Goal: Task Accomplishment & Management: Manage account settings

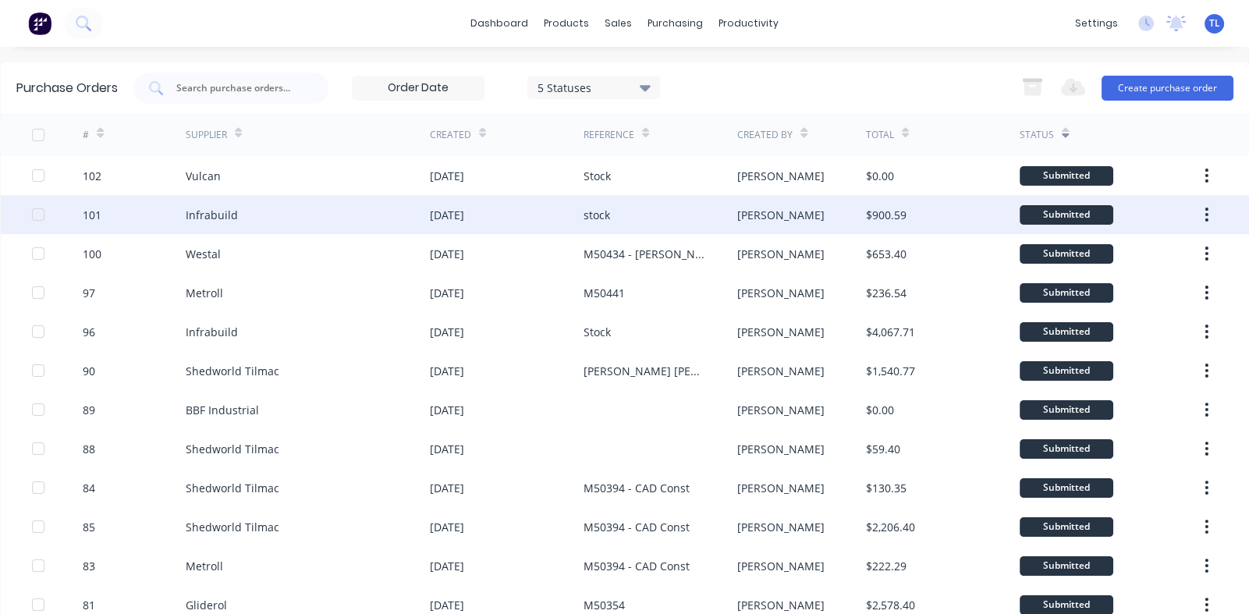
click at [225, 215] on div "Infrabuild" at bounding box center [212, 215] width 52 height 16
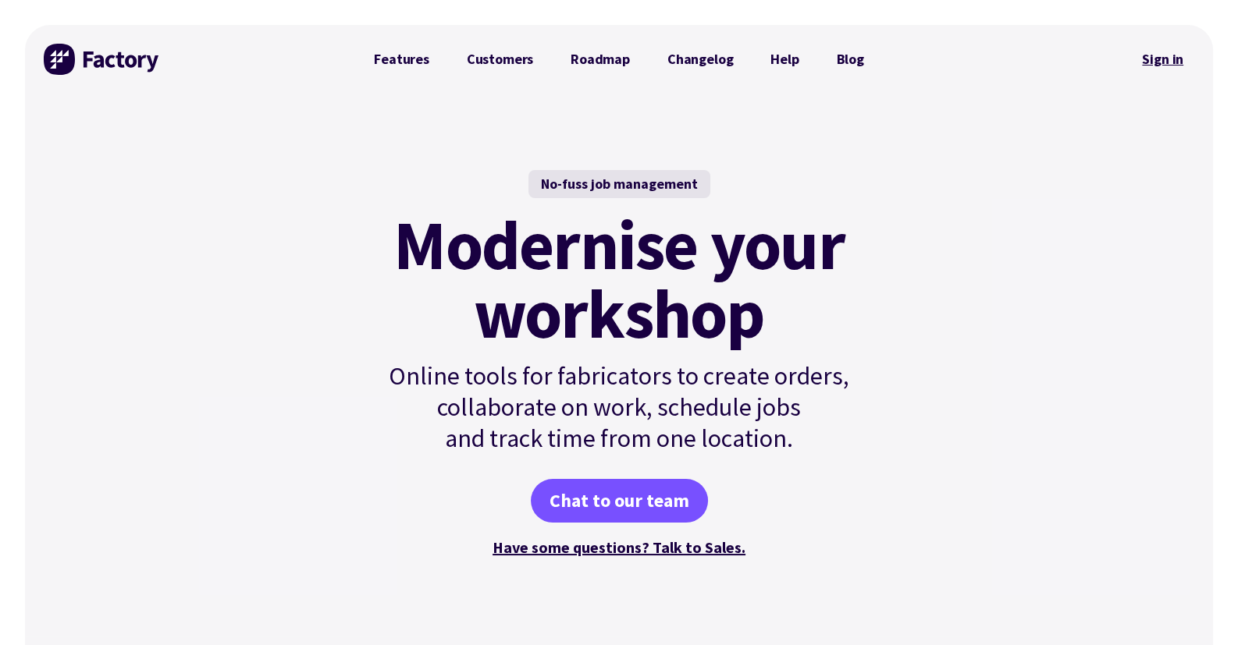
click at [1150, 56] on link "Sign in" at bounding box center [1162, 59] width 63 height 36
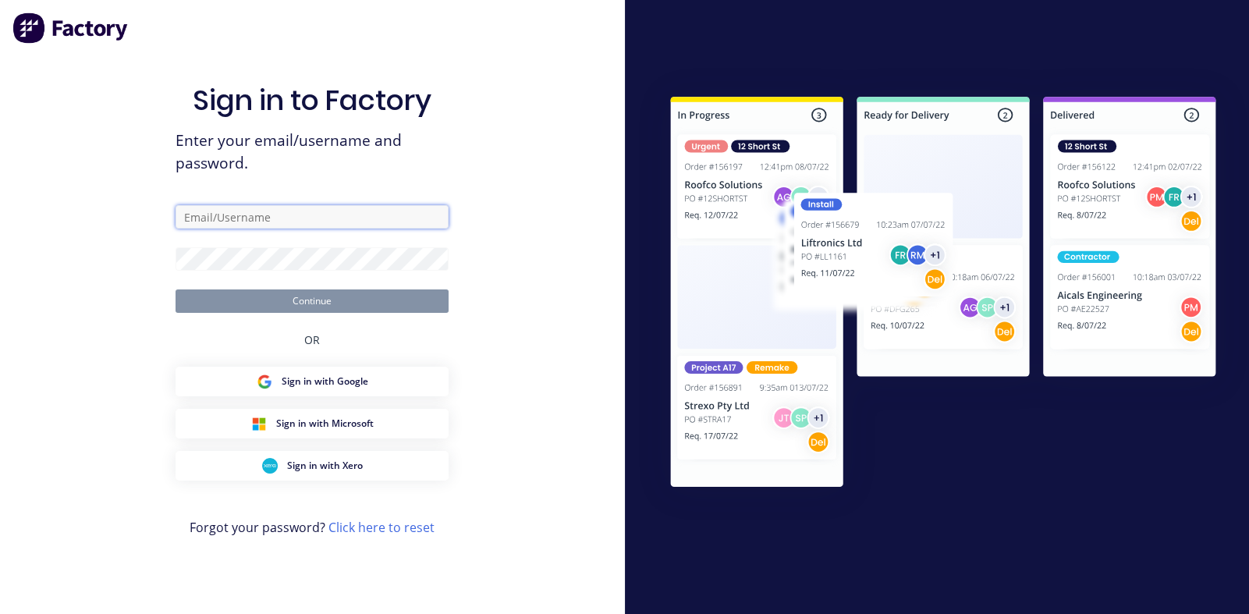
click at [317, 214] on input "text" at bounding box center [312, 216] width 273 height 23
type input "tim.lockrey@shedworld.net.au"
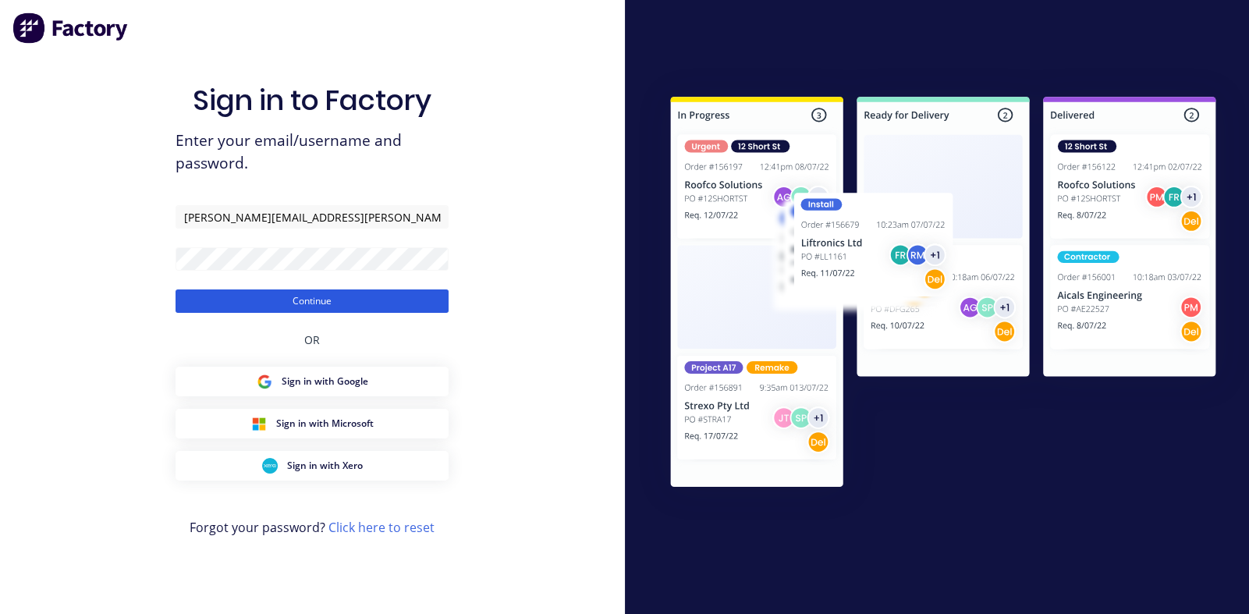
click at [325, 302] on button "Continue" at bounding box center [312, 301] width 273 height 23
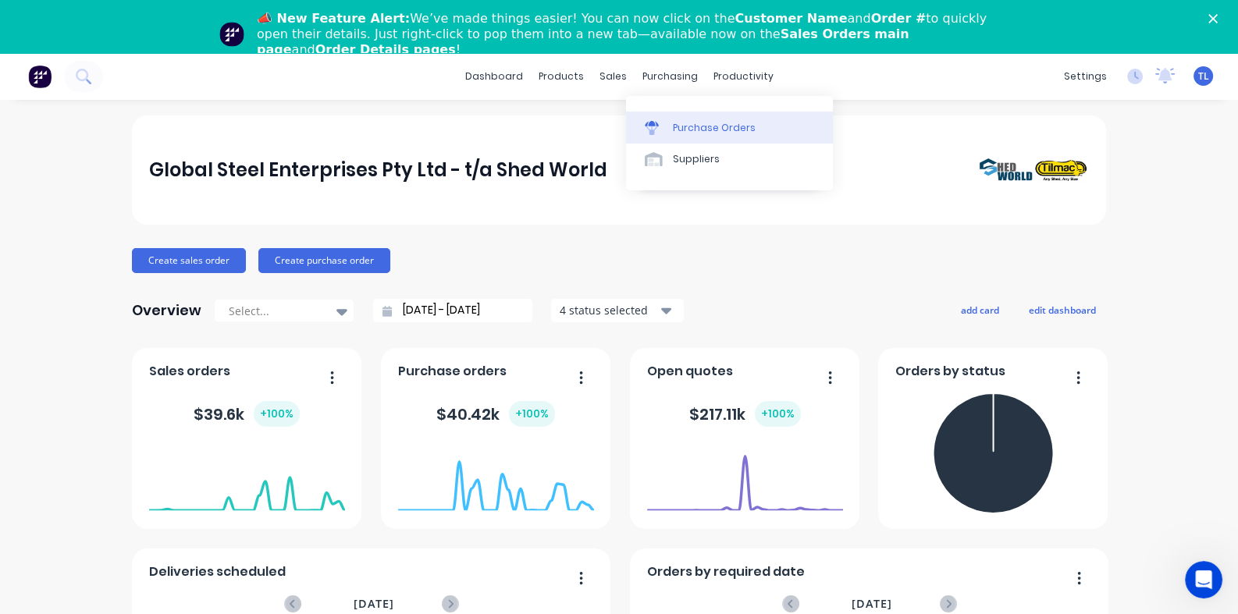
click at [700, 127] on div "Purchase Orders" at bounding box center [714, 128] width 83 height 14
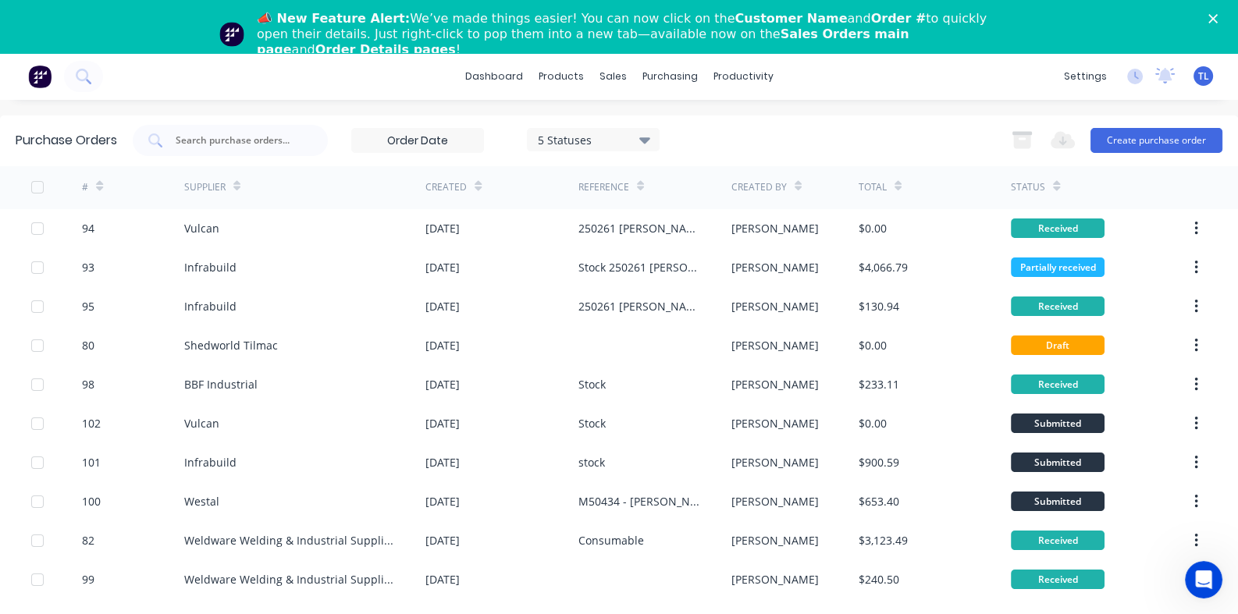
click at [236, 191] on icon at bounding box center [236, 185] width 7 height 12
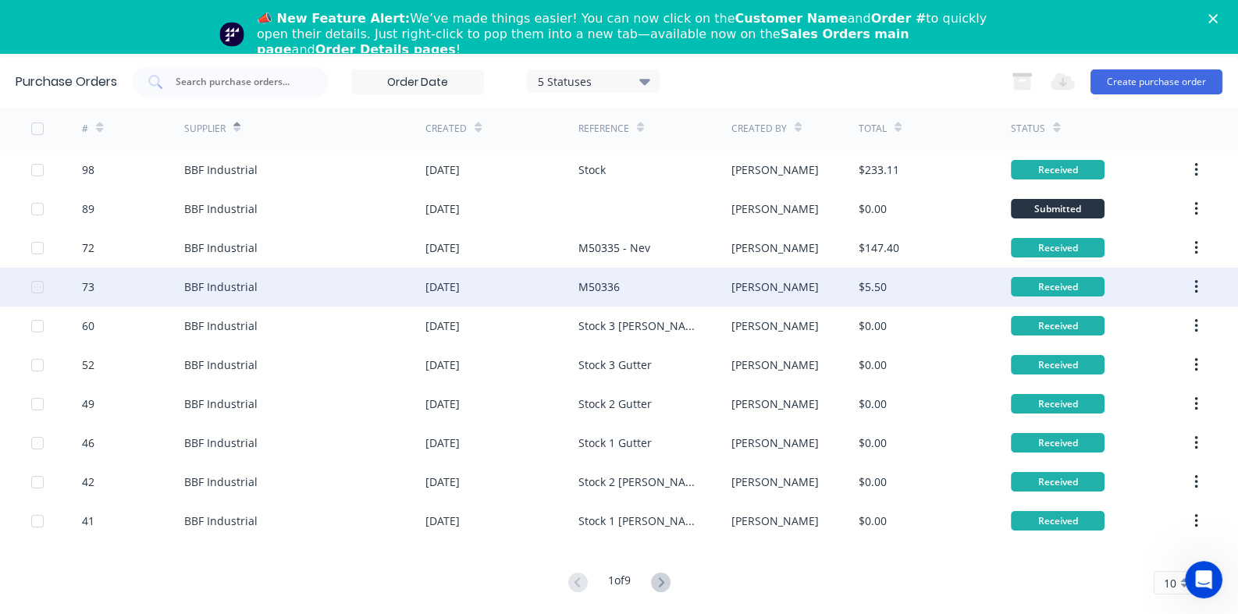
scroll to position [53, 0]
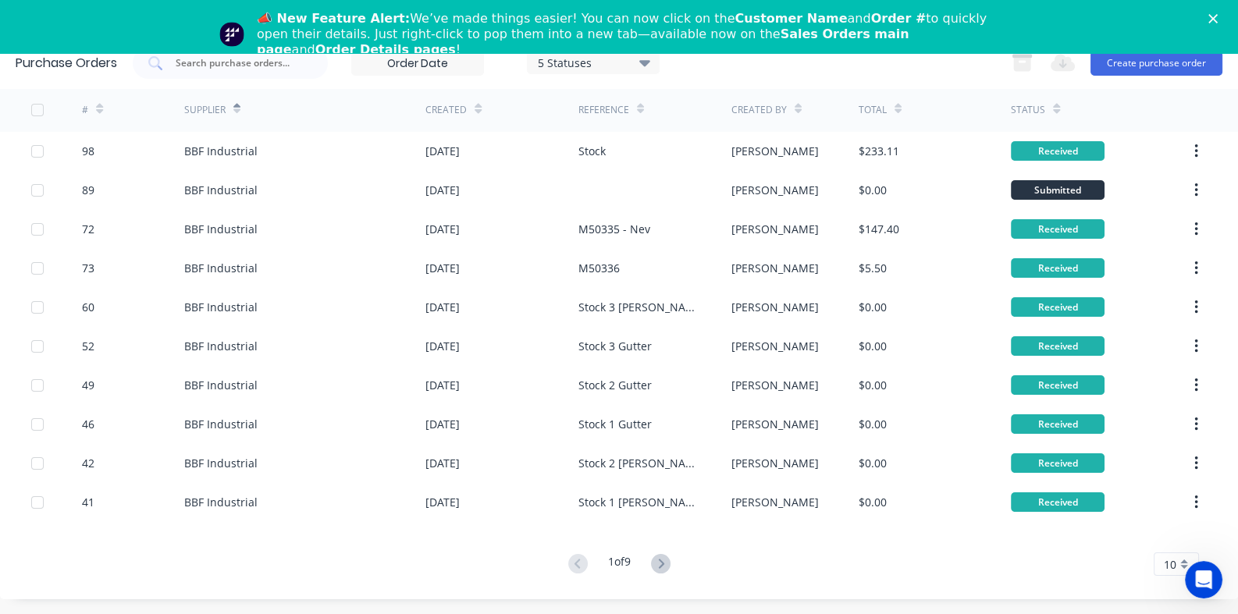
click at [1171, 567] on div "10" at bounding box center [1175, 563] width 45 height 23
click at [1162, 535] on div "35" at bounding box center [1176, 540] width 44 height 27
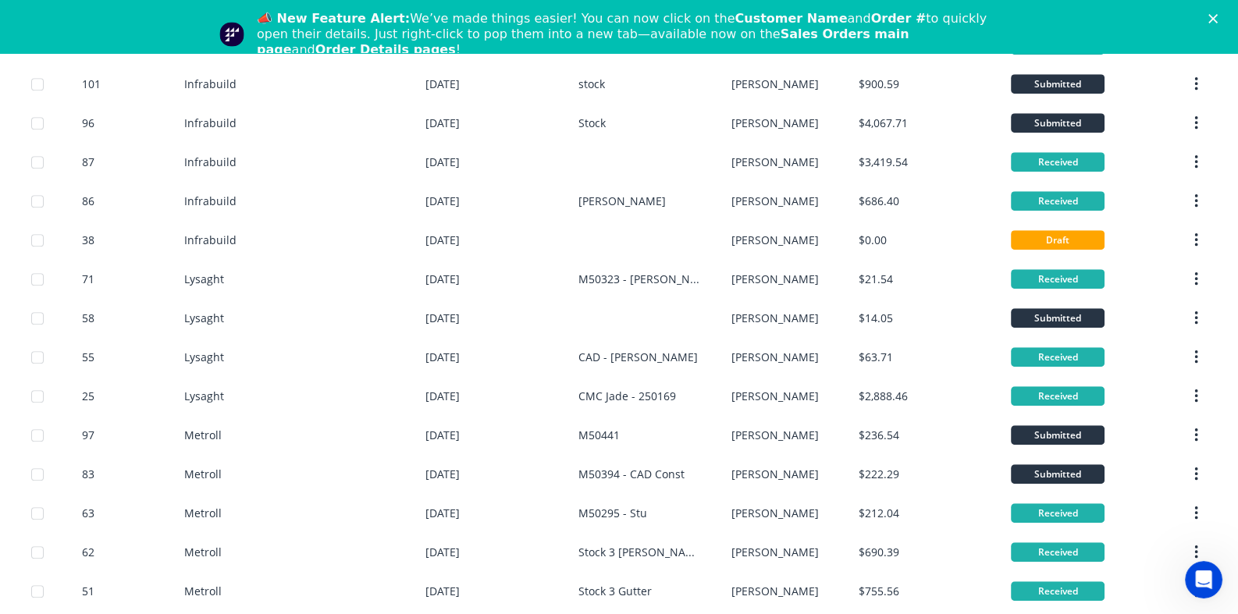
scroll to position [766, 0]
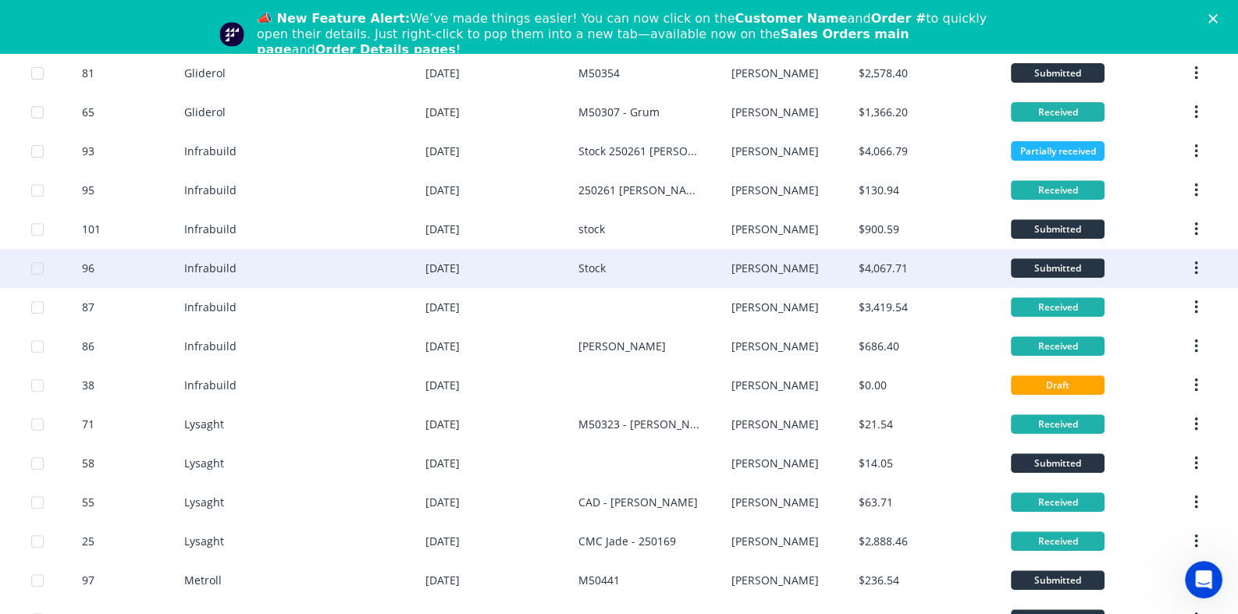
click at [297, 270] on div "Infrabuild" at bounding box center [305, 268] width 242 height 39
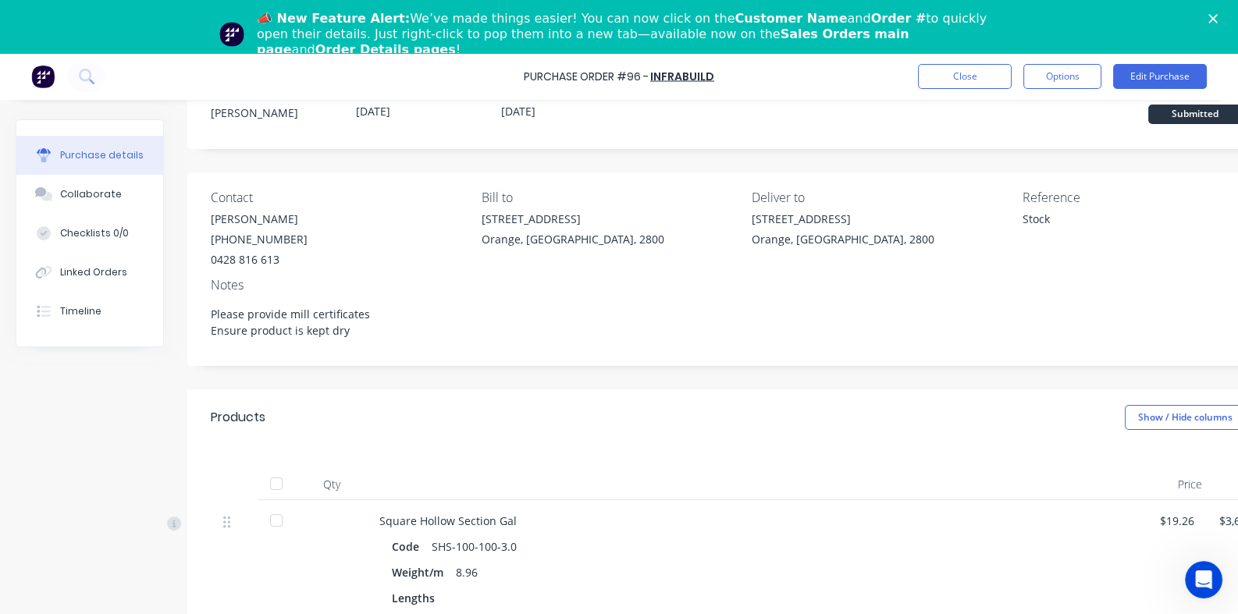
click at [274, 520] on div at bounding box center [276, 520] width 31 height 31
click at [943, 78] on button "Close" at bounding box center [965, 76] width 94 height 25
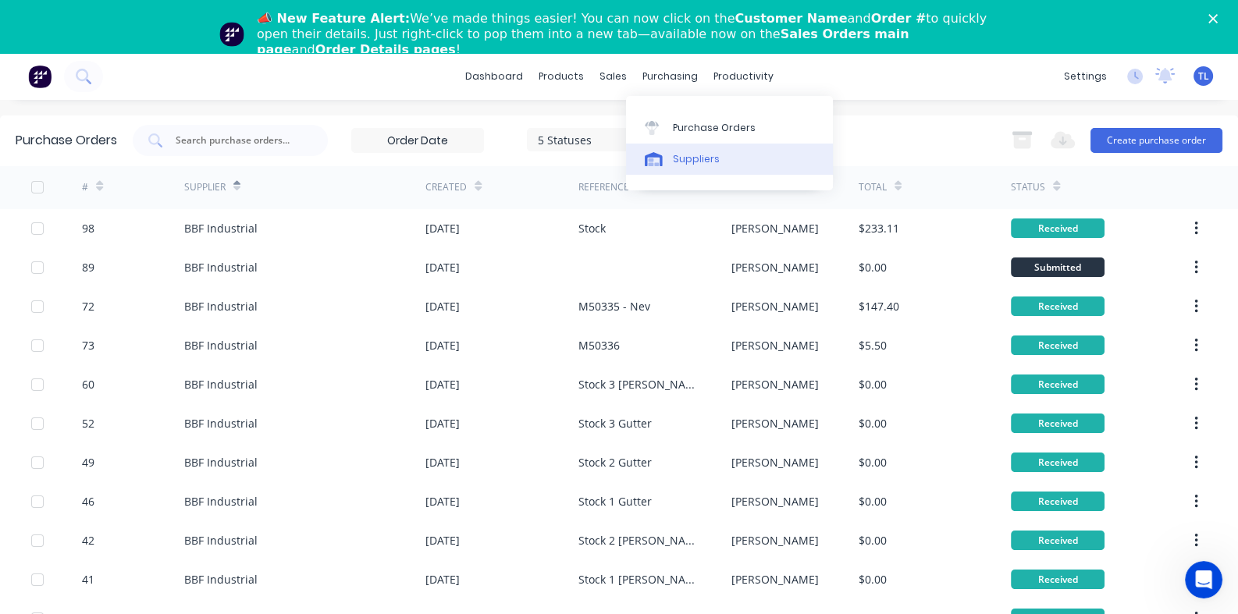
click at [688, 158] on div "Suppliers" at bounding box center [696, 159] width 47 height 14
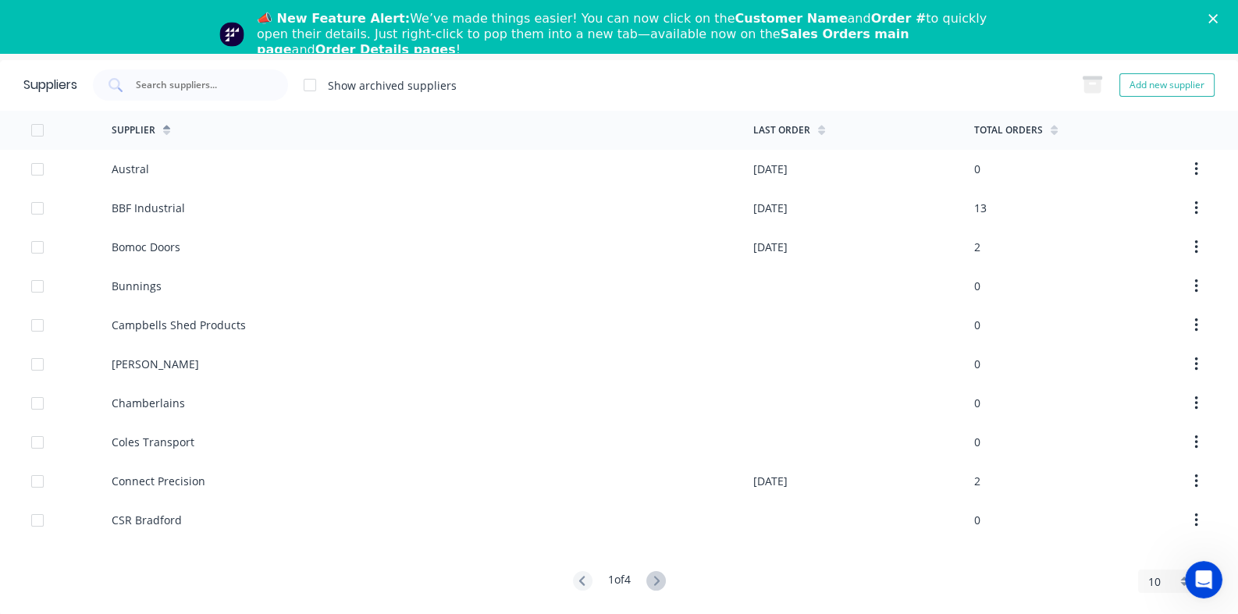
scroll to position [53, 0]
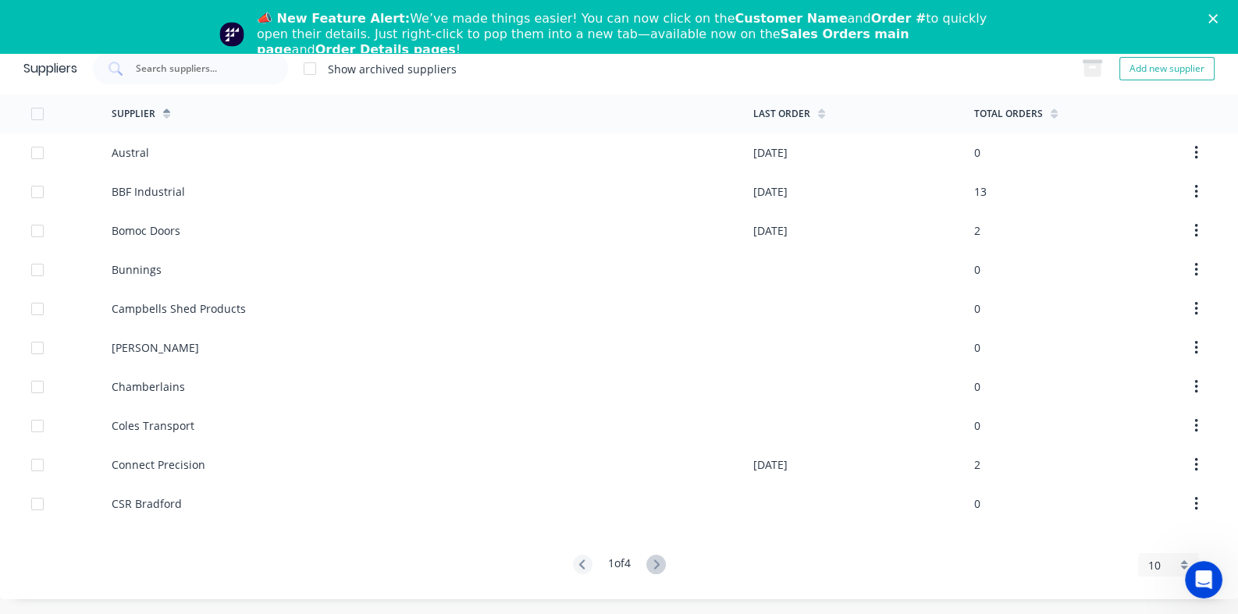
click at [1174, 567] on div "10" at bounding box center [1168, 564] width 61 height 23
click at [1148, 543] on div "35" at bounding box center [1168, 541] width 59 height 27
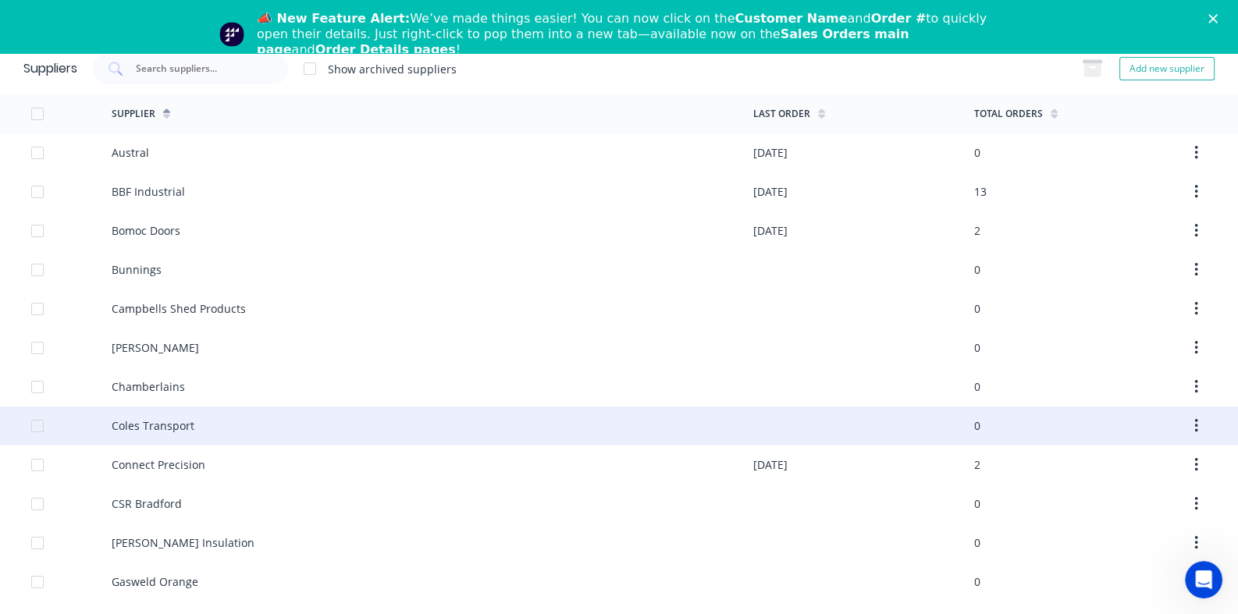
scroll to position [488, 0]
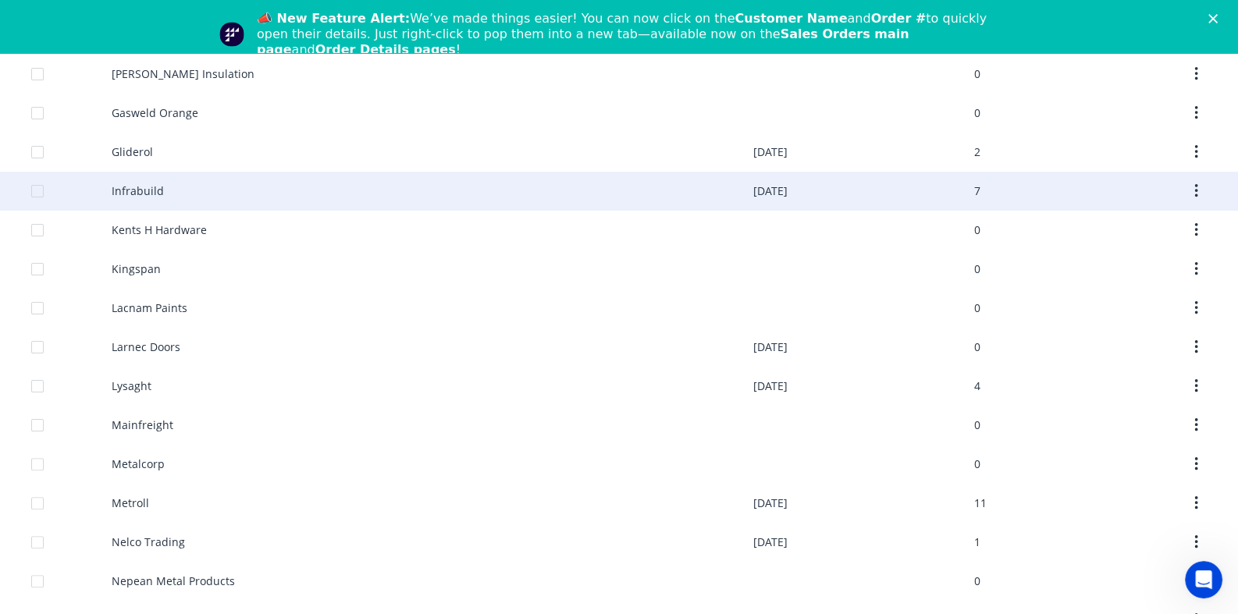
click at [130, 186] on div "Infrabuild" at bounding box center [138, 191] width 52 height 16
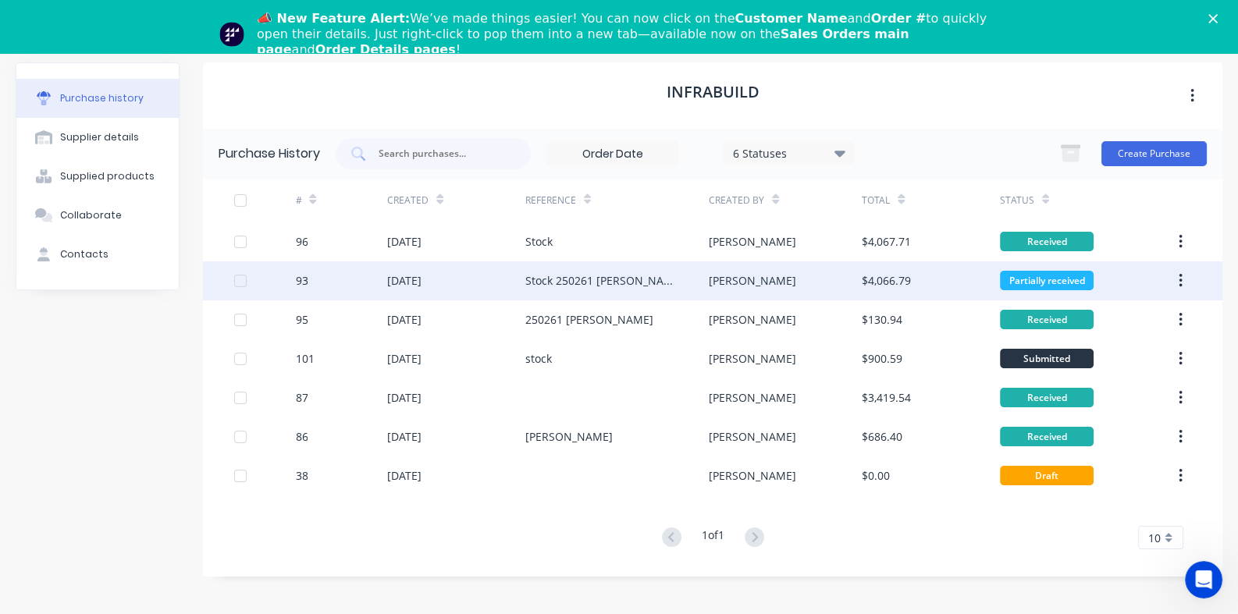
click at [543, 279] on div "Stock 250261 [PERSON_NAME]" at bounding box center [601, 280] width 152 height 16
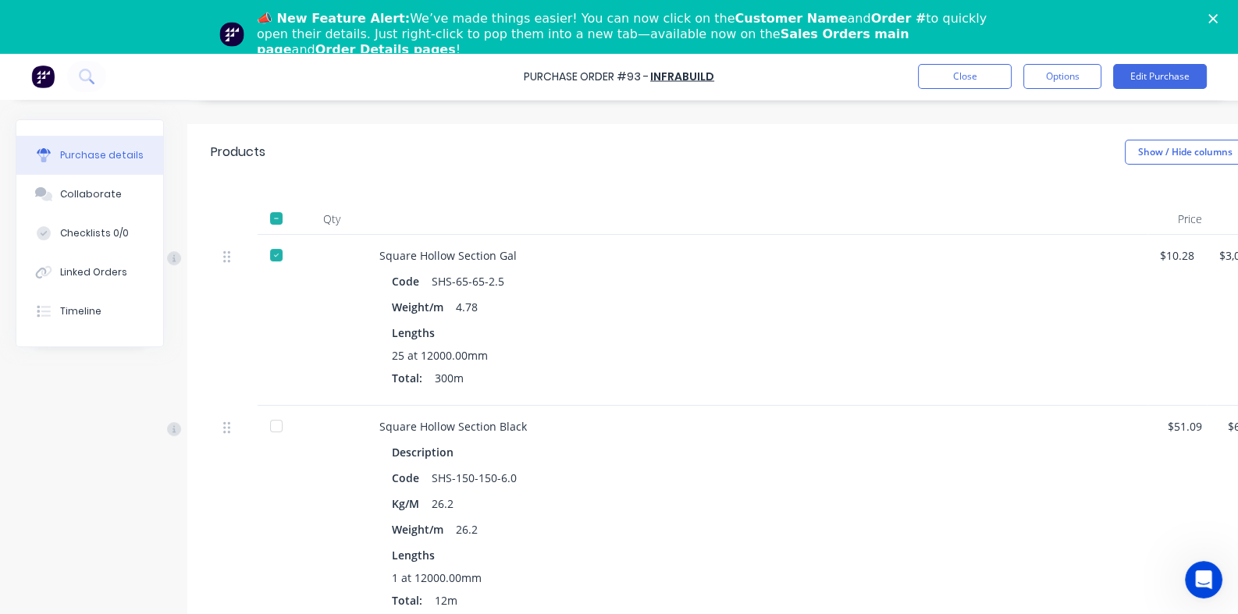
scroll to position [311, 0]
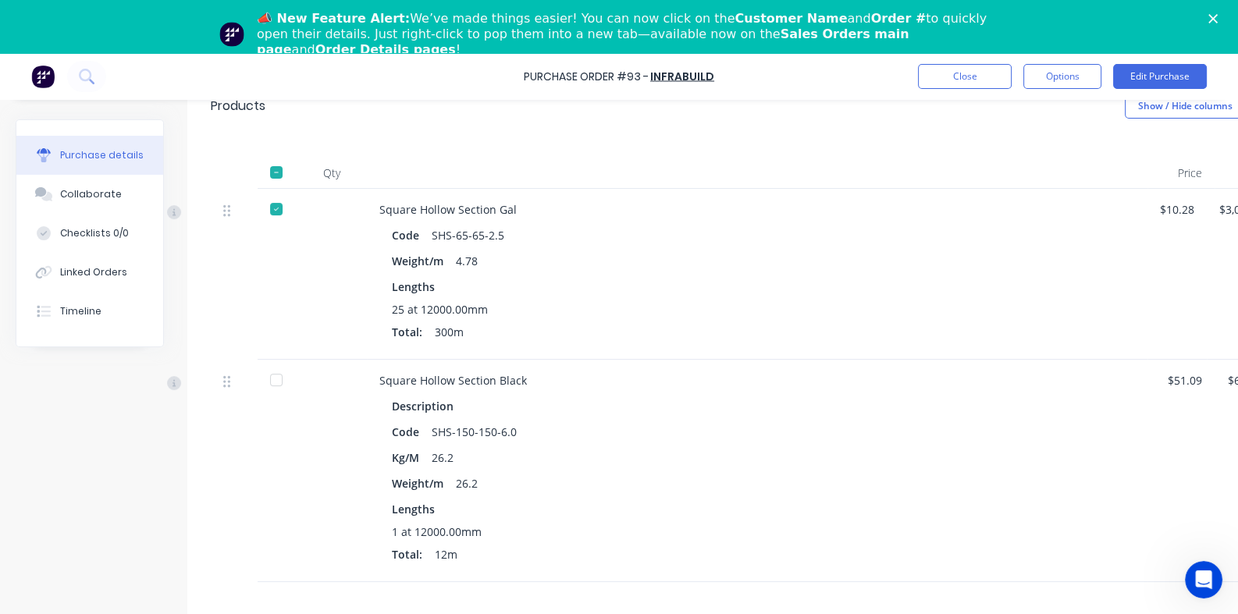
drag, startPoint x: 275, startPoint y: 380, endPoint x: 280, endPoint y: 389, distance: 9.8
click at [277, 380] on div at bounding box center [276, 379] width 31 height 31
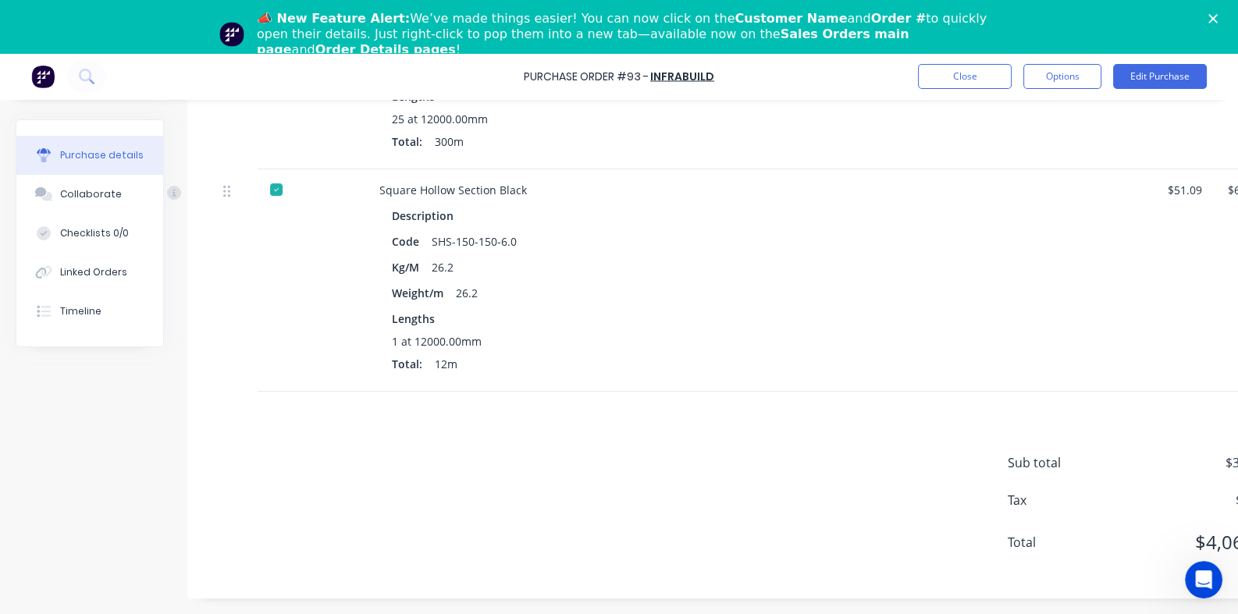
scroll to position [513, 0]
click at [954, 71] on button "Close" at bounding box center [965, 76] width 94 height 25
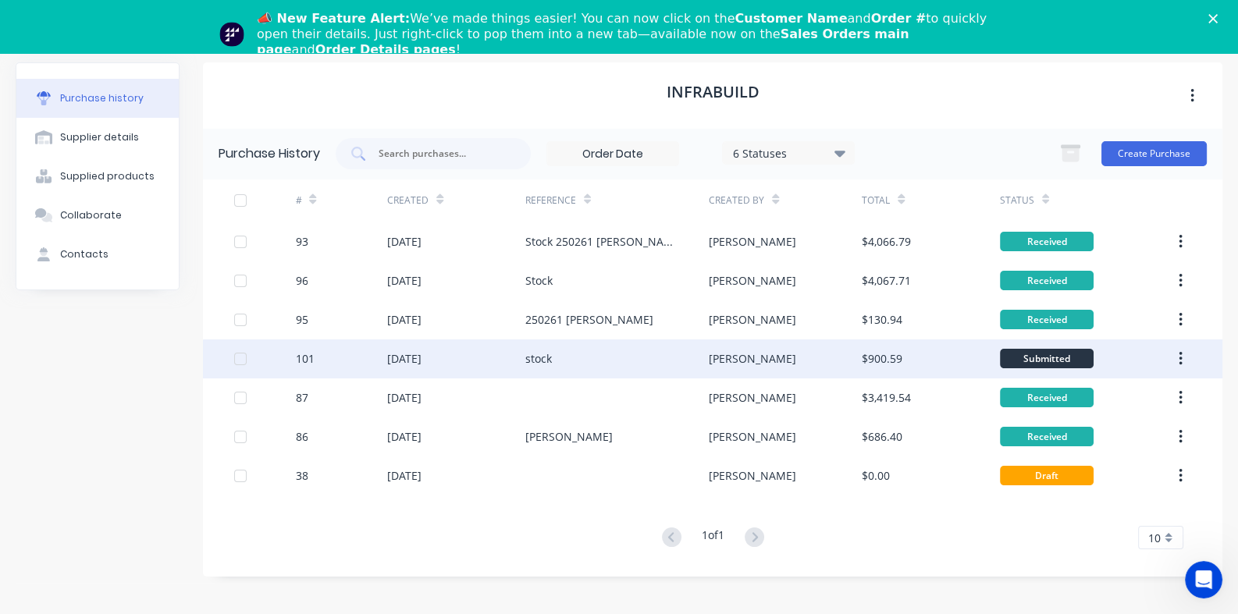
click at [533, 358] on div "stock" at bounding box center [538, 358] width 27 height 16
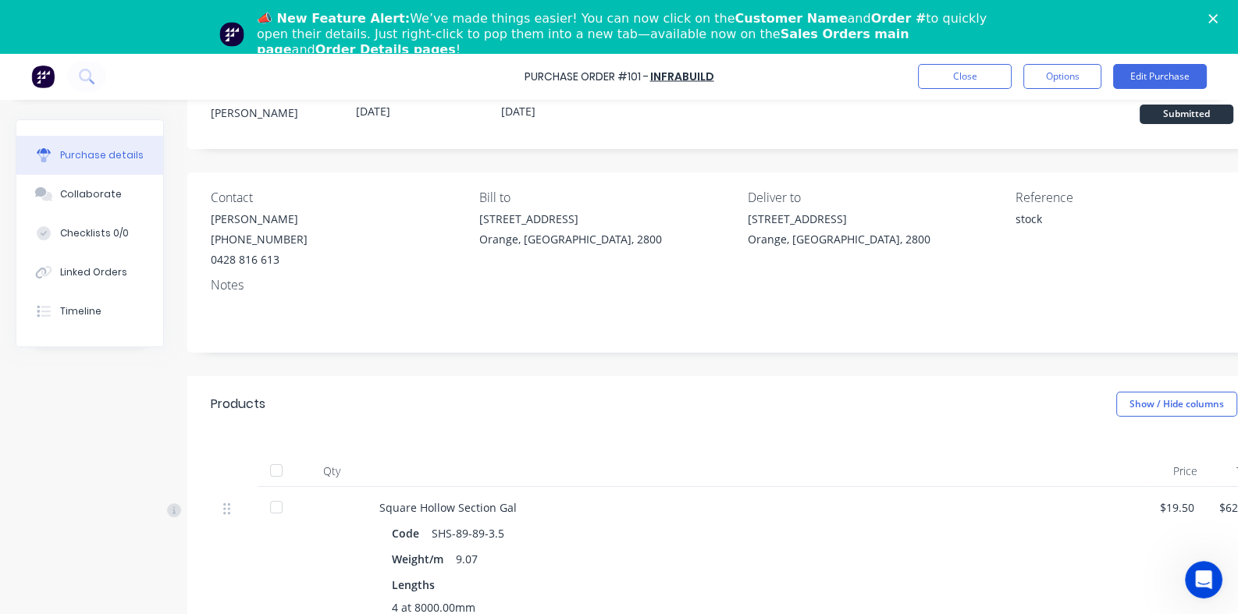
click at [279, 509] on div at bounding box center [276, 507] width 31 height 31
click at [968, 79] on button "Close" at bounding box center [965, 76] width 94 height 25
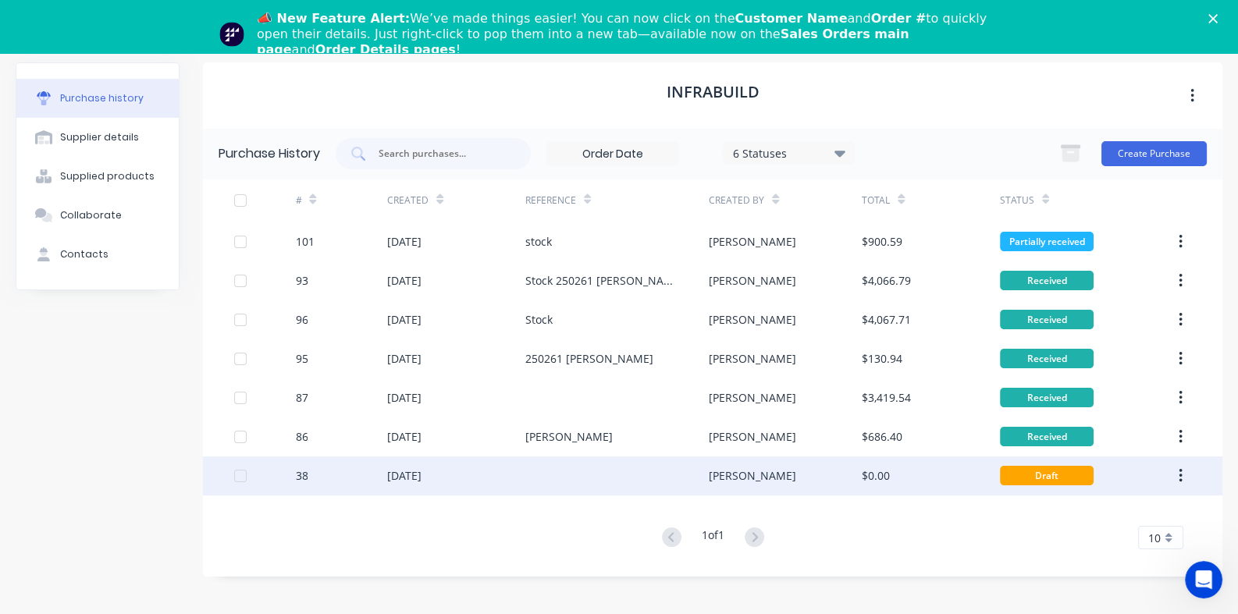
click at [421, 475] on div "[DATE]" at bounding box center [404, 475] width 34 height 16
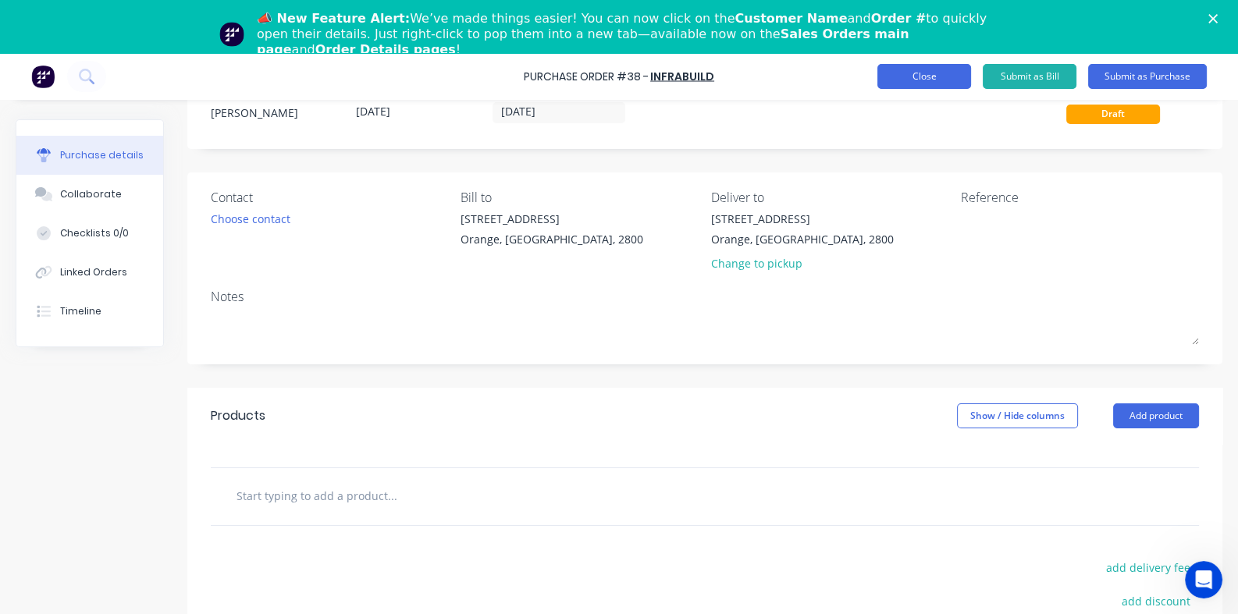
click at [923, 76] on button "Close" at bounding box center [924, 76] width 94 height 25
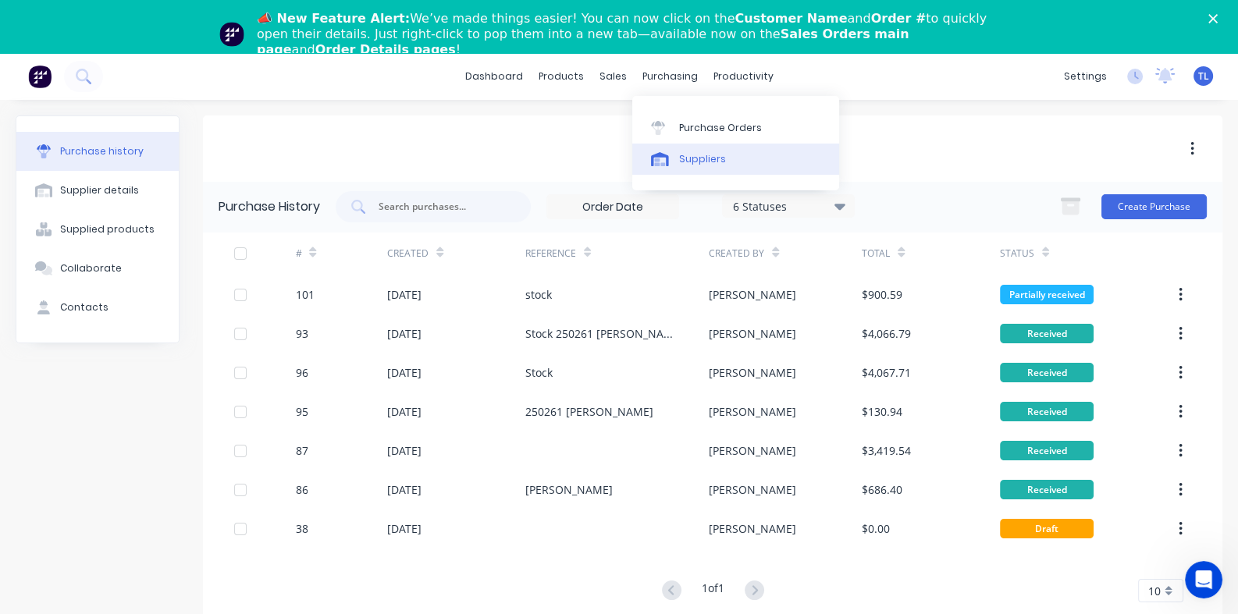
click at [688, 155] on div "Suppliers" at bounding box center [702, 159] width 47 height 14
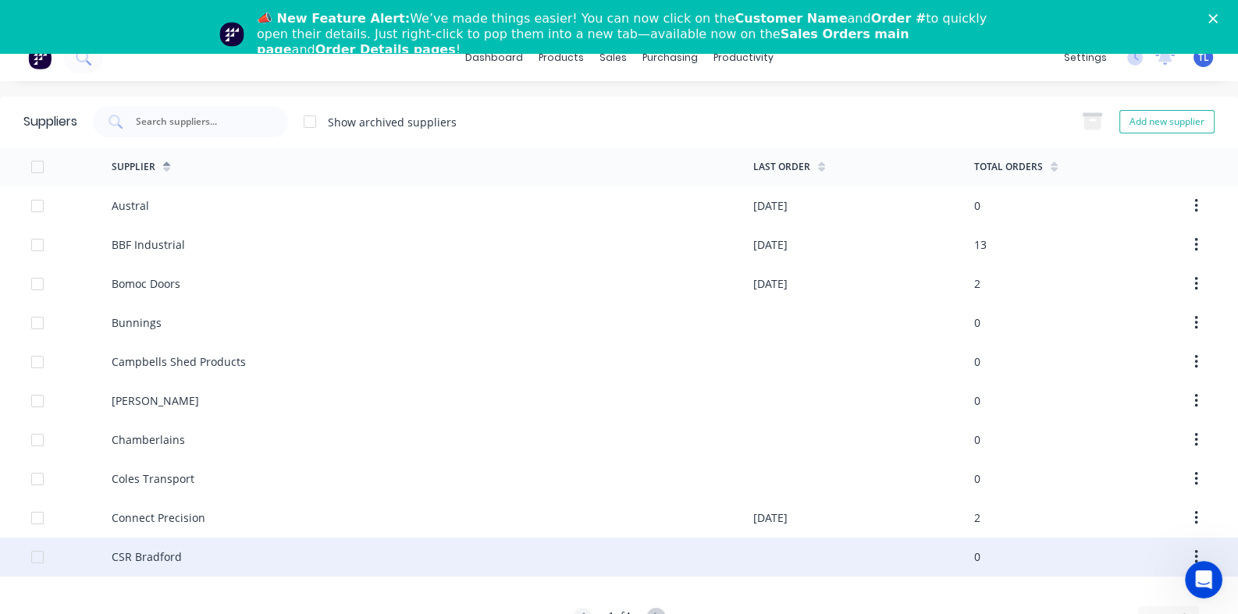
scroll to position [53, 0]
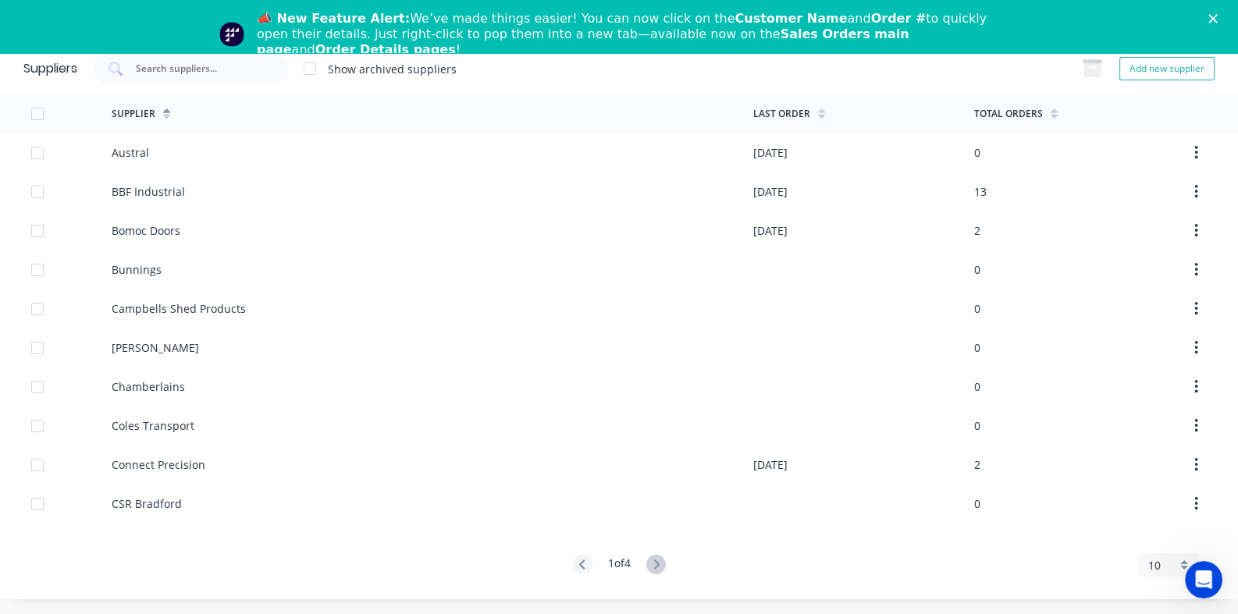
click at [1172, 567] on div "10" at bounding box center [1168, 564] width 61 height 23
click at [1155, 543] on div "35" at bounding box center [1168, 541] width 59 height 27
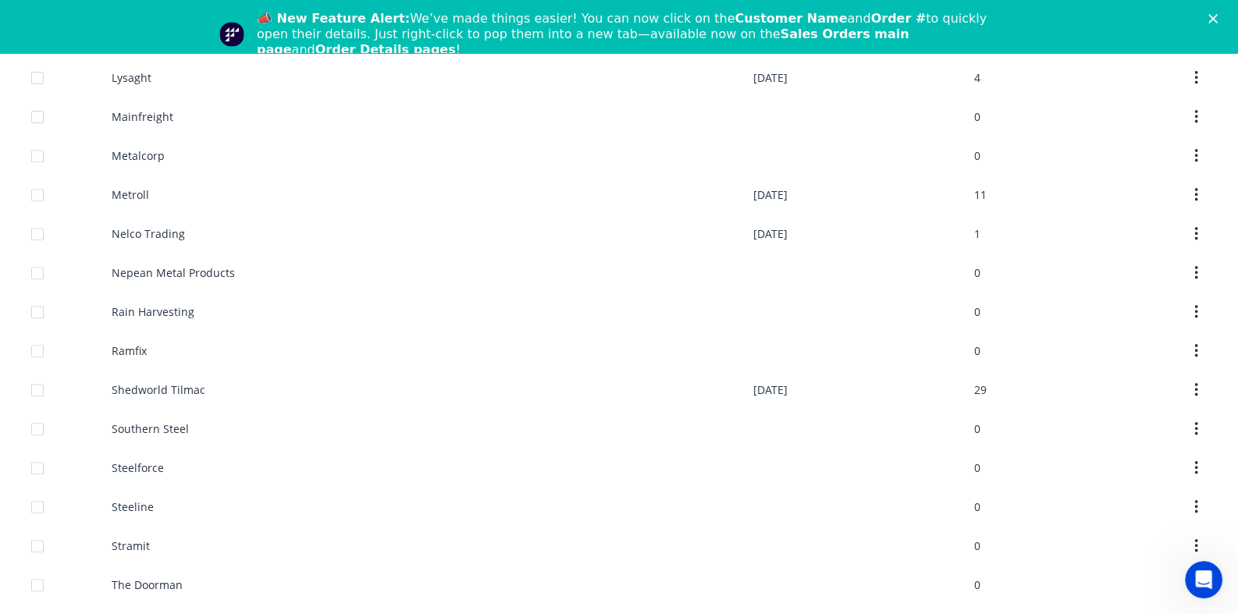
scroll to position [995, 0]
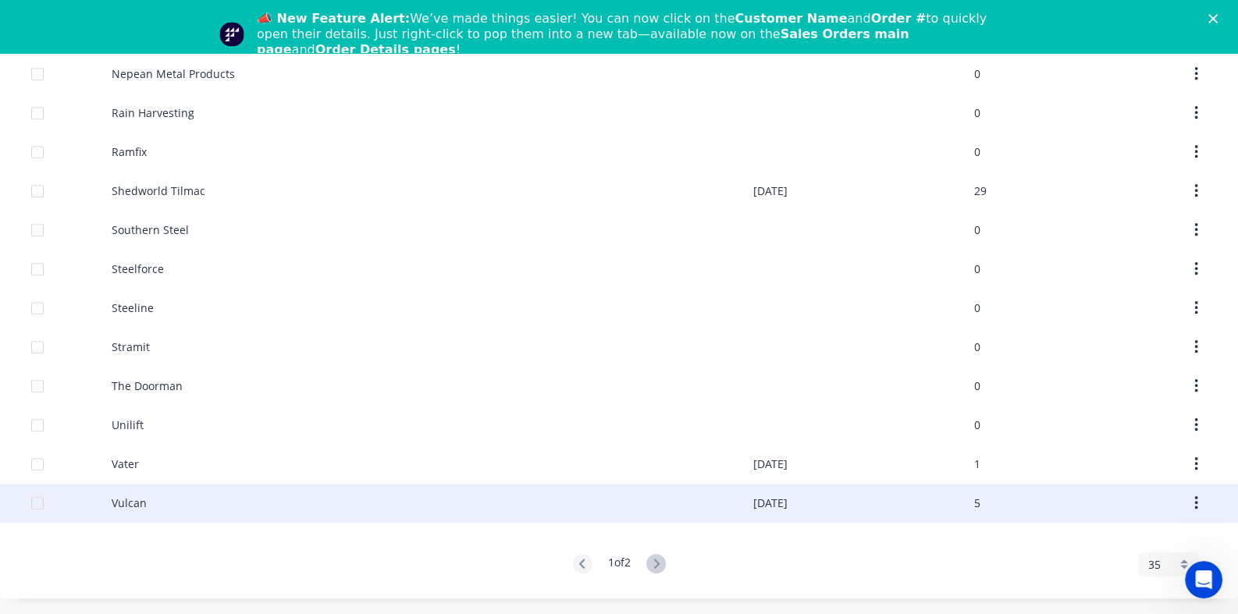
click at [153, 508] on div "Vulcan" at bounding box center [432, 503] width 641 height 39
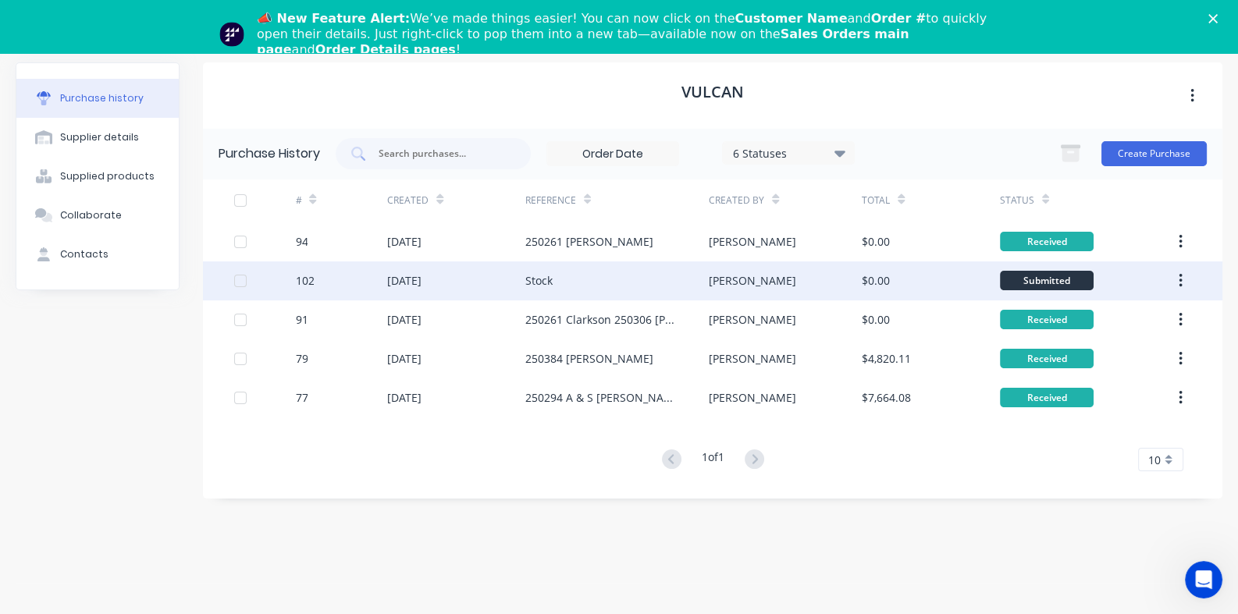
click at [417, 282] on div "[DATE]" at bounding box center [404, 280] width 34 height 16
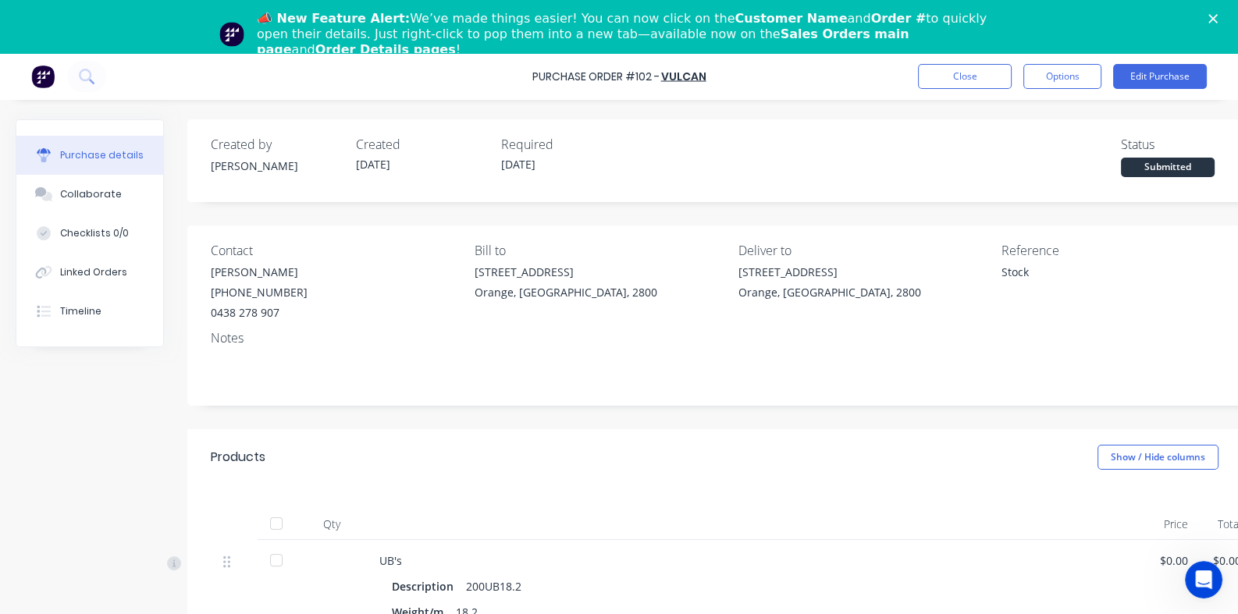
click at [1217, 15] on icon "Close" at bounding box center [1212, 18] width 9 height 9
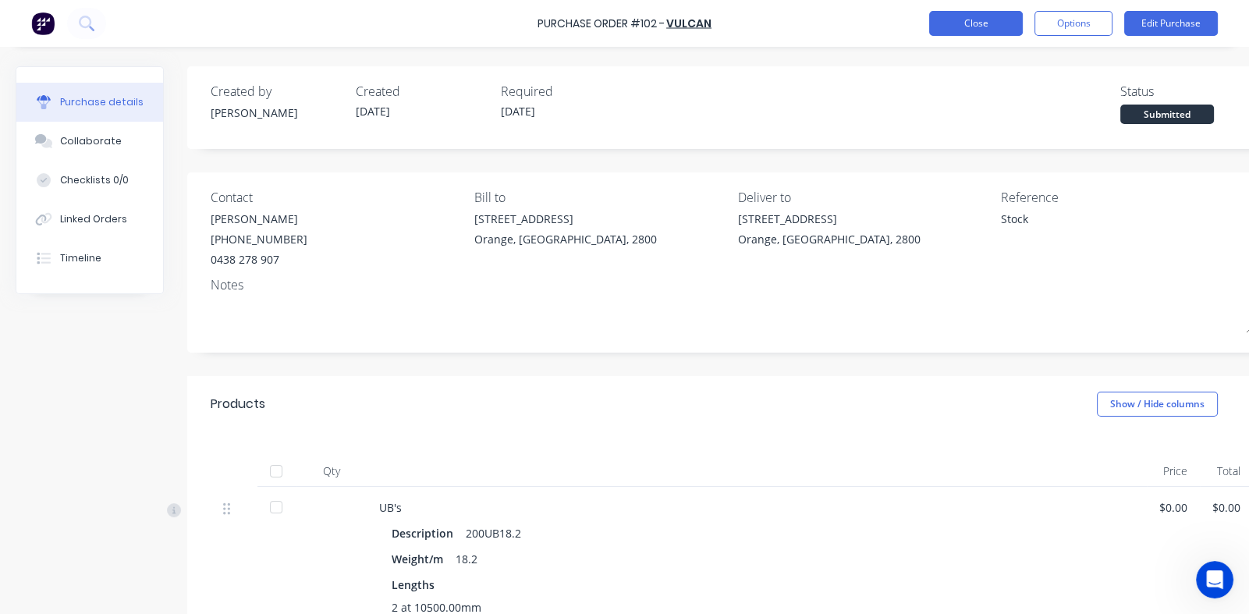
click at [964, 23] on button "Close" at bounding box center [976, 23] width 94 height 25
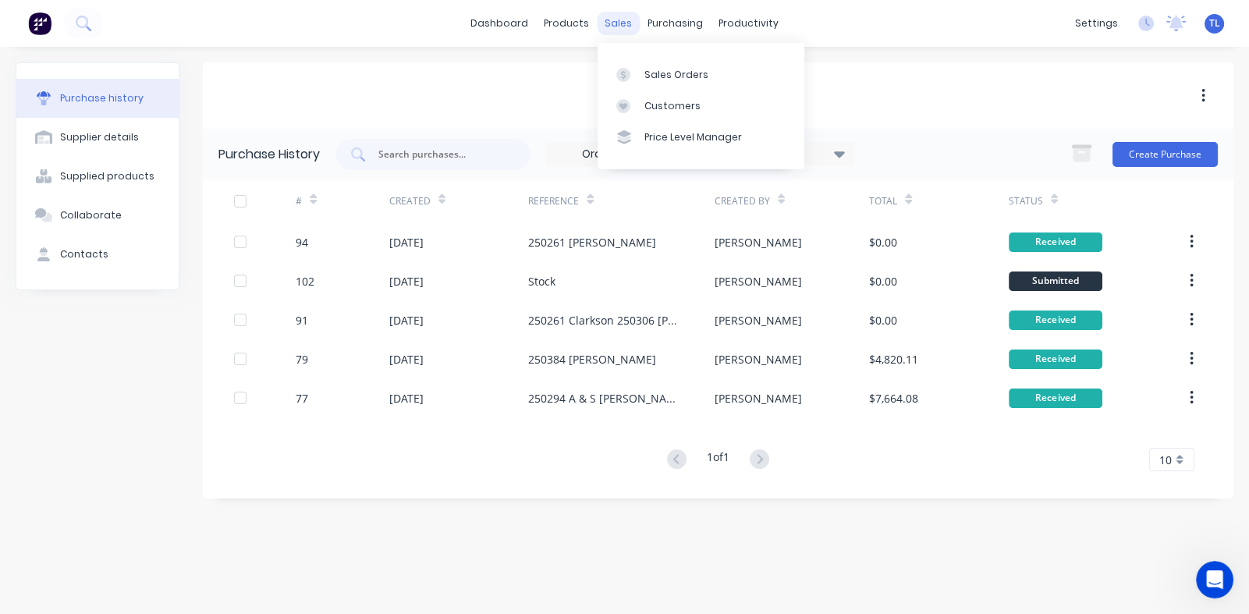
drag, startPoint x: 567, startPoint y: 237, endPoint x: 616, endPoint y: 24, distance: 218.8
click at [616, 24] on div "sales" at bounding box center [618, 23] width 43 height 23
click at [663, 76] on div "Sales Orders" at bounding box center [677, 75] width 64 height 14
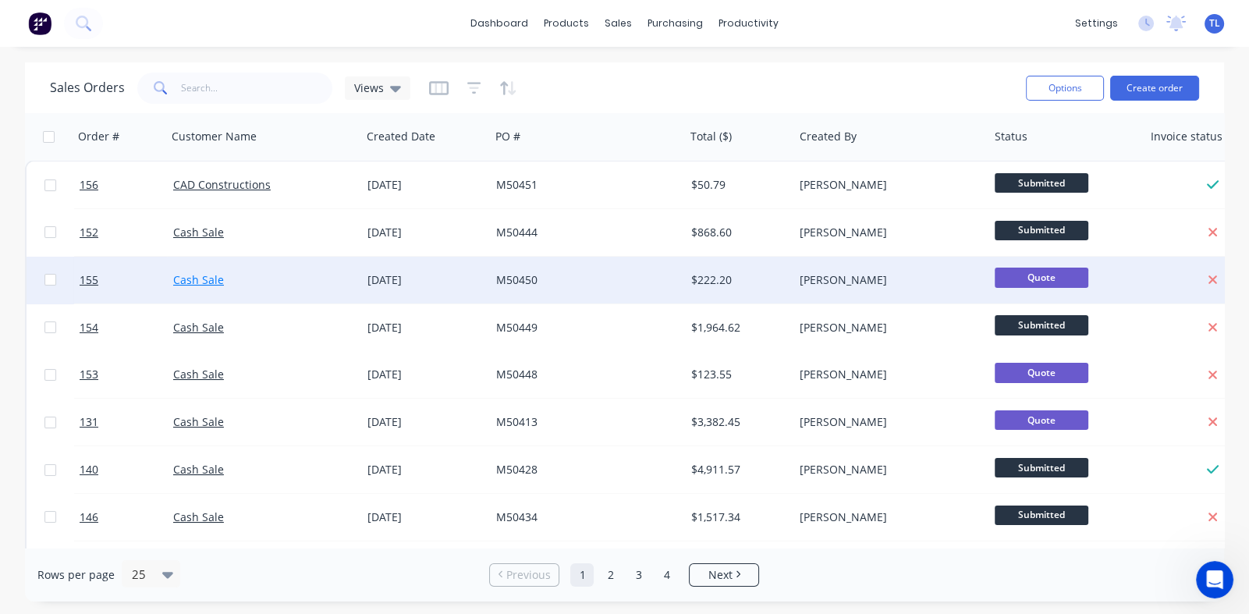
drag, startPoint x: 207, startPoint y: 275, endPoint x: 187, endPoint y: 282, distance: 20.7
click at [187, 282] on link "Cash Sale" at bounding box center [198, 279] width 51 height 15
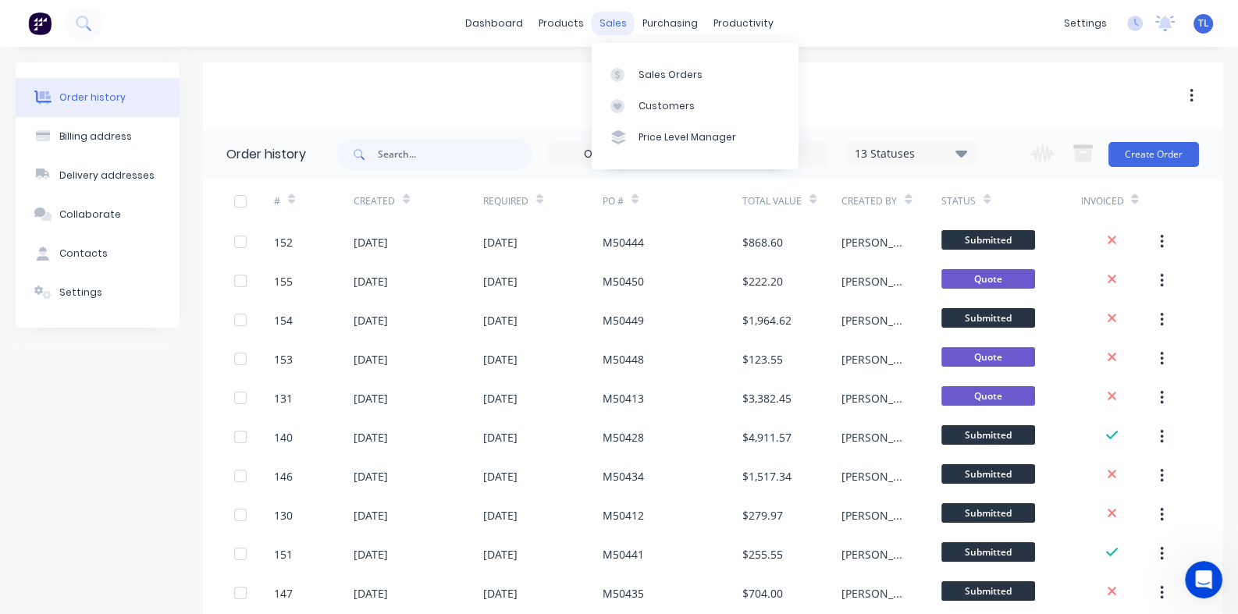
click at [613, 19] on div "sales" at bounding box center [613, 23] width 43 height 23
click at [551, 21] on div "products" at bounding box center [561, 23] width 61 height 23
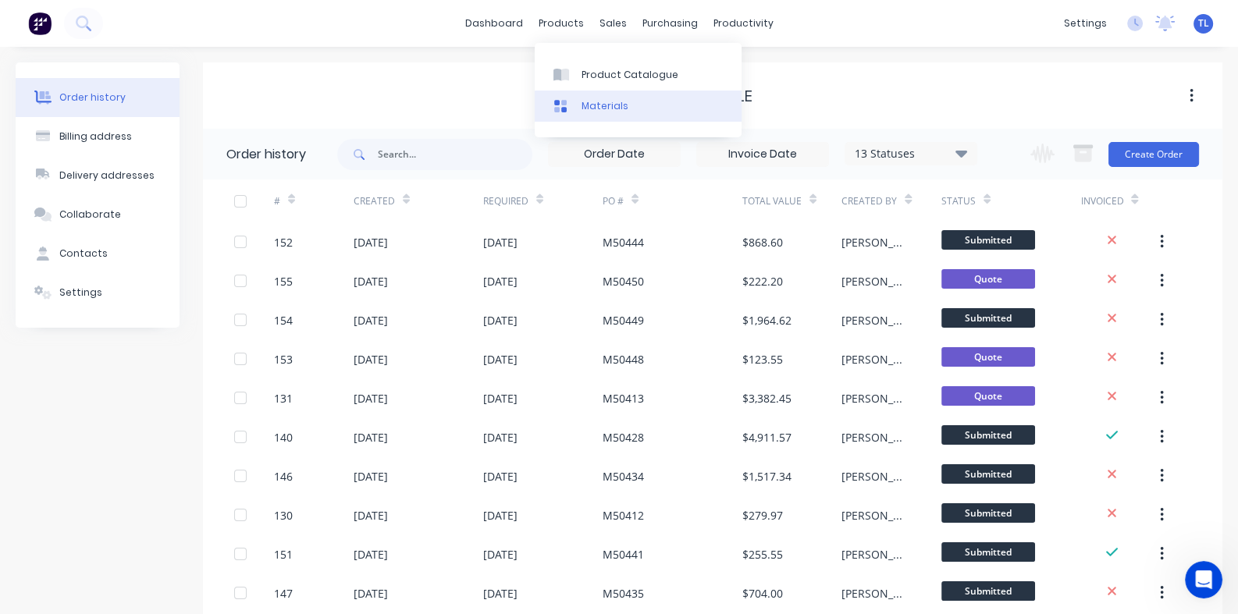
click at [593, 101] on div "Materials" at bounding box center [604, 106] width 47 height 14
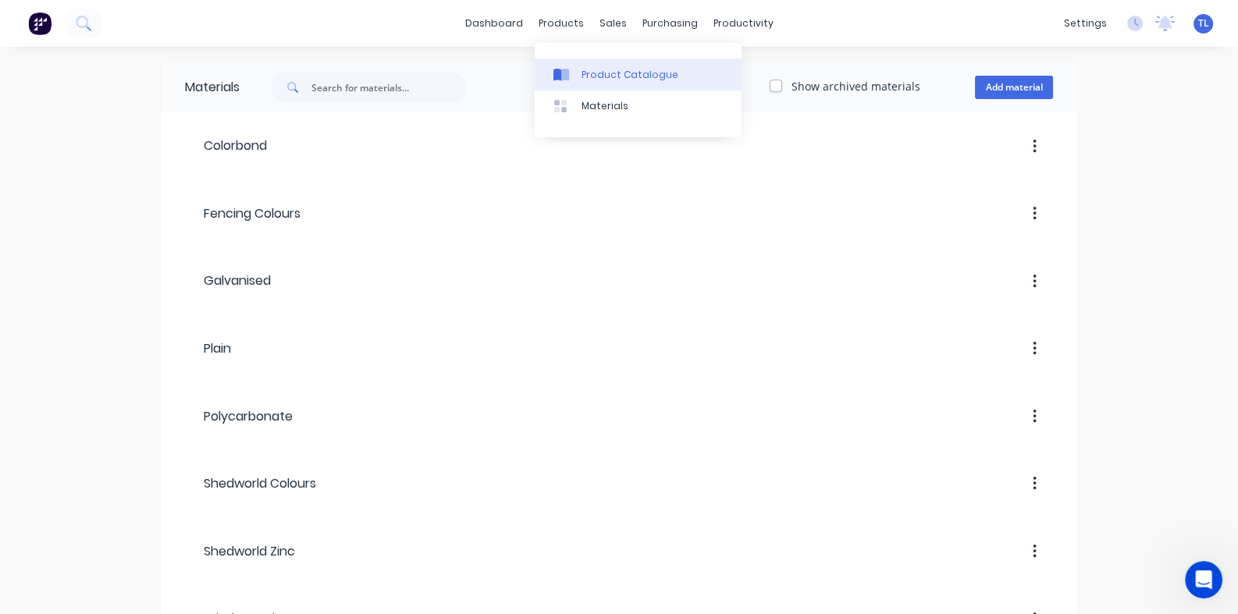
click at [589, 75] on div "Product Catalogue" at bounding box center [629, 75] width 97 height 14
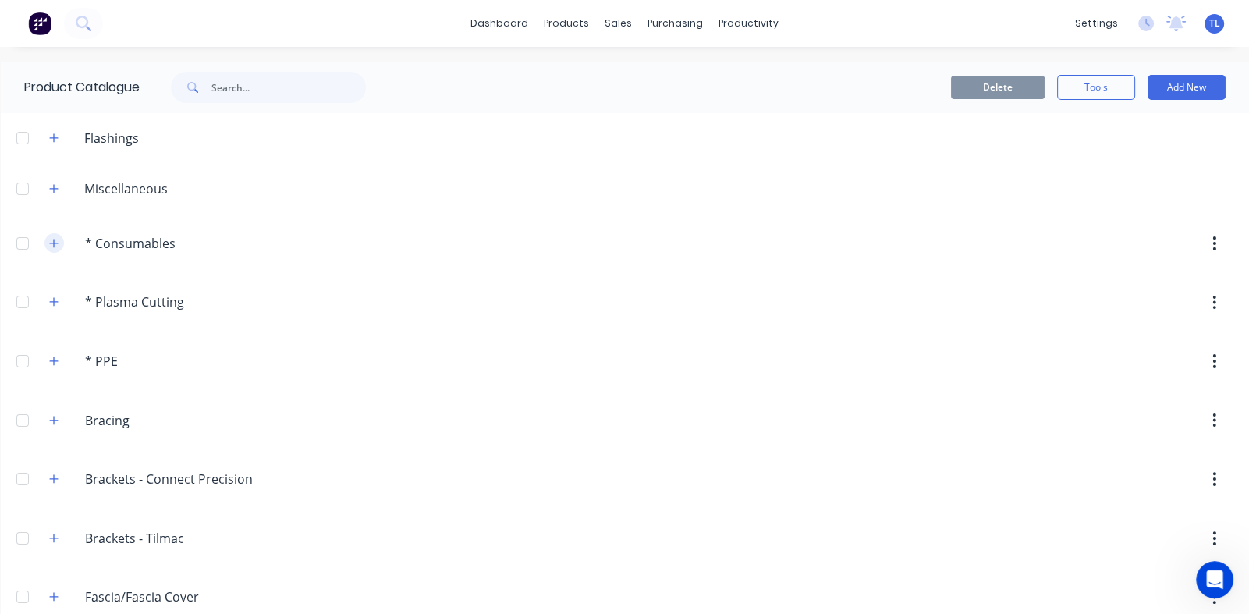
click at [52, 247] on icon "button" at bounding box center [53, 243] width 9 height 11
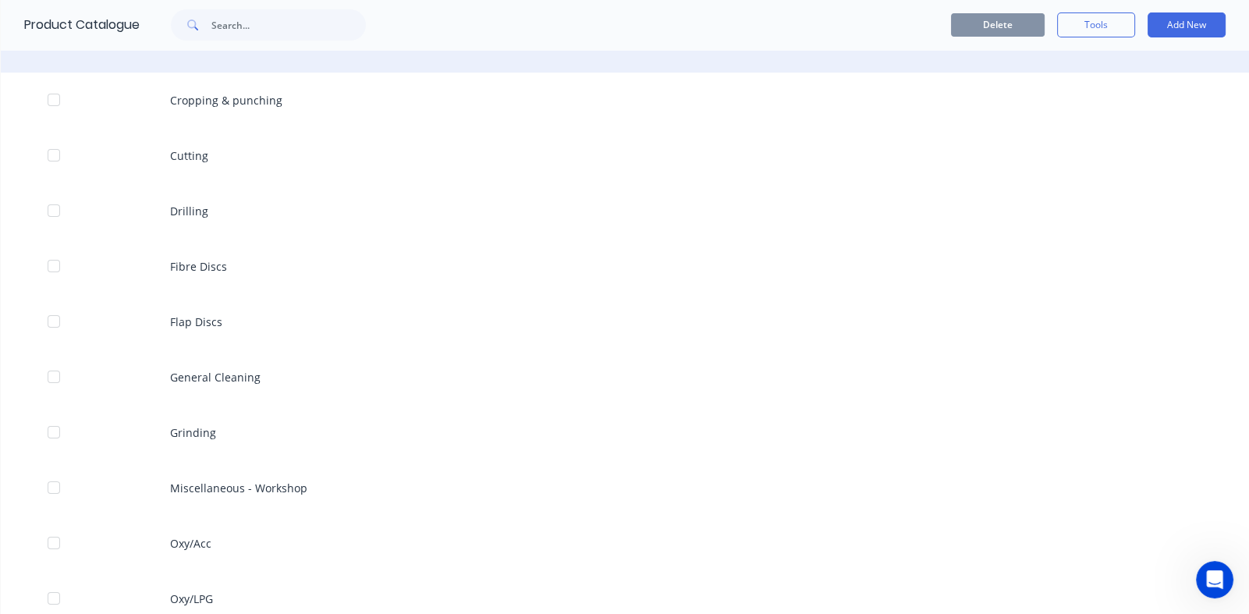
scroll to position [468, 0]
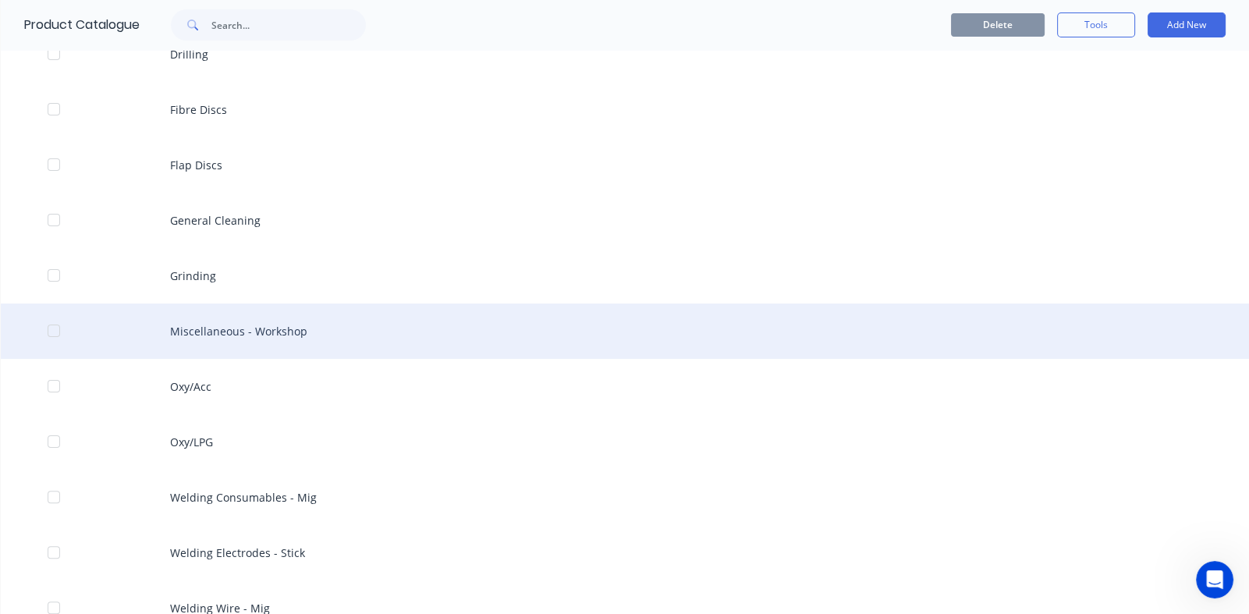
click at [250, 336] on div "Miscellaneous - Workshop" at bounding box center [625, 331] width 1249 height 55
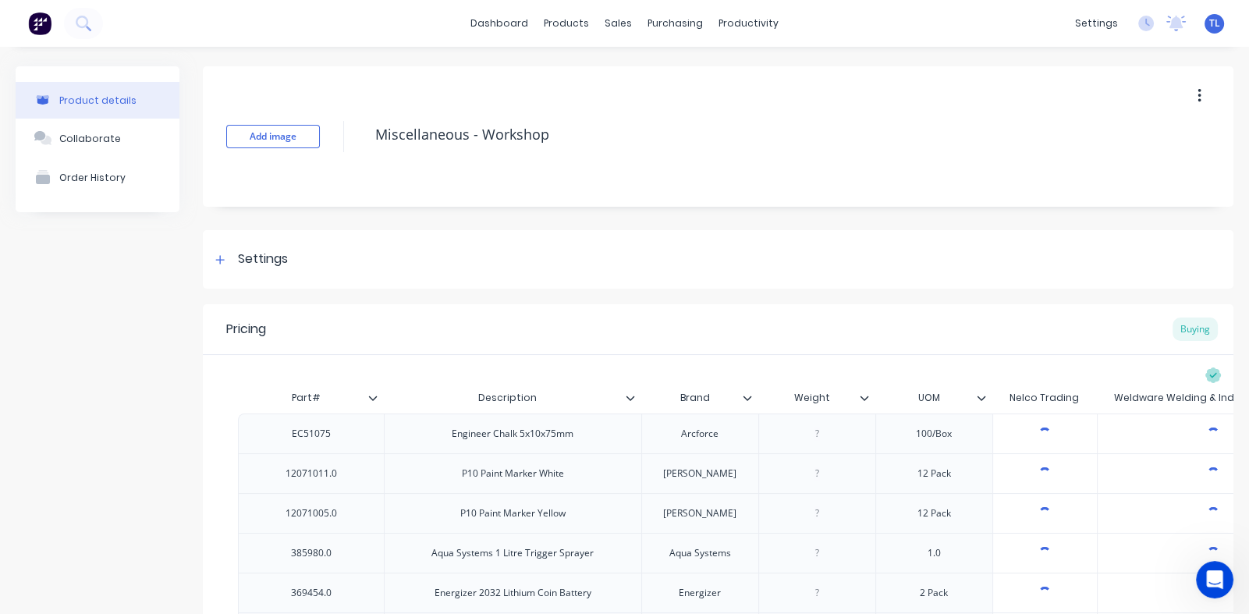
type textarea "x"
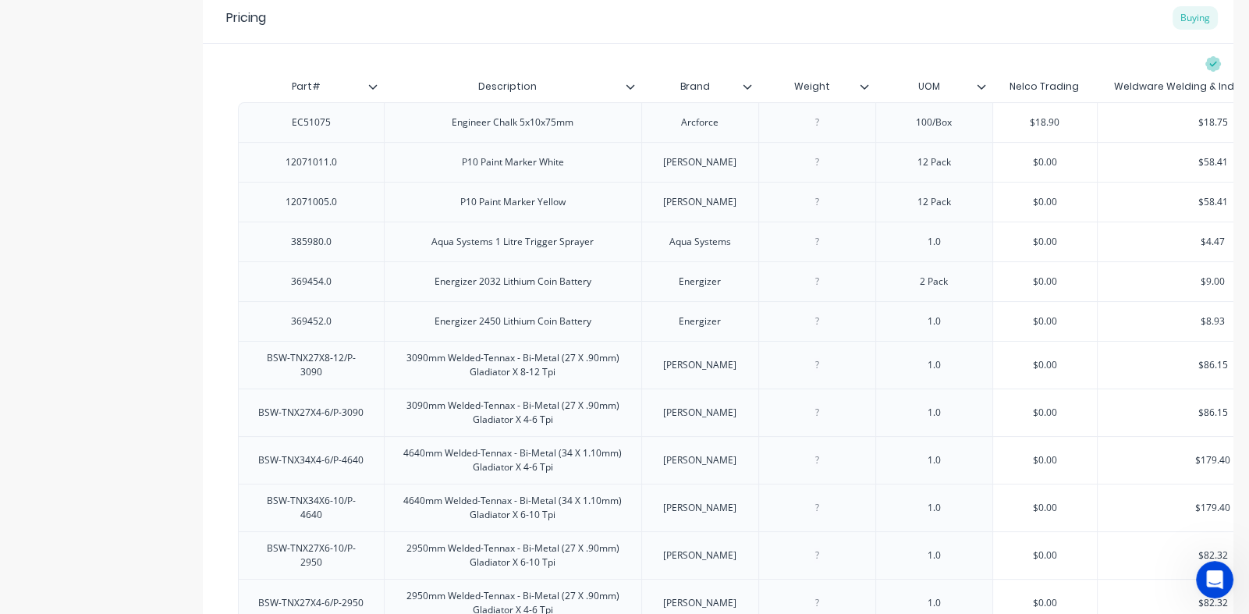
scroll to position [234, 0]
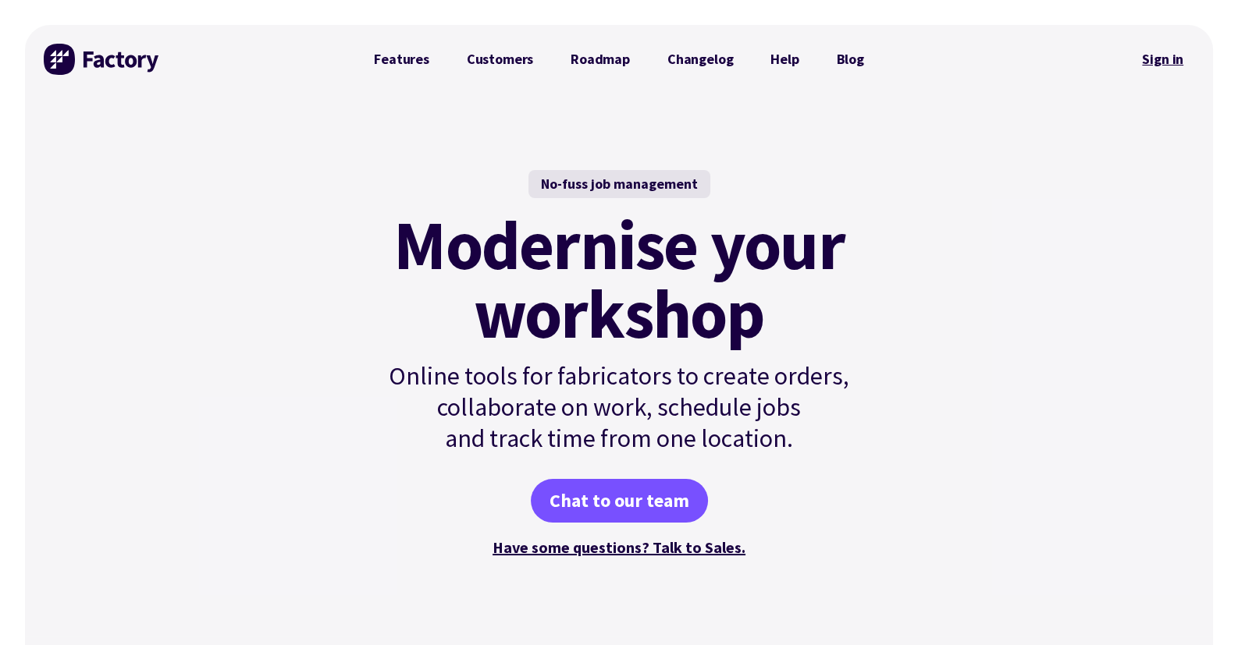
click at [1165, 56] on link "Sign in" at bounding box center [1162, 59] width 63 height 36
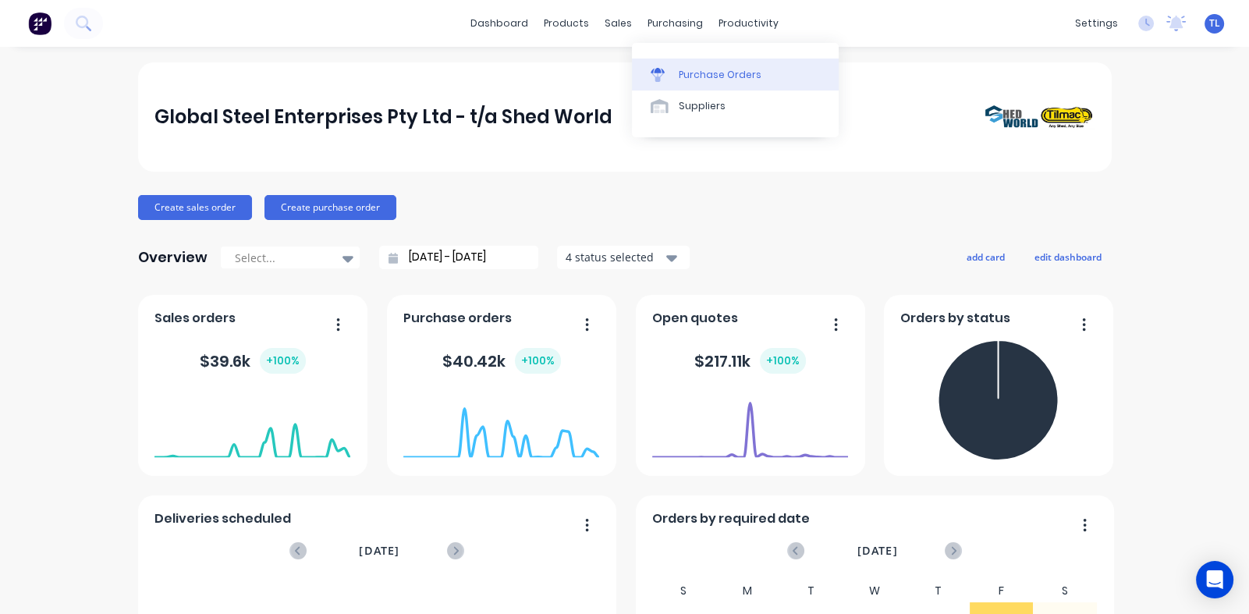
click at [705, 75] on div "Purchase Orders" at bounding box center [720, 75] width 83 height 14
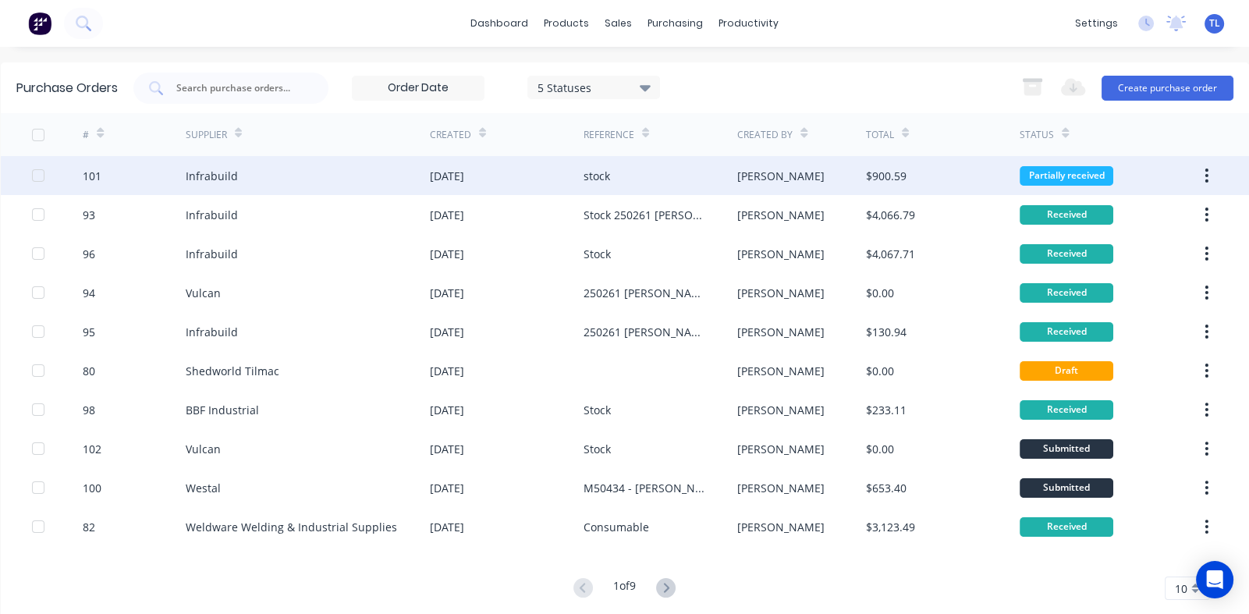
click at [461, 176] on div "[DATE]" at bounding box center [447, 176] width 34 height 16
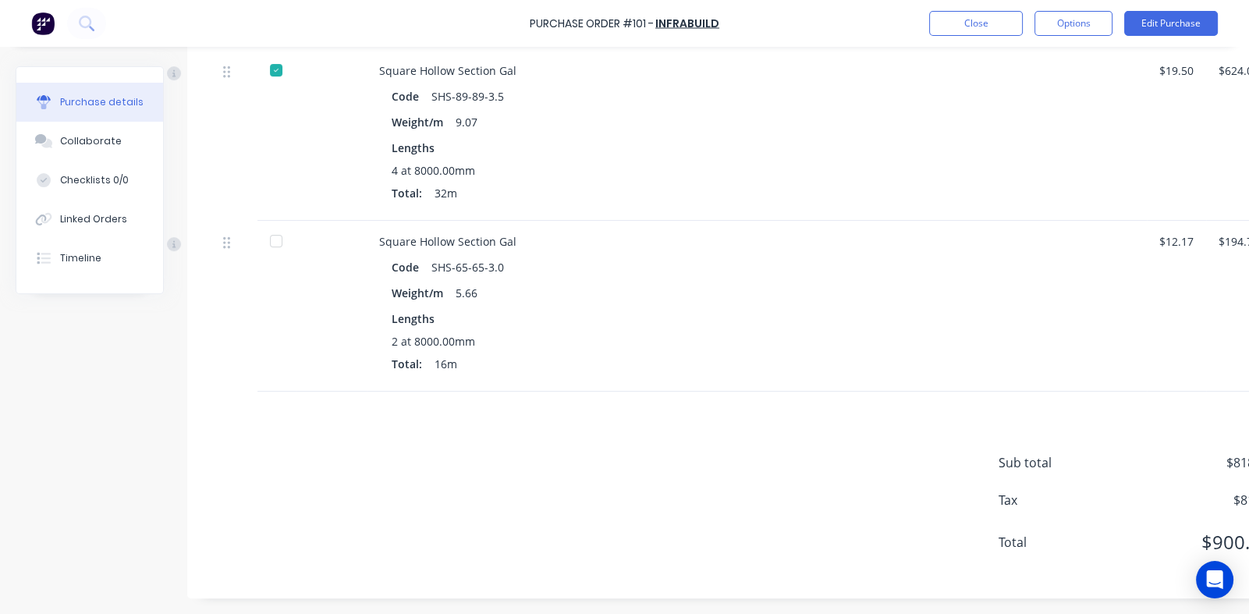
scroll to position [449, 0]
click at [273, 233] on div at bounding box center [276, 241] width 31 height 31
click at [993, 16] on button "Close" at bounding box center [976, 23] width 94 height 25
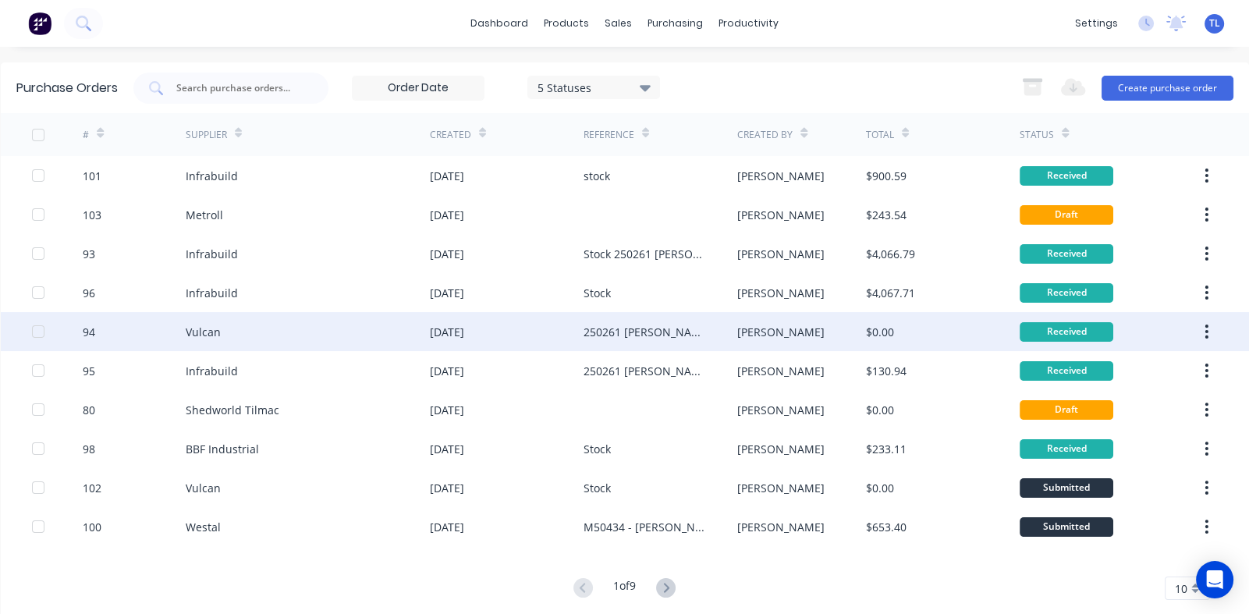
drag, startPoint x: 688, startPoint y: 2, endPoint x: 535, endPoint y: 313, distance: 346.2
click at [535, 313] on div "[DATE]" at bounding box center [507, 331] width 154 height 39
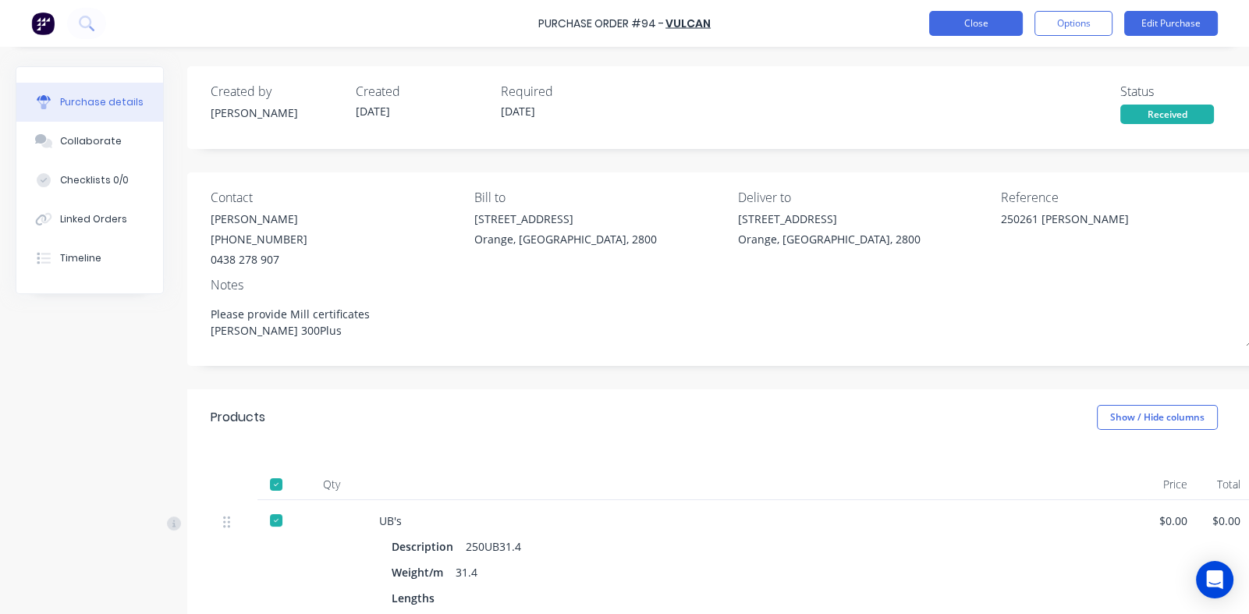
click at [974, 20] on button "Close" at bounding box center [976, 23] width 94 height 25
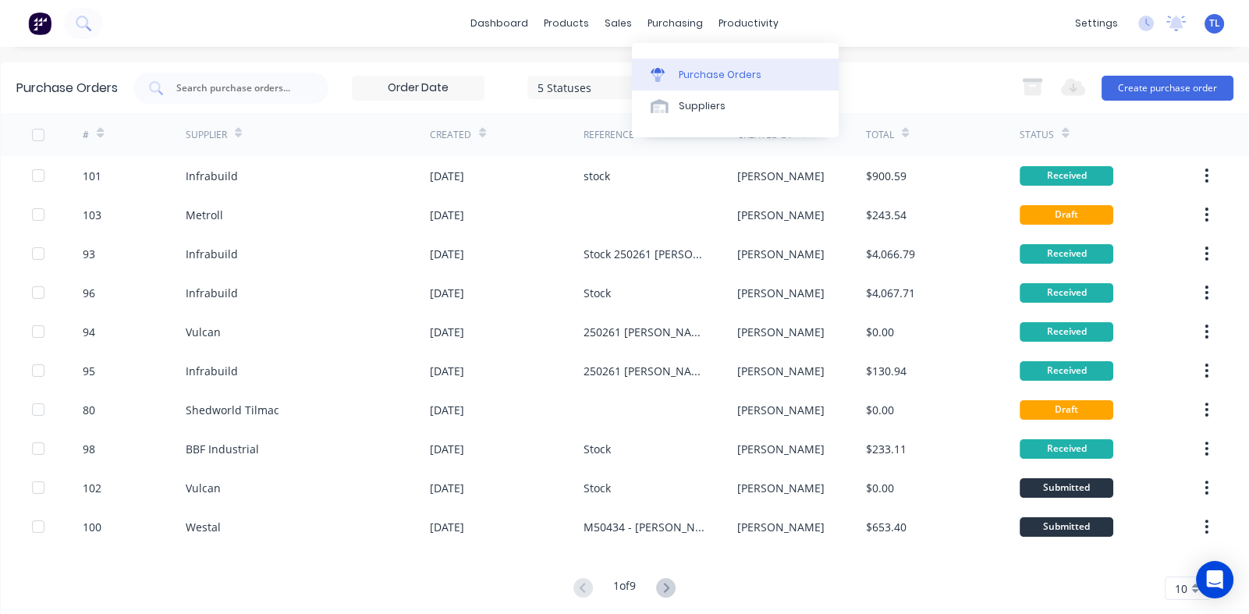
click at [695, 69] on div "Purchase Orders" at bounding box center [720, 75] width 83 height 14
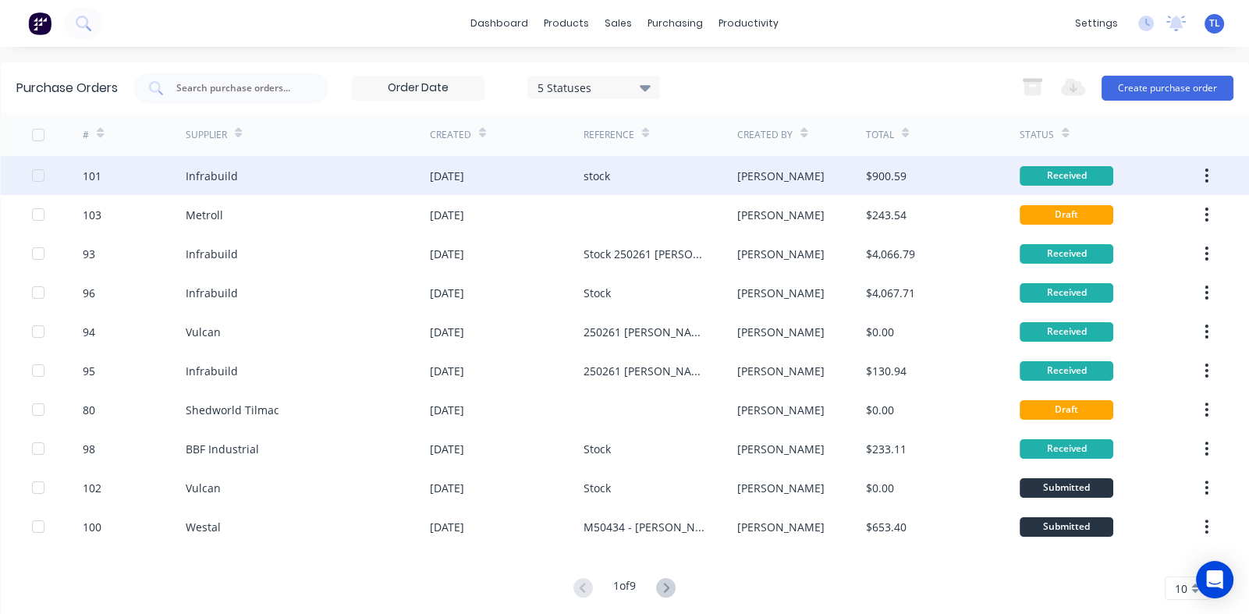
click at [1206, 176] on icon "button" at bounding box center [1207, 176] width 3 height 14
click at [318, 173] on div "Infrabuild" at bounding box center [308, 175] width 244 height 39
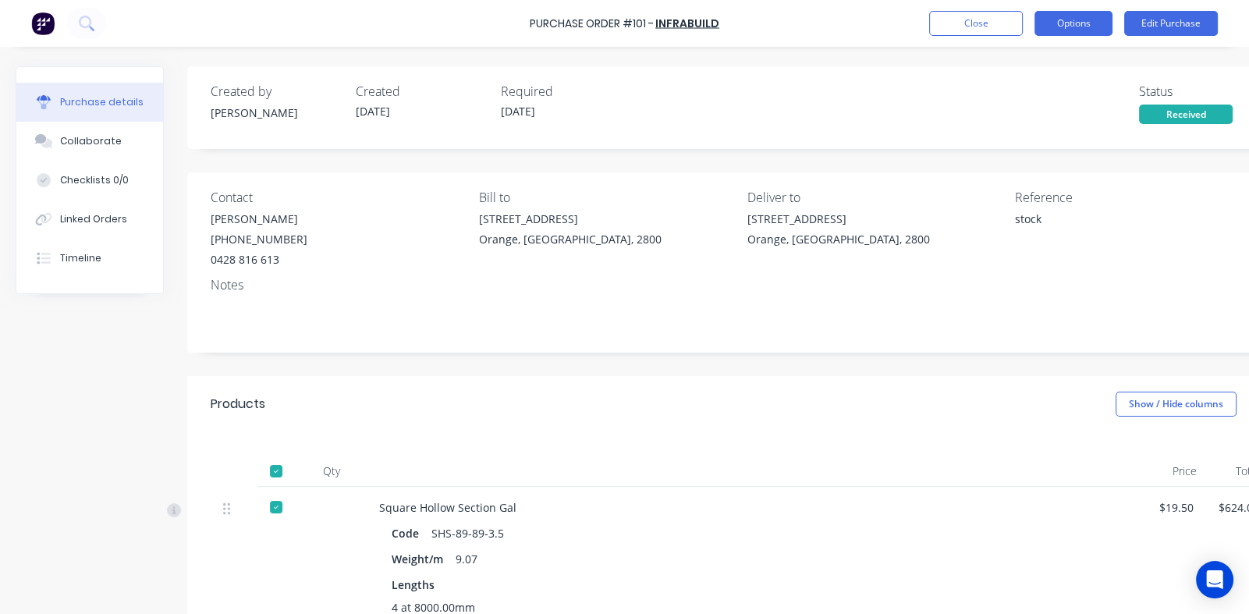
click at [1059, 20] on button "Options" at bounding box center [1074, 23] width 78 height 25
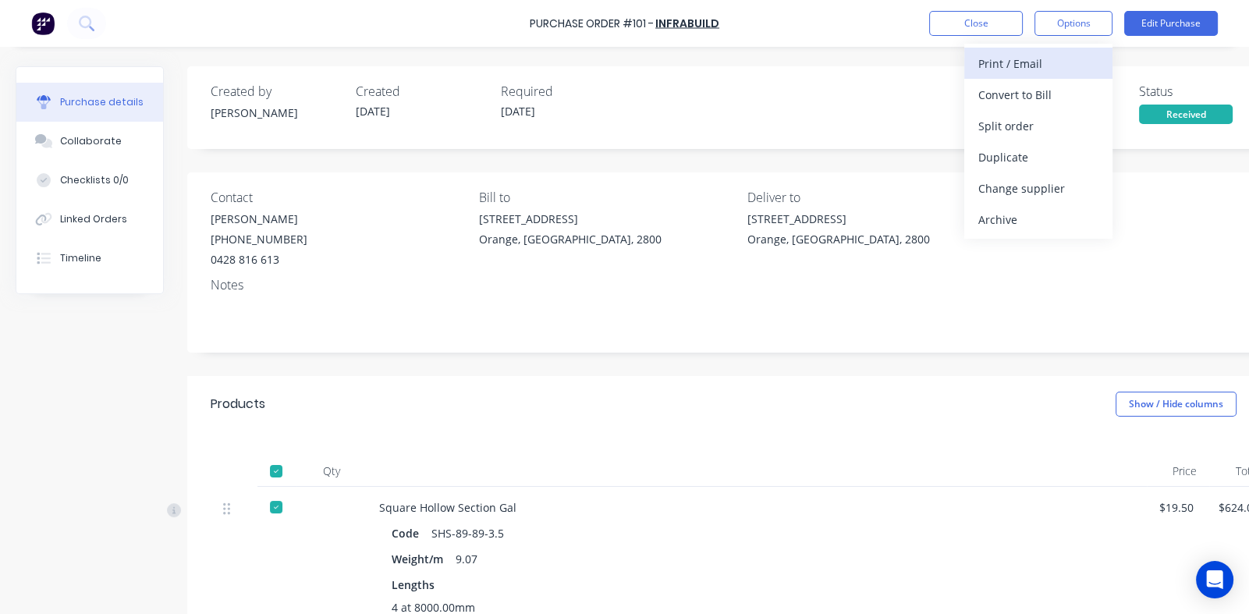
click at [1002, 68] on div "Print / Email" at bounding box center [1039, 63] width 120 height 23
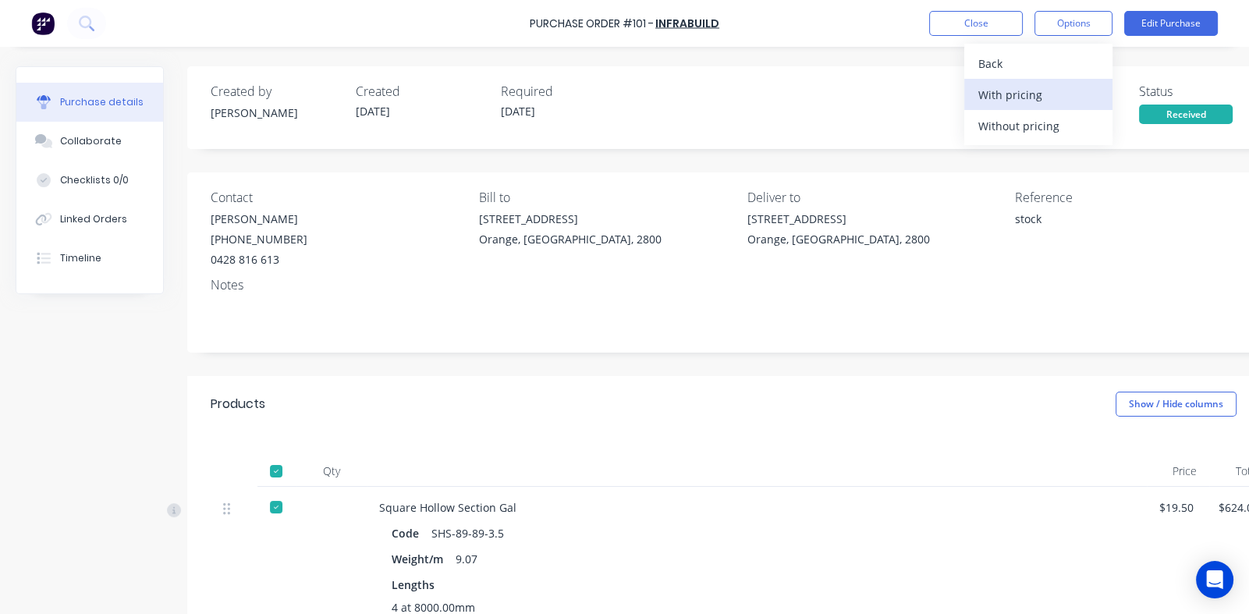
click at [993, 96] on div "With pricing" at bounding box center [1039, 94] width 120 height 23
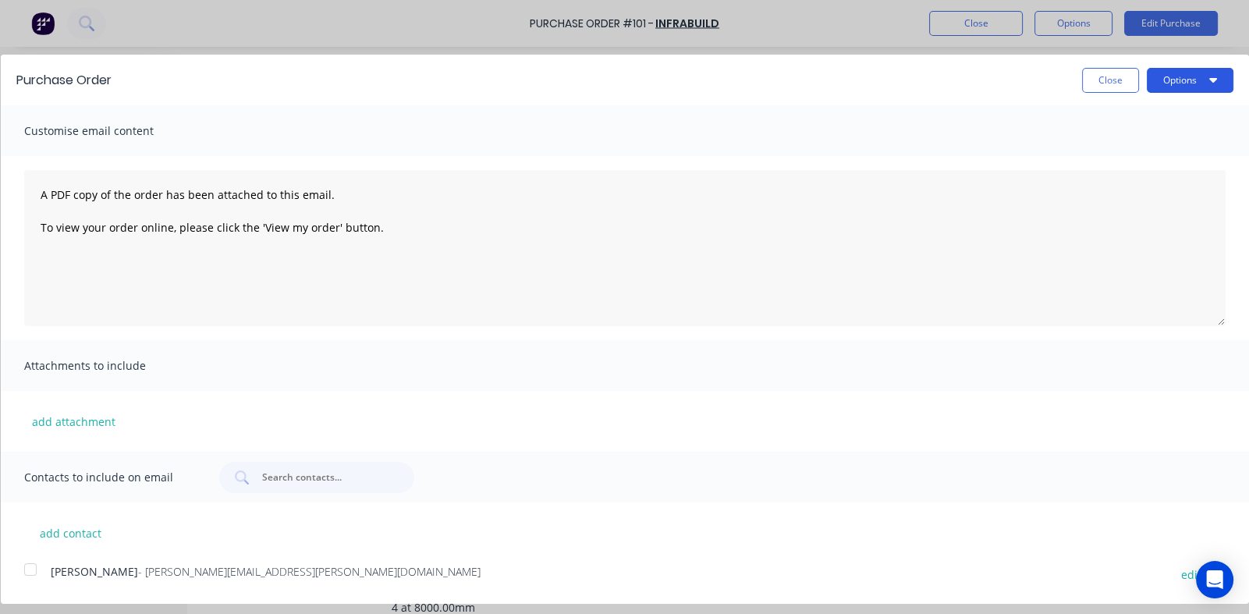
click at [1172, 86] on button "Options" at bounding box center [1190, 80] width 87 height 25
click at [1109, 114] on div "Print" at bounding box center [1160, 119] width 120 height 23
click at [972, 22] on div "Purchase Order Close Options Print Email Customise email content A PDF copy of …" at bounding box center [624, 307] width 1249 height 614
click at [968, 17] on div "Purchase Order Close Options Customise email content A PDF copy of the order ha…" at bounding box center [624, 307] width 1249 height 614
click at [882, 108] on div "Customise email content" at bounding box center [625, 130] width 1249 height 51
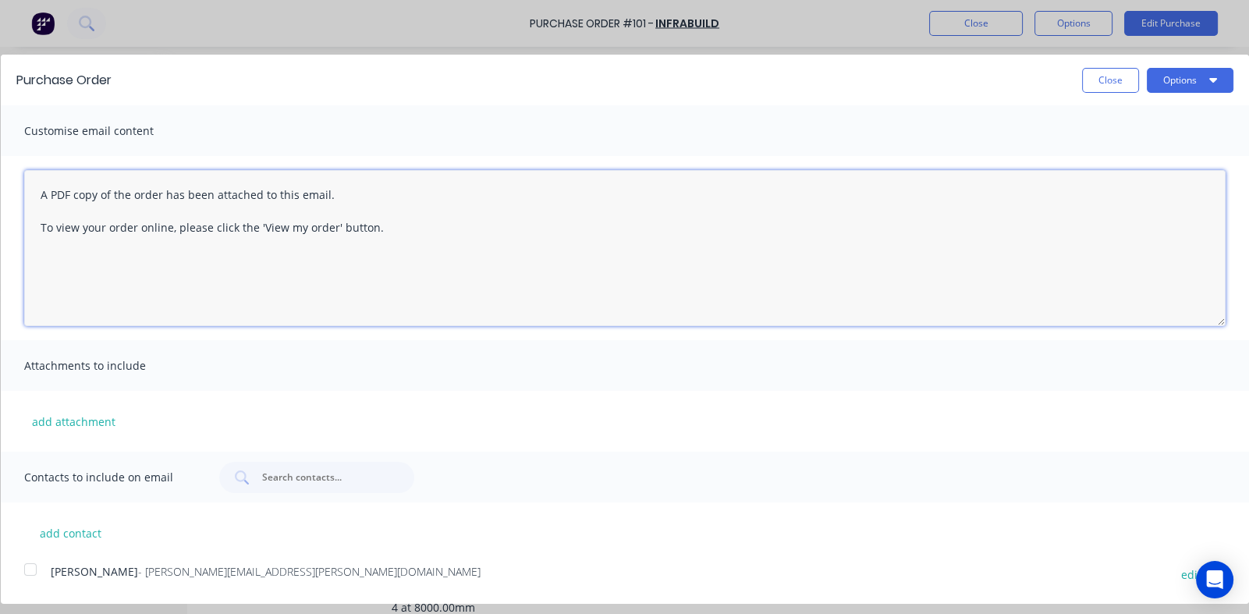
click at [805, 284] on textarea "A PDF copy of the order has been attached to this email. To view your order onl…" at bounding box center [625, 248] width 1202 height 156
click at [907, 120] on div "Customise email content" at bounding box center [625, 130] width 1249 height 51
click at [1105, 73] on button "Close" at bounding box center [1110, 80] width 57 height 25
type textarea "x"
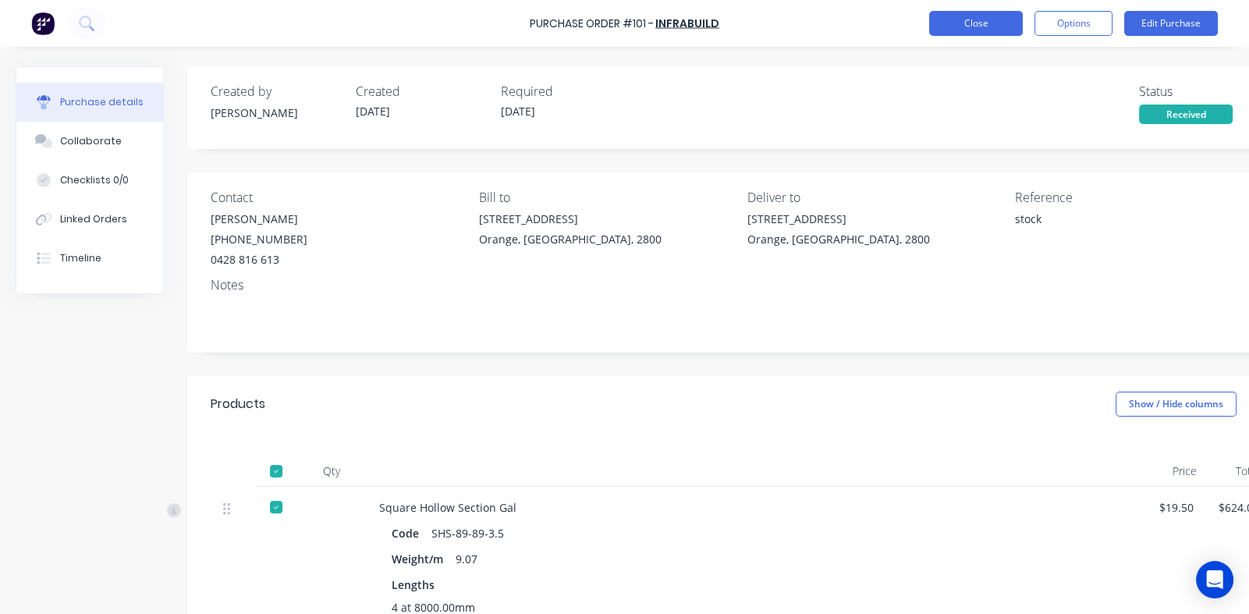
click at [970, 20] on button "Close" at bounding box center [976, 23] width 94 height 25
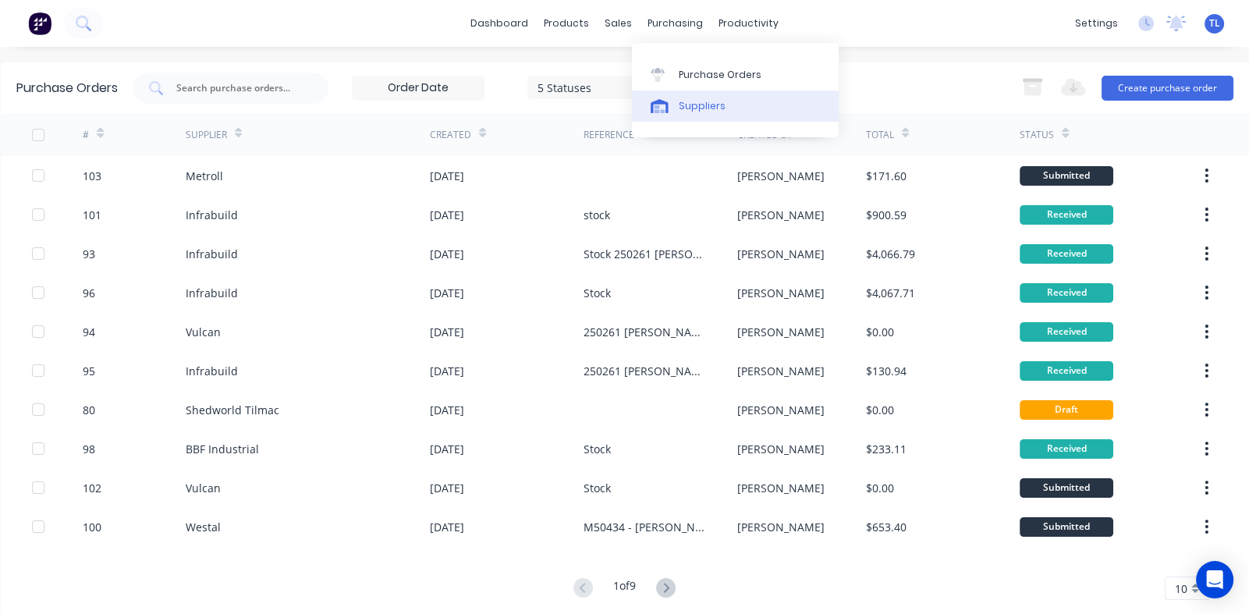
click at [695, 108] on div "Suppliers" at bounding box center [702, 106] width 47 height 14
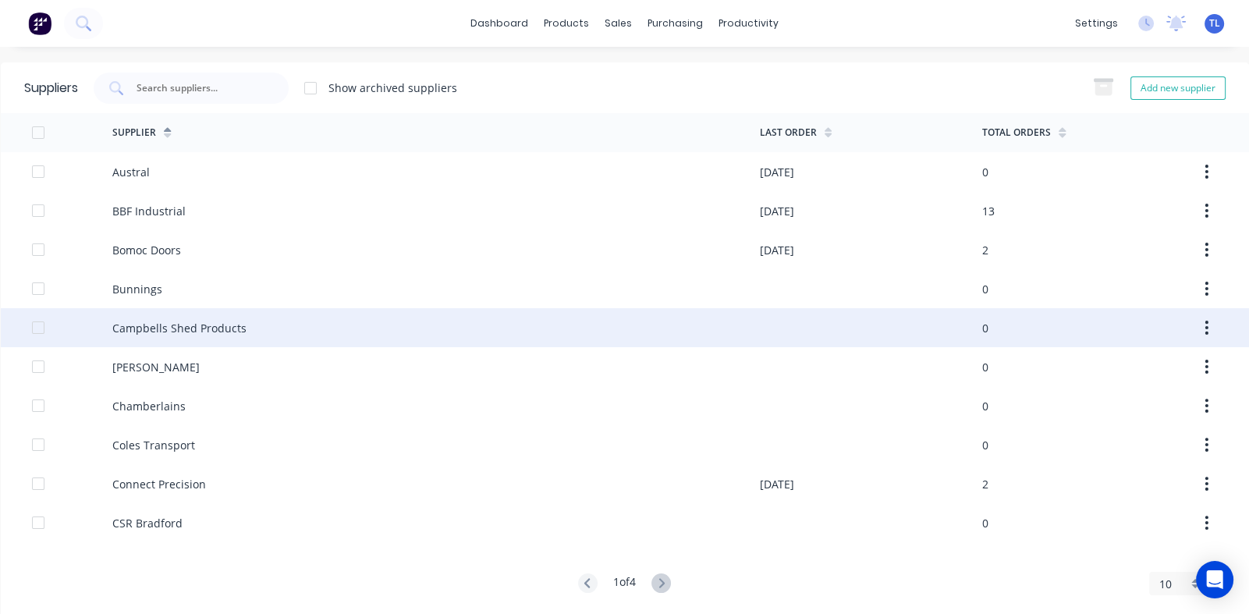
scroll to position [19, 0]
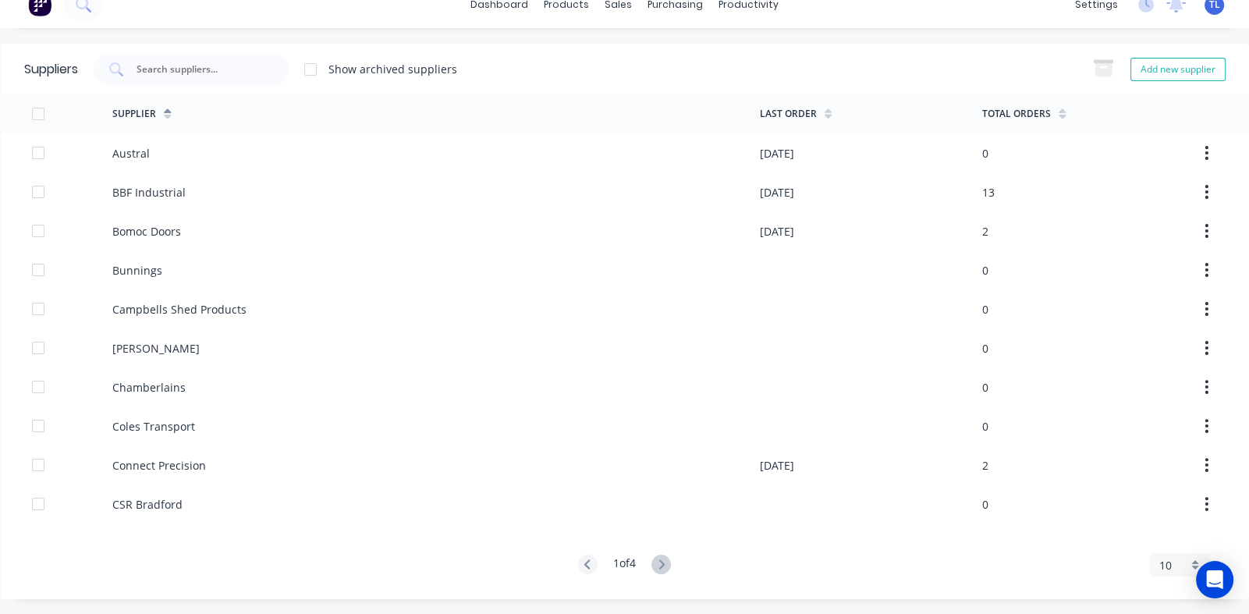
click at [1182, 567] on div "10" at bounding box center [1179, 564] width 61 height 23
click at [1163, 541] on div "35" at bounding box center [1179, 541] width 59 height 27
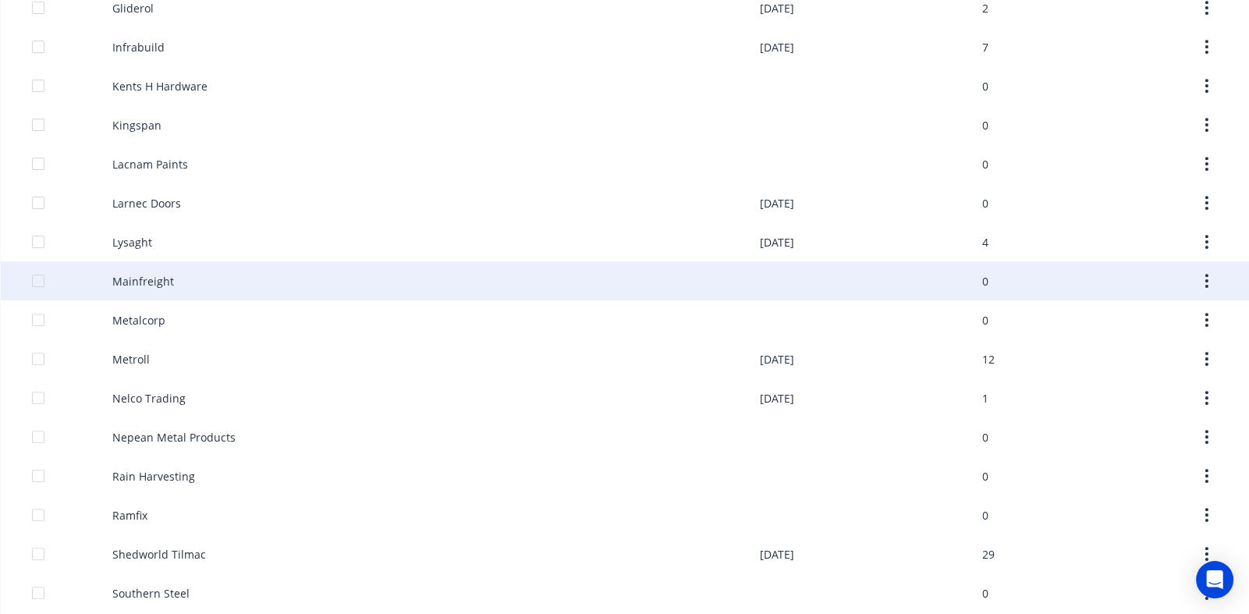
scroll to position [643, 0]
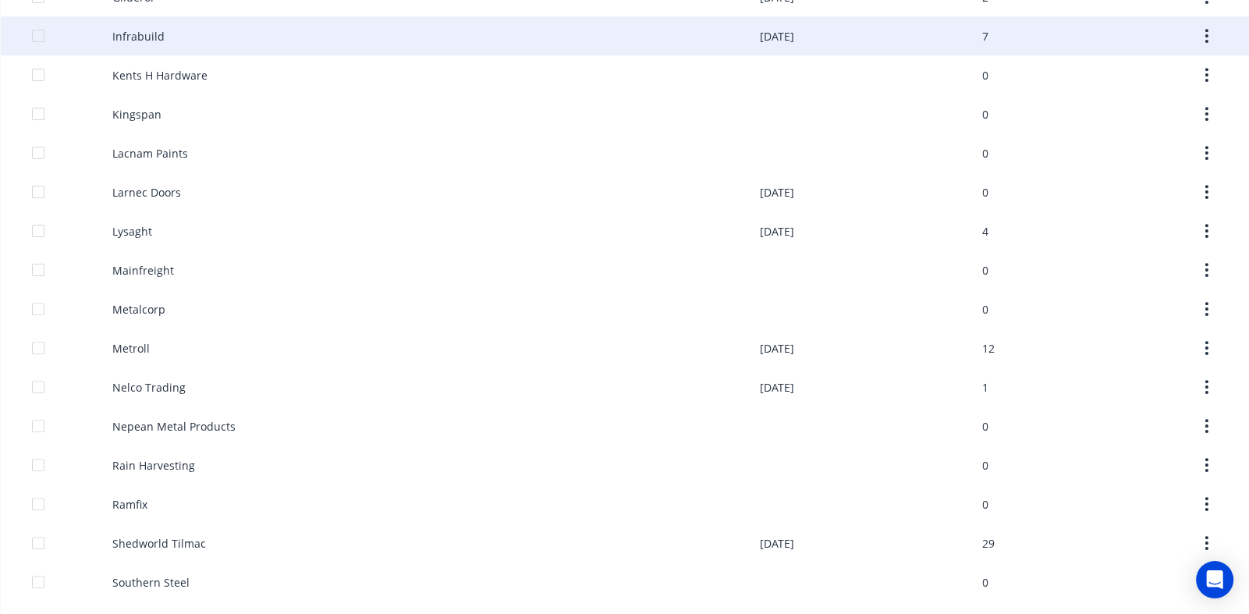
click at [148, 29] on div "Infrabuild" at bounding box center [138, 36] width 52 height 16
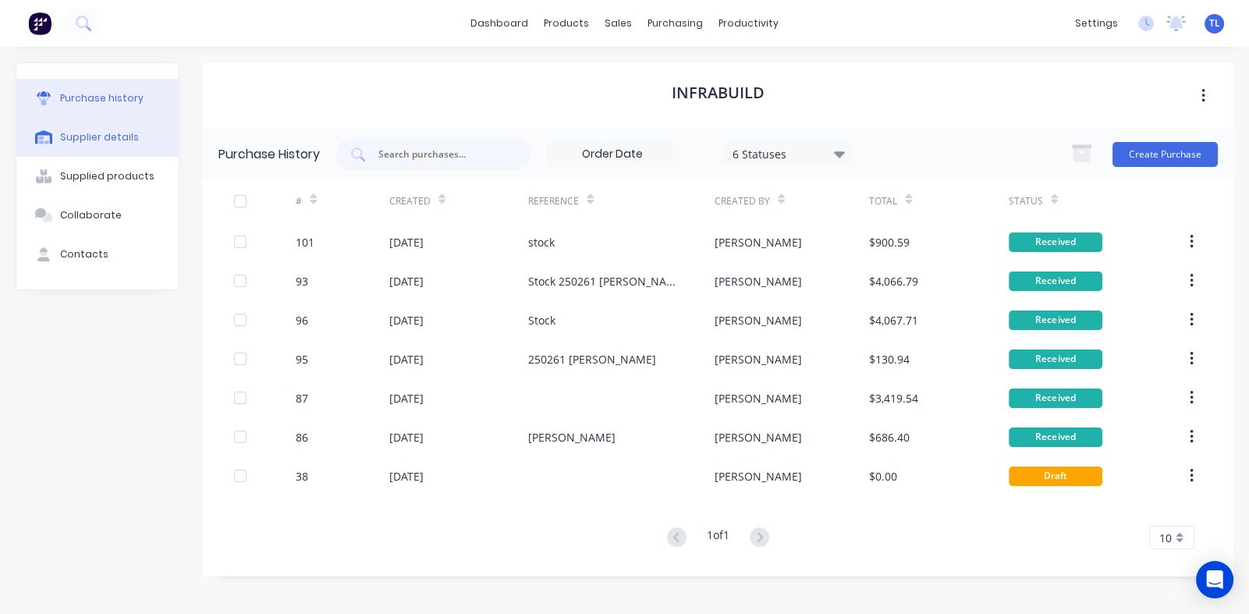
click at [105, 133] on div "Supplier details" at bounding box center [99, 137] width 79 height 14
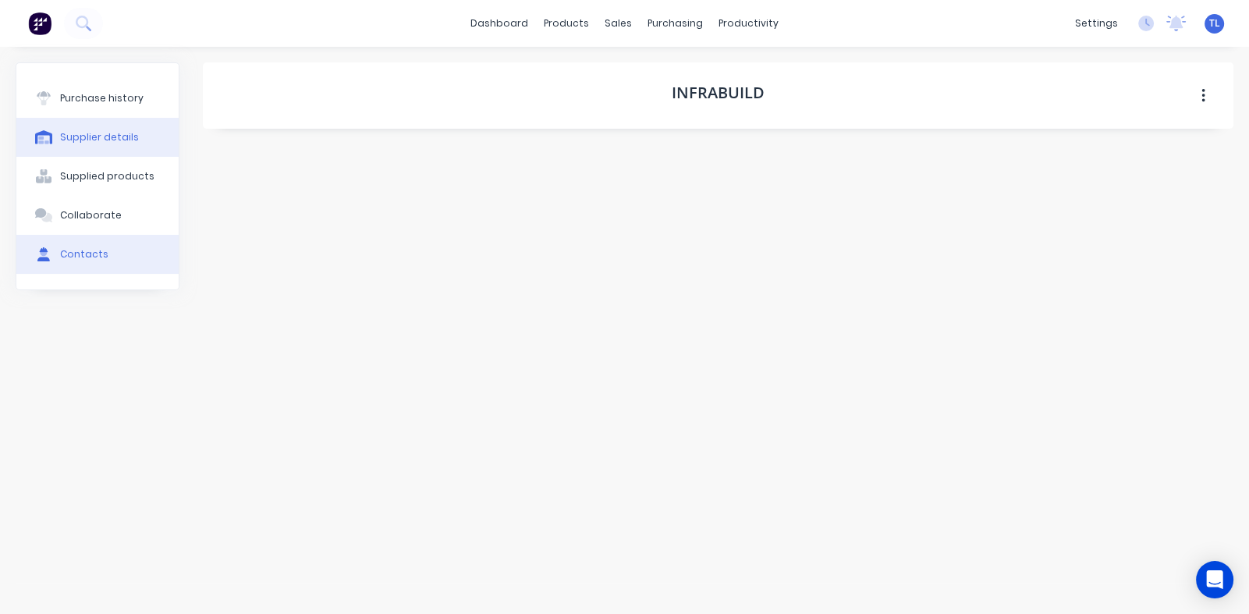
select select "AU"
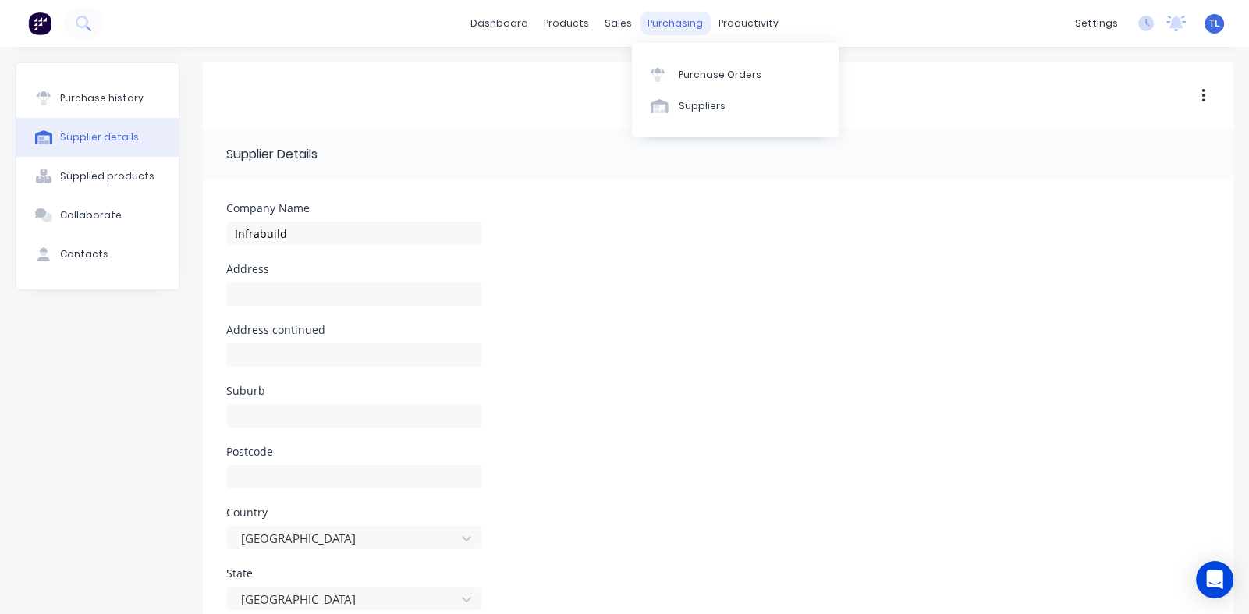
click at [670, 24] on div "purchasing" at bounding box center [675, 23] width 71 height 23
click at [691, 110] on div "Suppliers" at bounding box center [702, 106] width 47 height 14
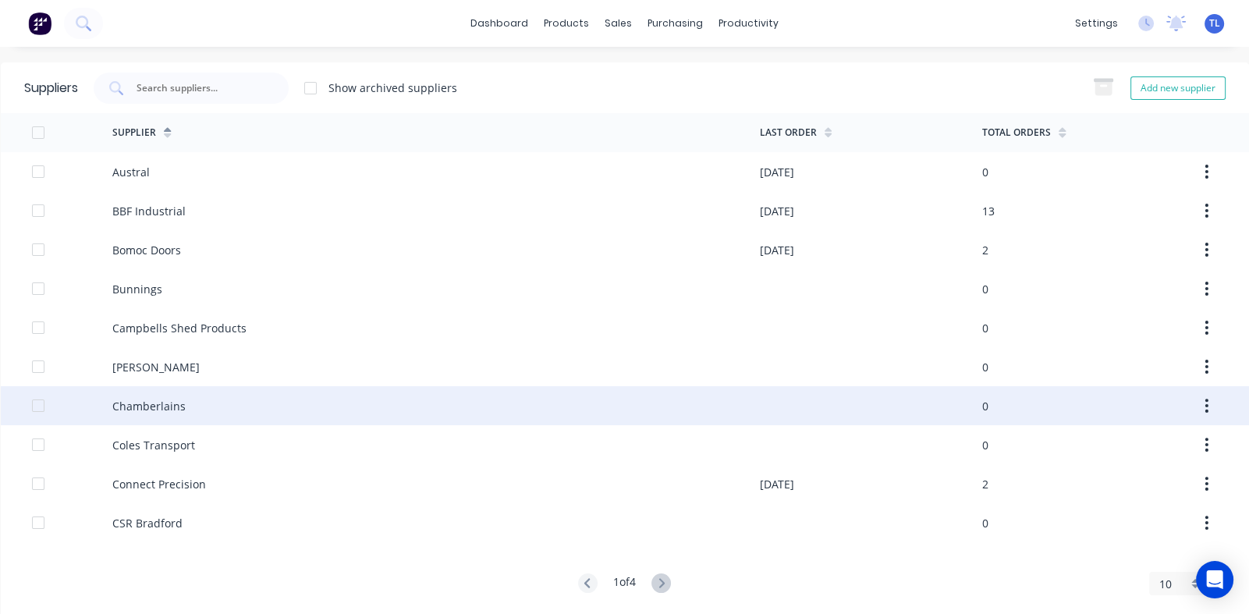
scroll to position [19, 0]
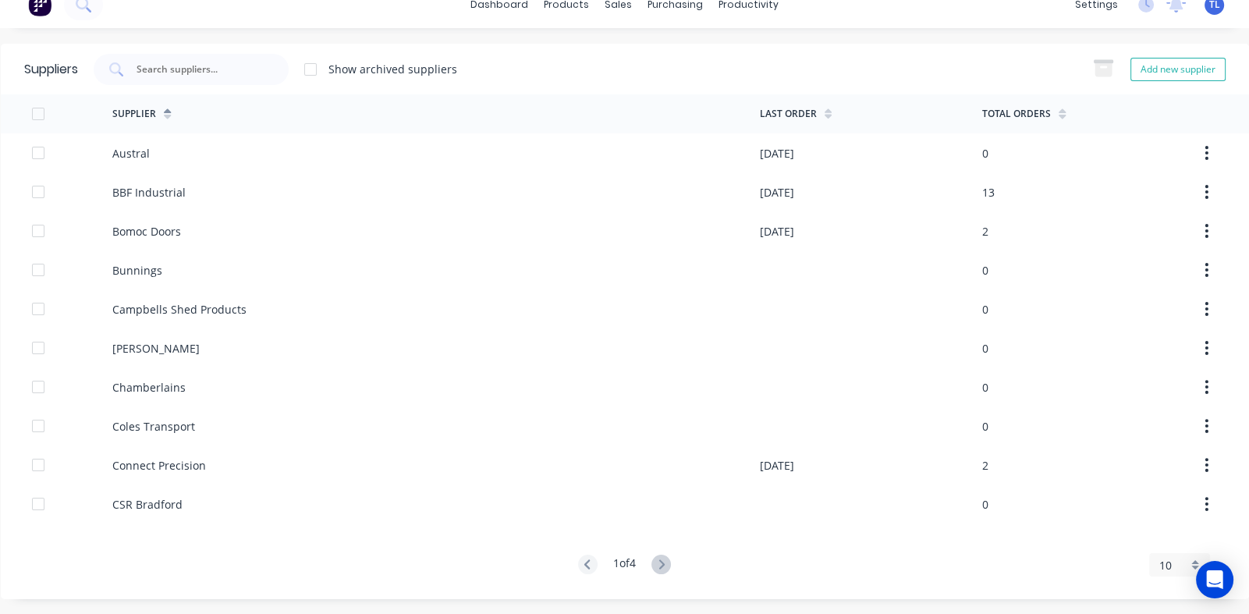
click at [1183, 567] on div "10" at bounding box center [1179, 564] width 61 height 23
click at [1161, 538] on div "35" at bounding box center [1179, 541] width 59 height 27
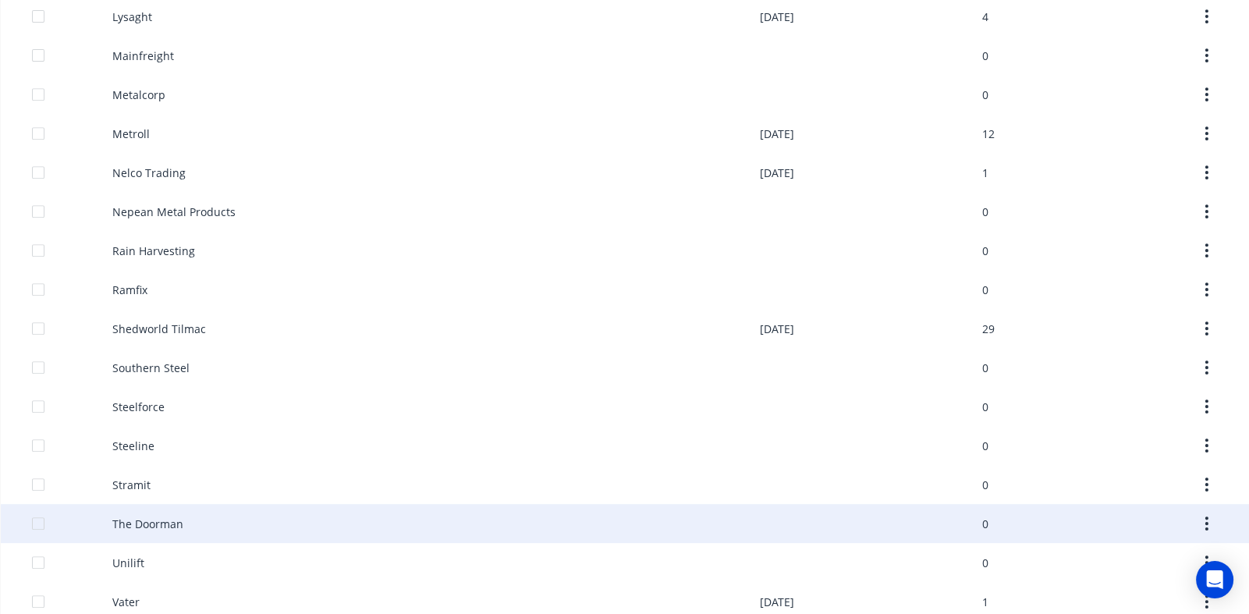
scroll to position [995, 0]
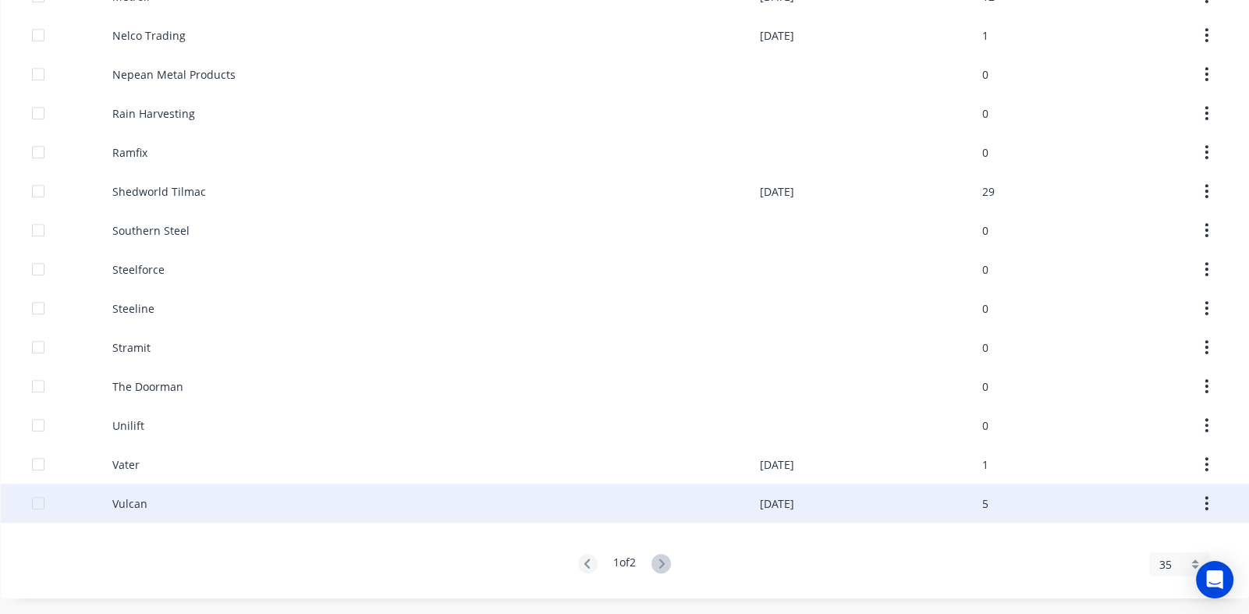
click at [147, 499] on div "Vulcan" at bounding box center [436, 503] width 648 height 39
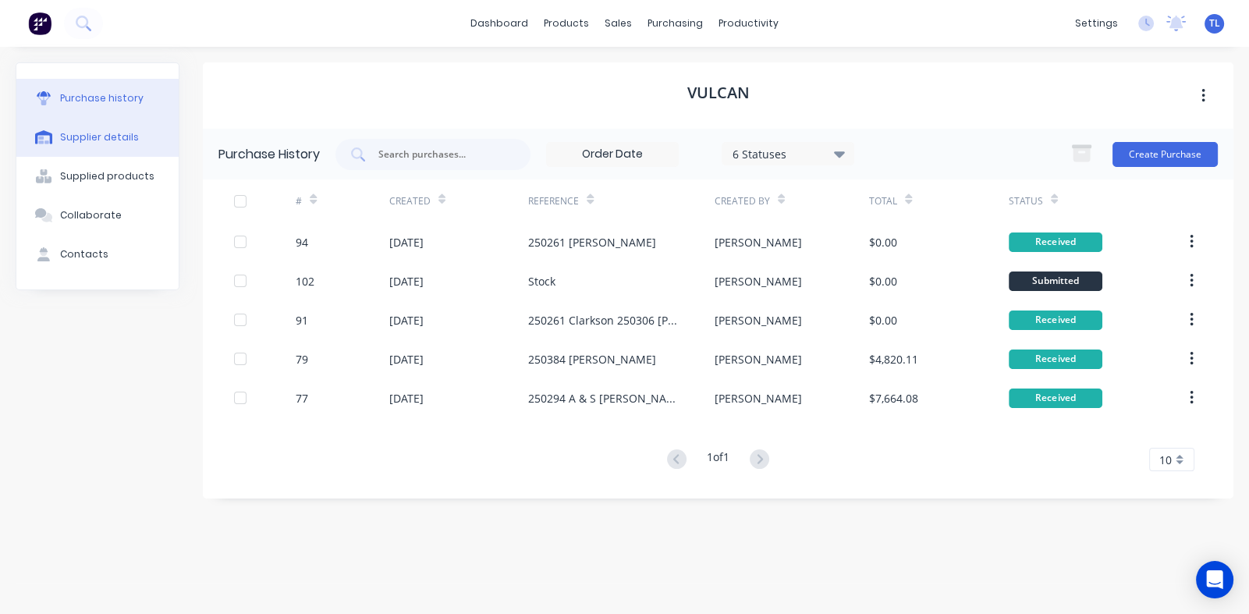
click at [90, 130] on div "Supplier details" at bounding box center [99, 137] width 79 height 14
select select "AU"
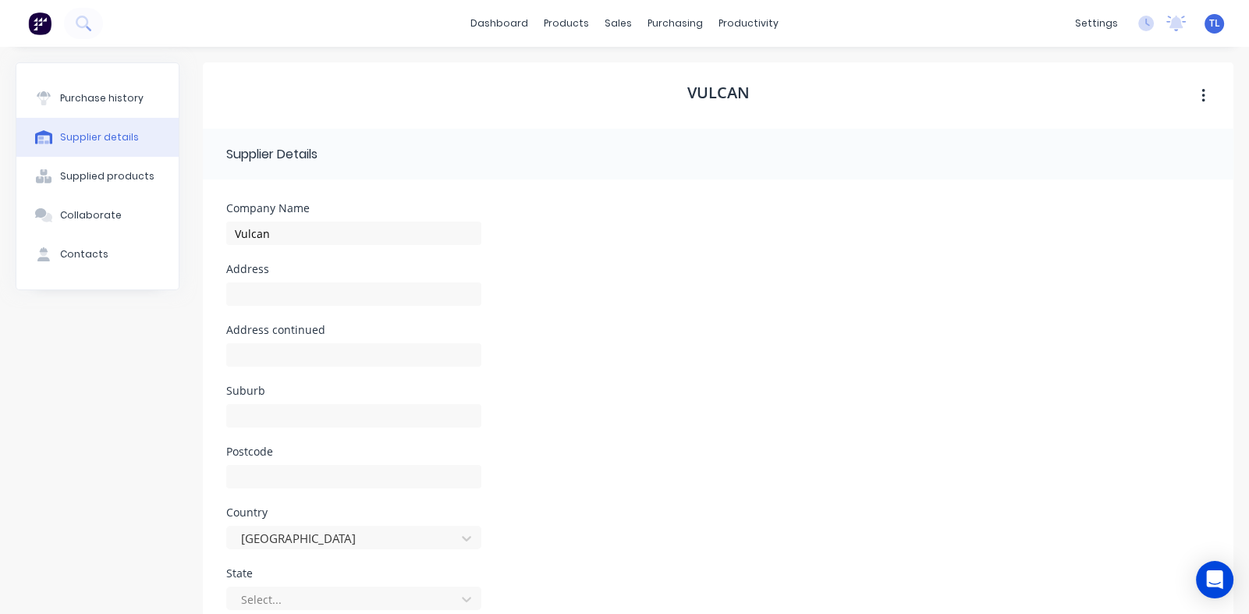
click at [1202, 96] on icon "button" at bounding box center [1203, 96] width 3 height 14
click at [989, 293] on div "Address" at bounding box center [718, 294] width 984 height 61
click at [261, 293] on input at bounding box center [353, 293] width 255 height 23
type input "[STREET_ADDRESS][PERSON_NAME]"
click at [297, 420] on input at bounding box center [353, 415] width 255 height 23
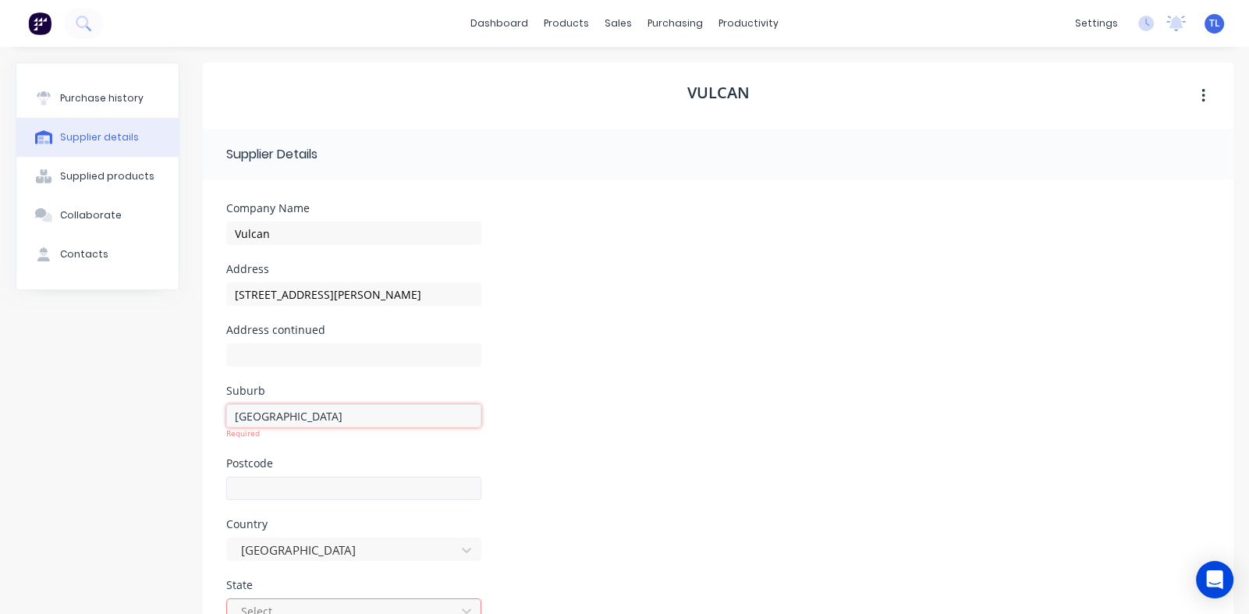
type input "[GEOGRAPHIC_DATA]"
click at [292, 488] on input at bounding box center [353, 488] width 255 height 23
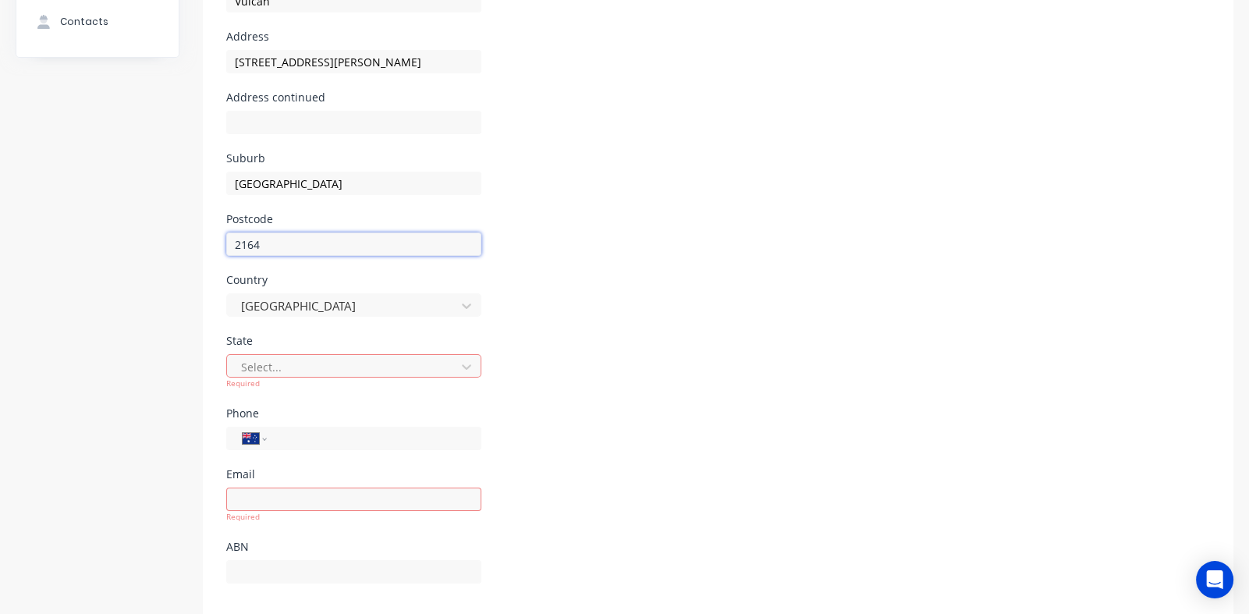
scroll to position [234, 0]
type input "2164"
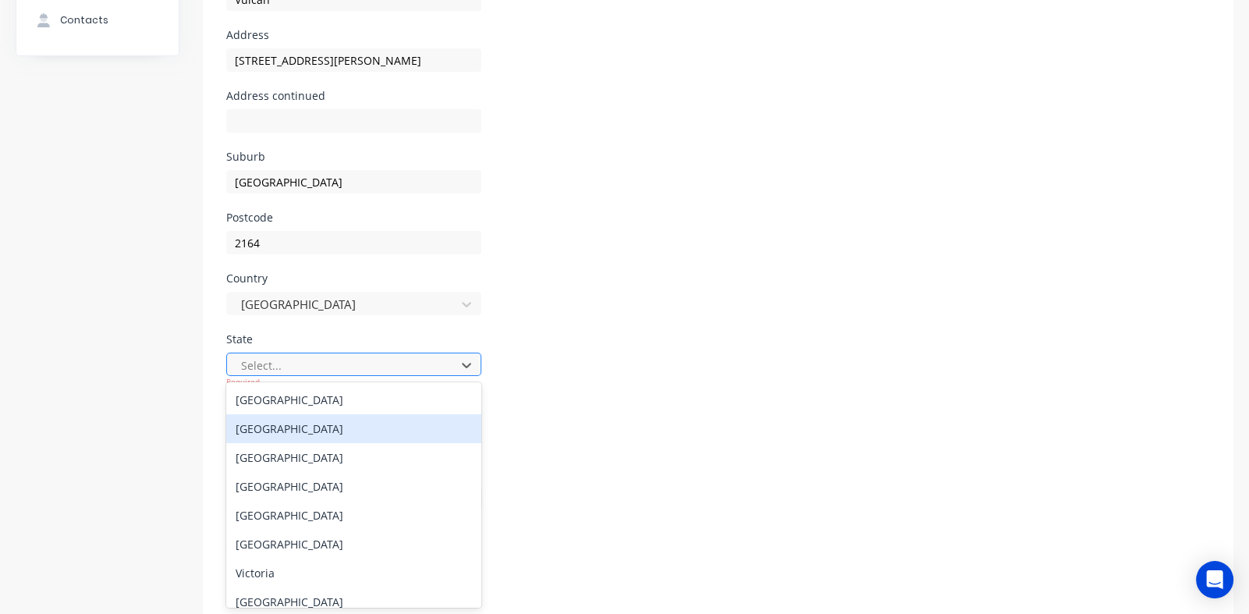
click at [357, 432] on div "[GEOGRAPHIC_DATA]" at bounding box center [353, 428] width 255 height 29
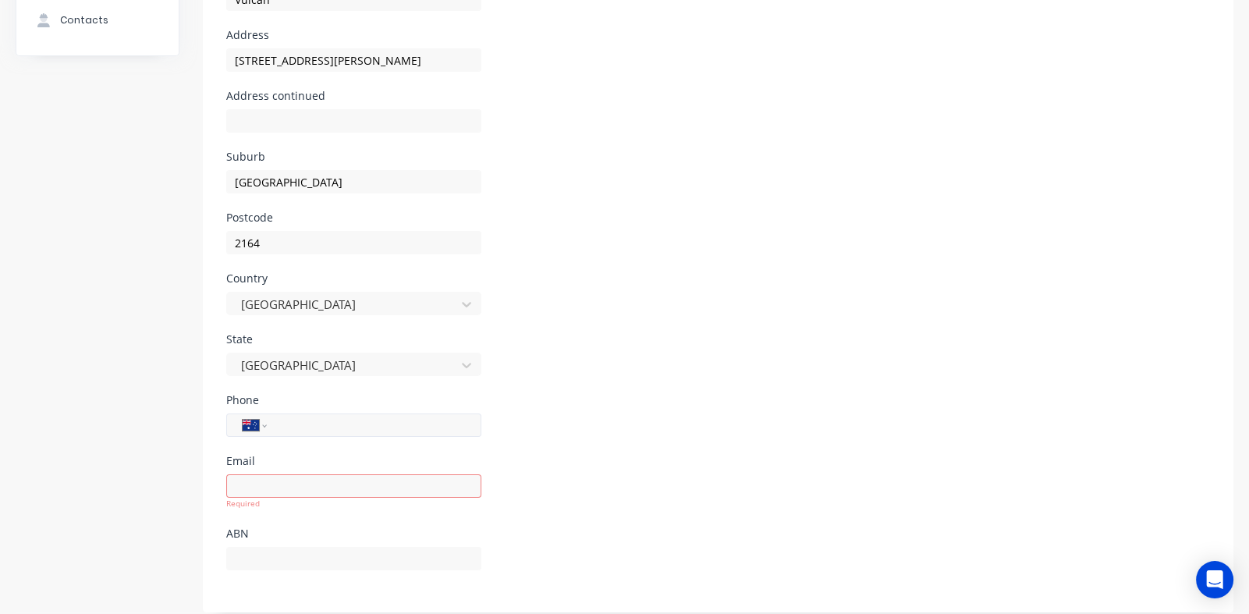
click at [357, 432] on input "tel" at bounding box center [371, 426] width 187 height 18
type input "[PHONE_NUMBER]"
click at [272, 491] on input at bounding box center [353, 485] width 255 height 23
type input "s"
click at [266, 487] on input at bounding box center [353, 485] width 255 height 23
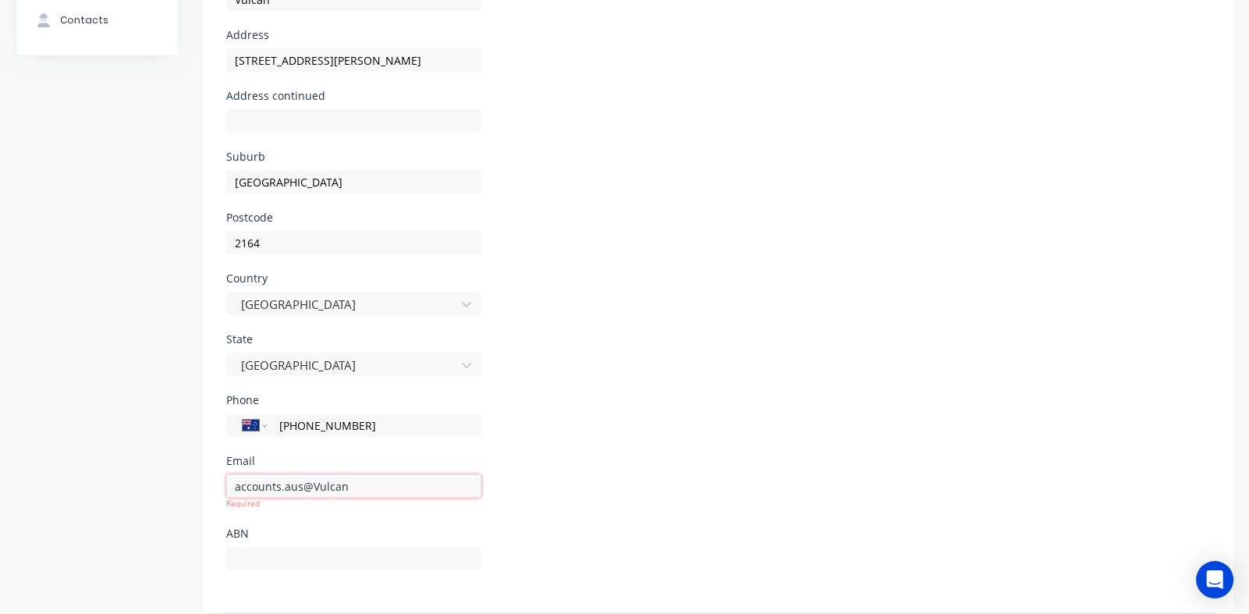
click at [365, 489] on input "accounts.aus@Vulcan" at bounding box center [353, 485] width 255 height 23
type input "[EMAIL_ADDRESS][DOMAIN_NAME]"
click at [277, 557] on input at bounding box center [353, 558] width 255 height 23
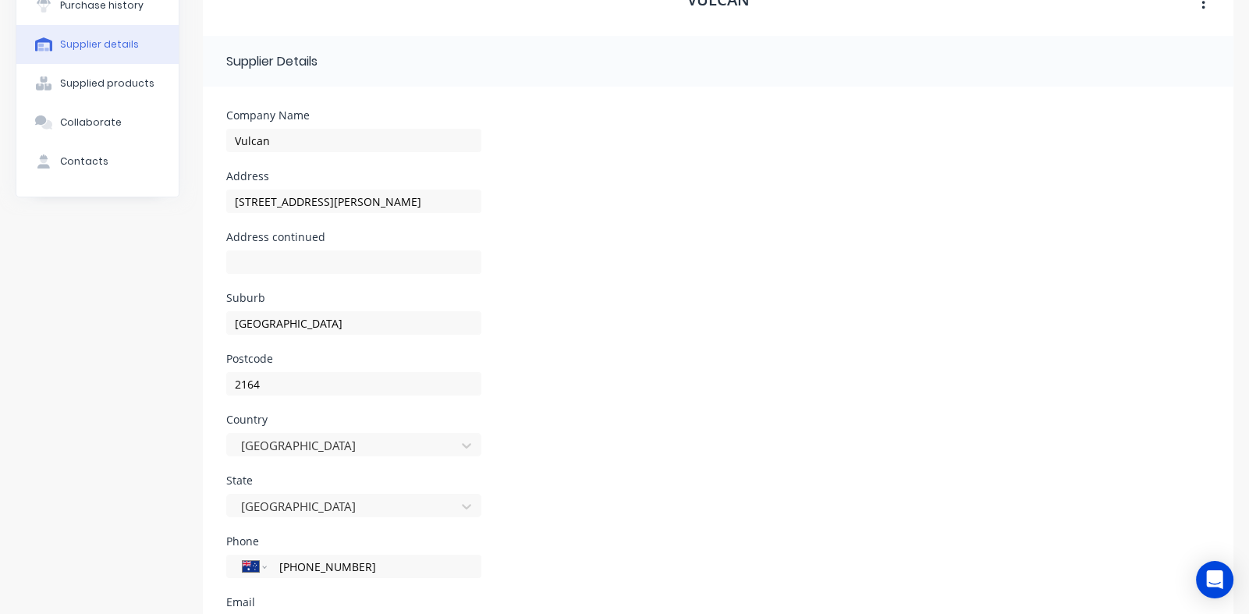
scroll to position [0, 0]
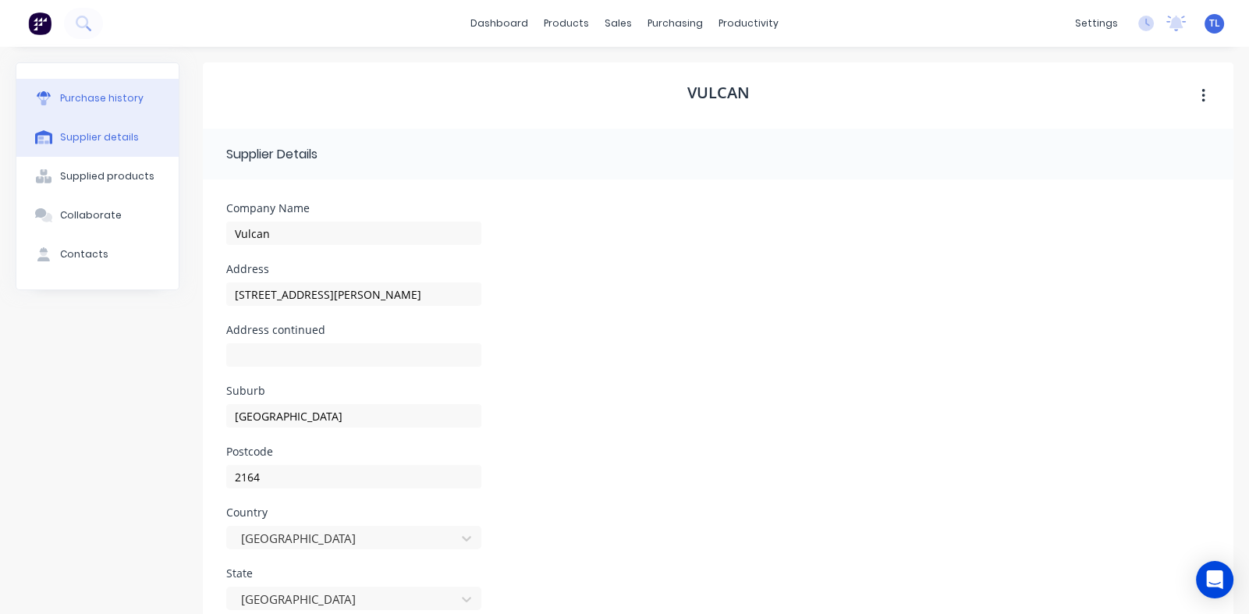
drag, startPoint x: 91, startPoint y: 91, endPoint x: 119, endPoint y: 111, distance: 33.6
click at [94, 92] on div "Purchase history" at bounding box center [101, 98] width 83 height 14
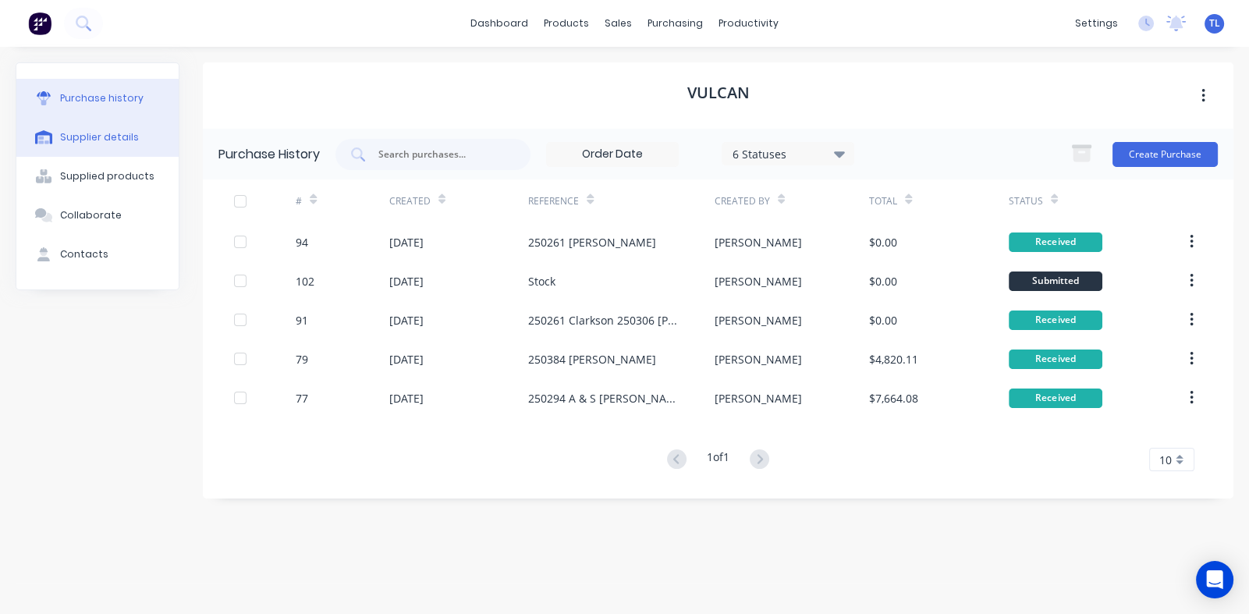
click at [82, 133] on div "Supplier details" at bounding box center [99, 137] width 79 height 14
select select "AU"
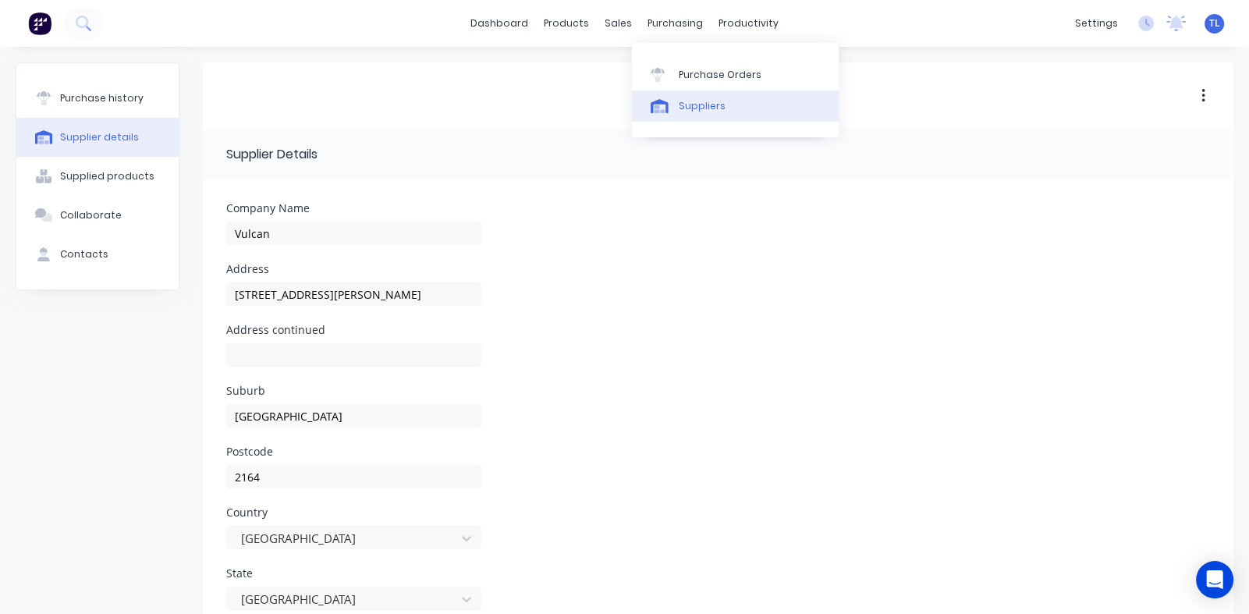
click at [684, 109] on div "Suppliers" at bounding box center [702, 106] width 47 height 14
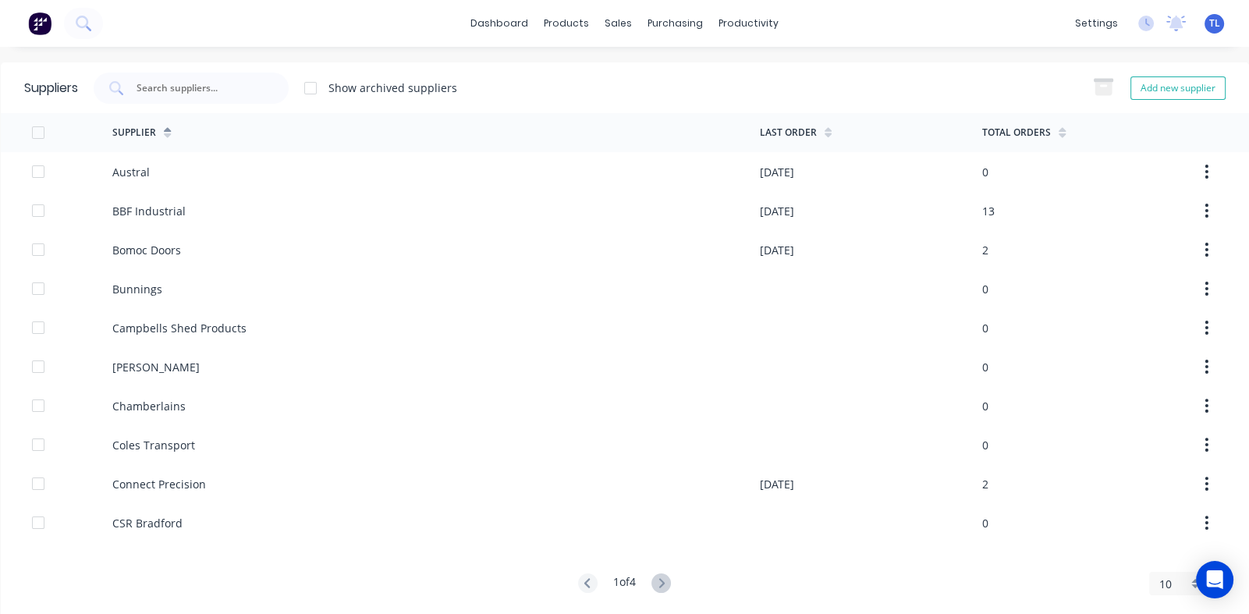
click at [1185, 586] on div "10" at bounding box center [1179, 583] width 61 height 23
click at [1164, 563] on div "35" at bounding box center [1179, 559] width 59 height 27
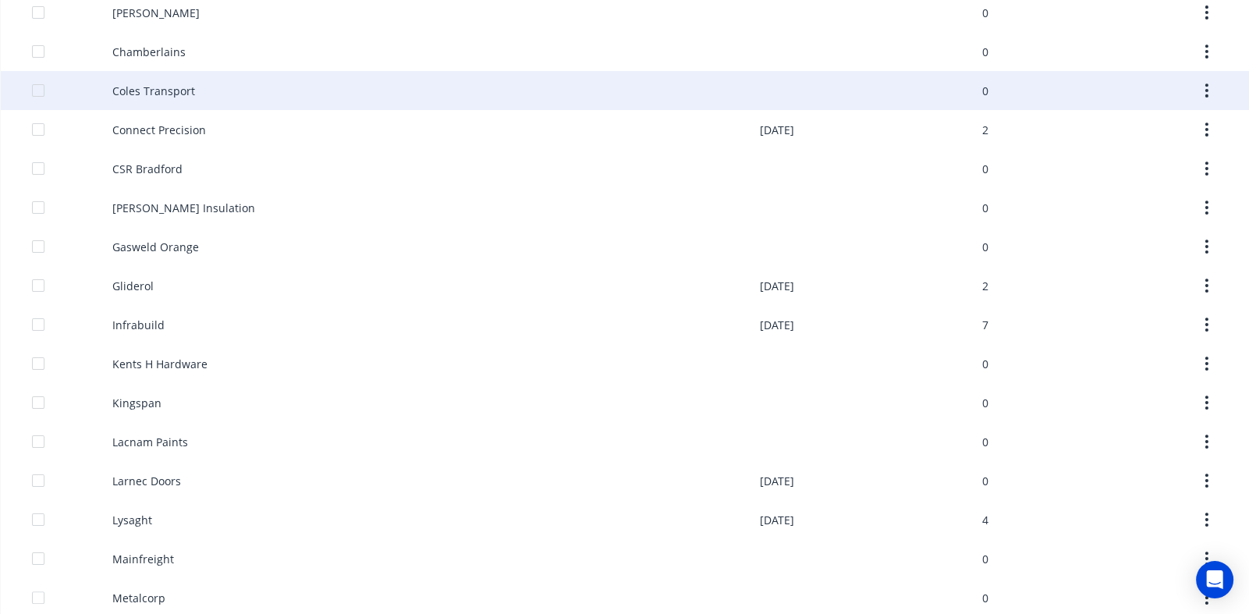
scroll to position [546, 0]
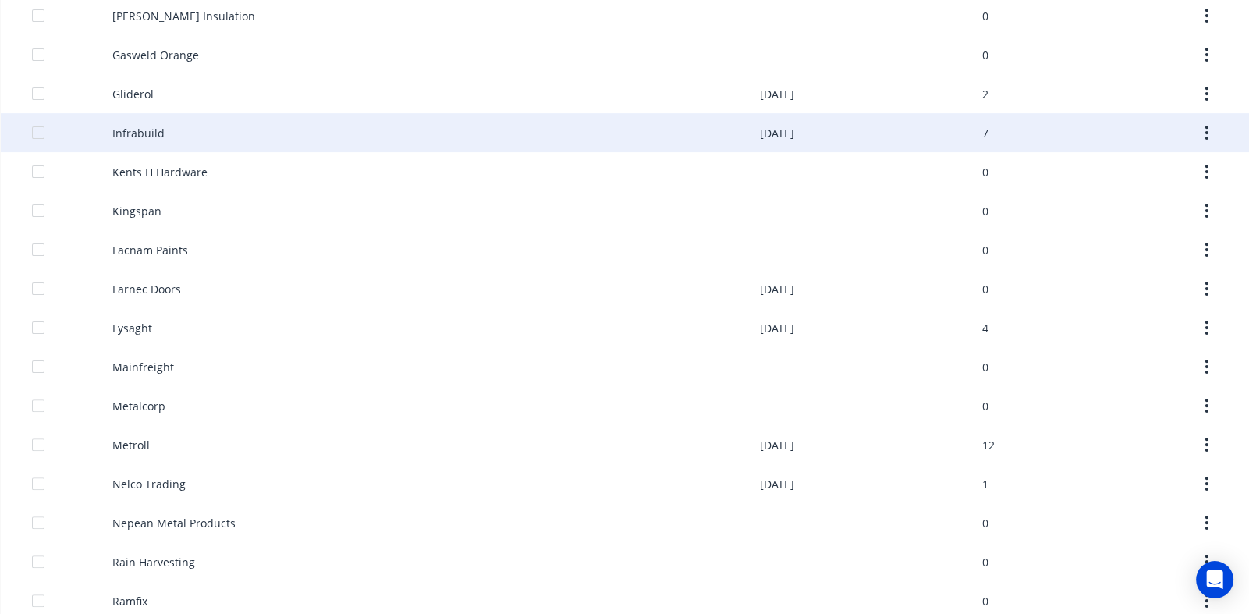
click at [150, 129] on div "Infrabuild" at bounding box center [138, 133] width 52 height 16
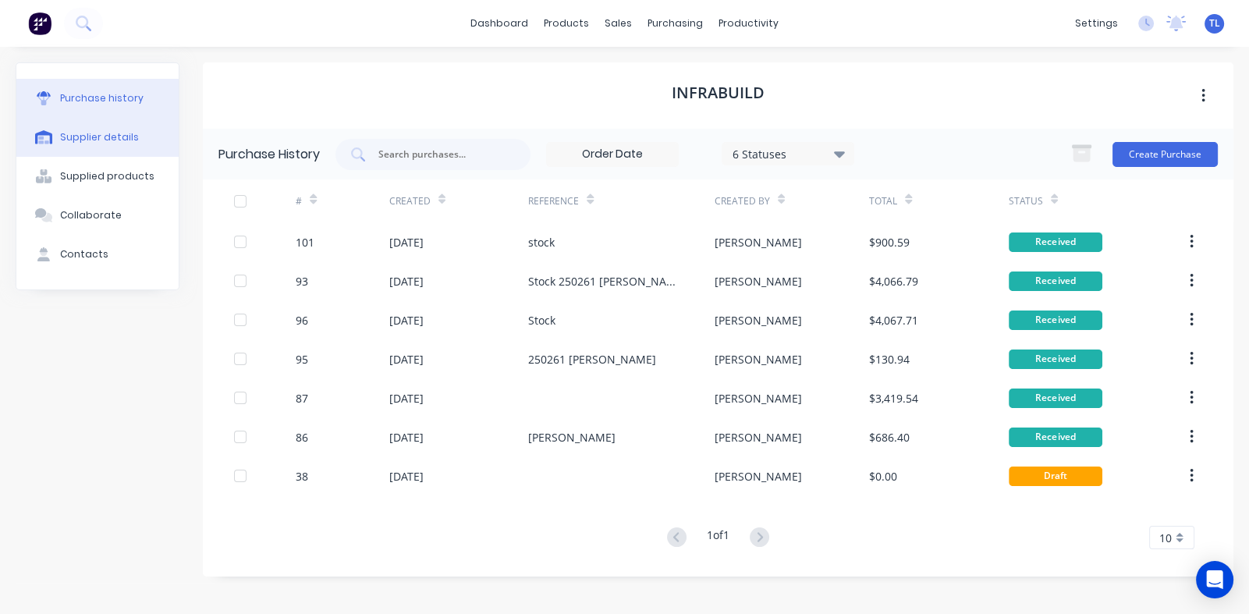
click at [79, 133] on div "Supplier details" at bounding box center [99, 137] width 79 height 14
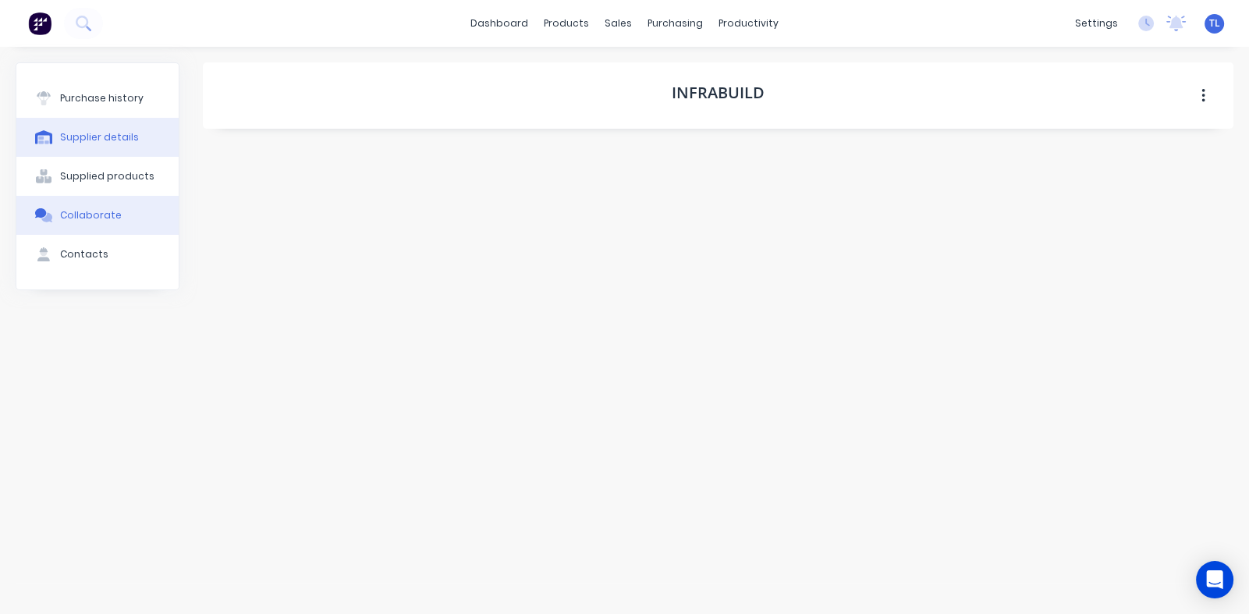
select select "AU"
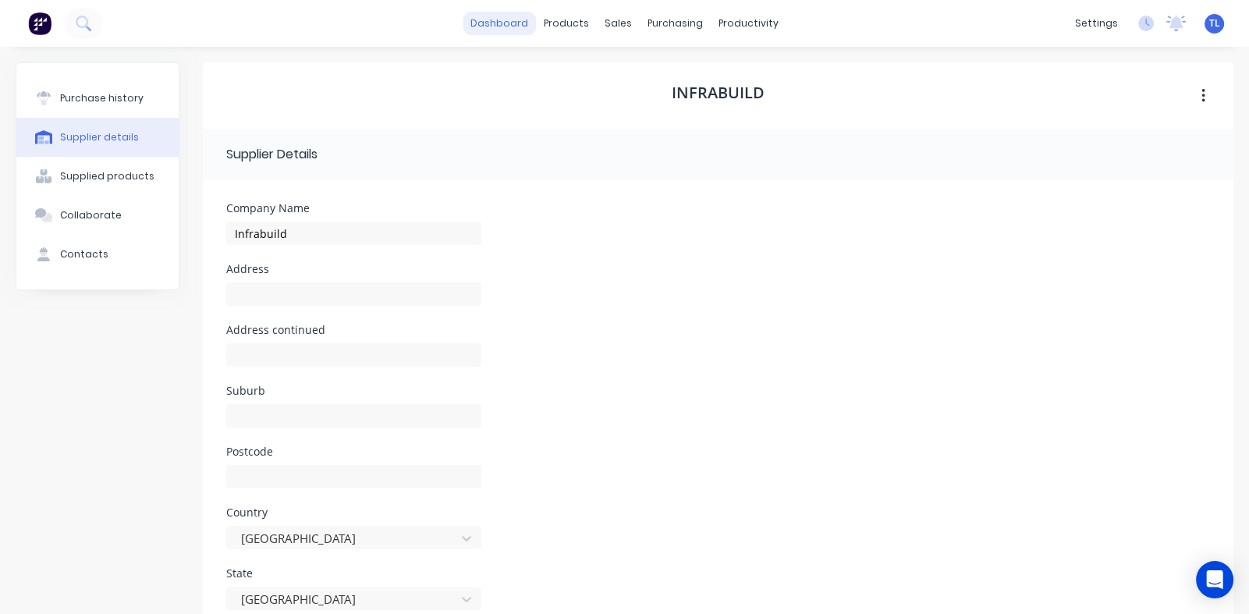
click at [492, 20] on link "dashboard" at bounding box center [499, 23] width 73 height 23
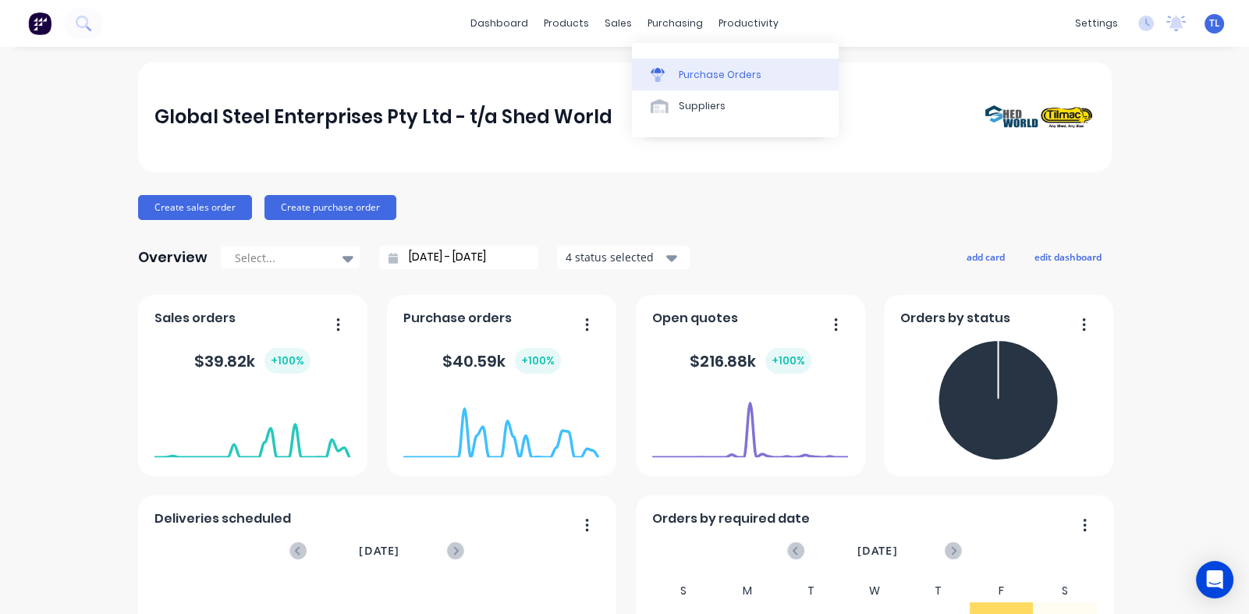
click at [695, 80] on div "Purchase Orders" at bounding box center [720, 75] width 83 height 14
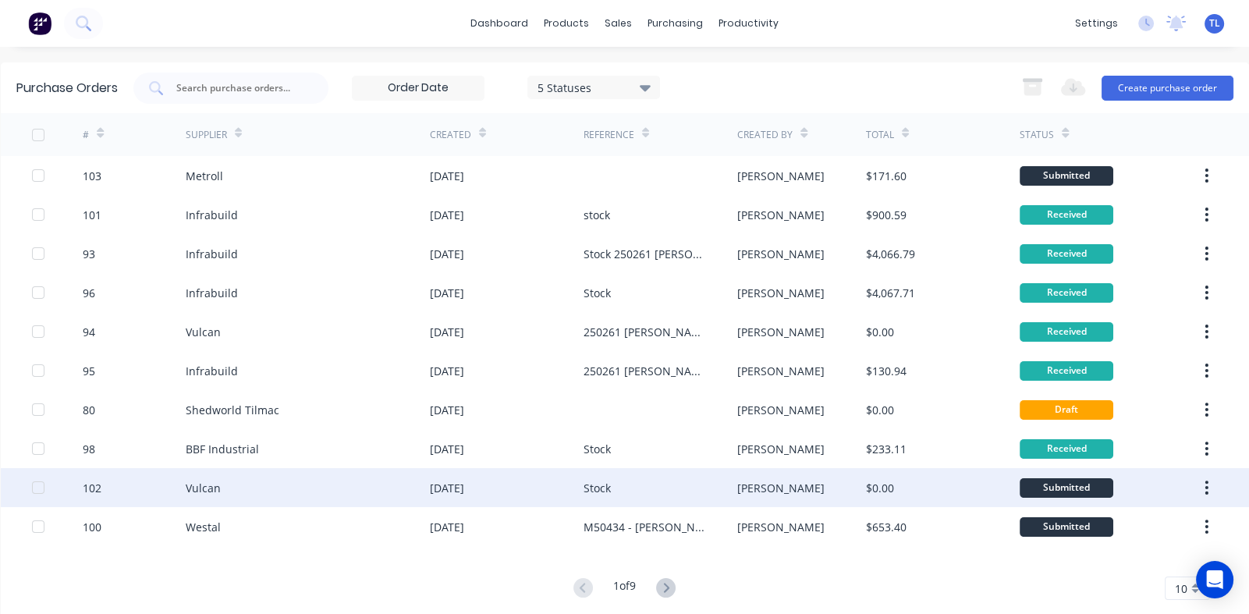
click at [291, 496] on div "Vulcan" at bounding box center [308, 487] width 244 height 39
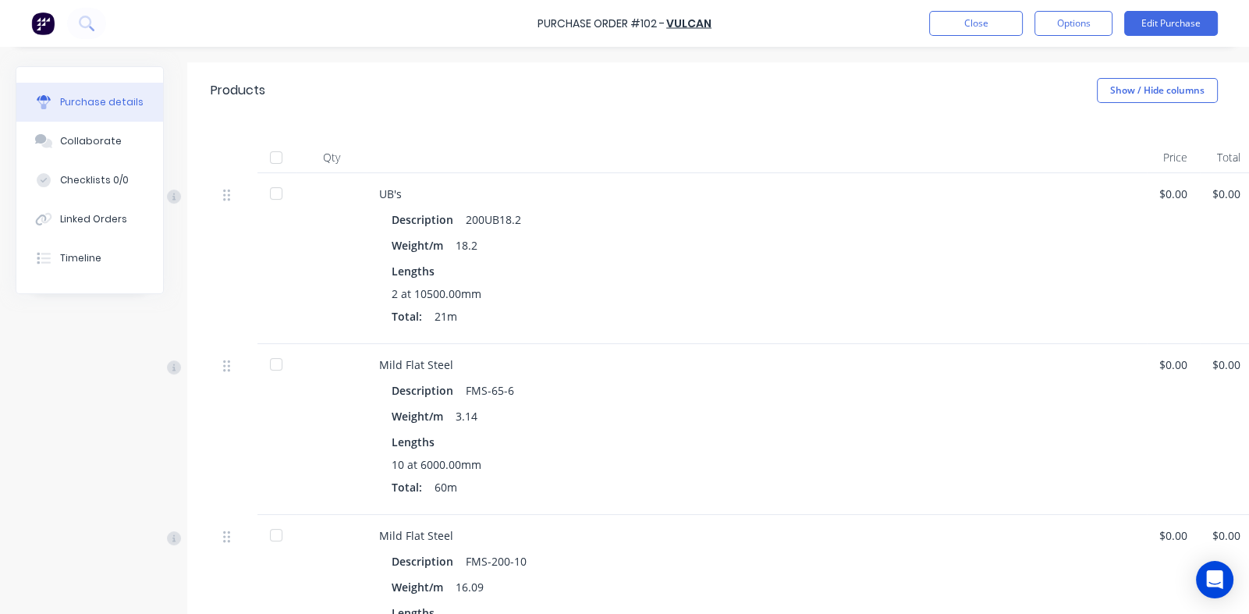
scroll to position [311, 0]
click at [275, 161] on div at bounding box center [276, 159] width 31 height 31
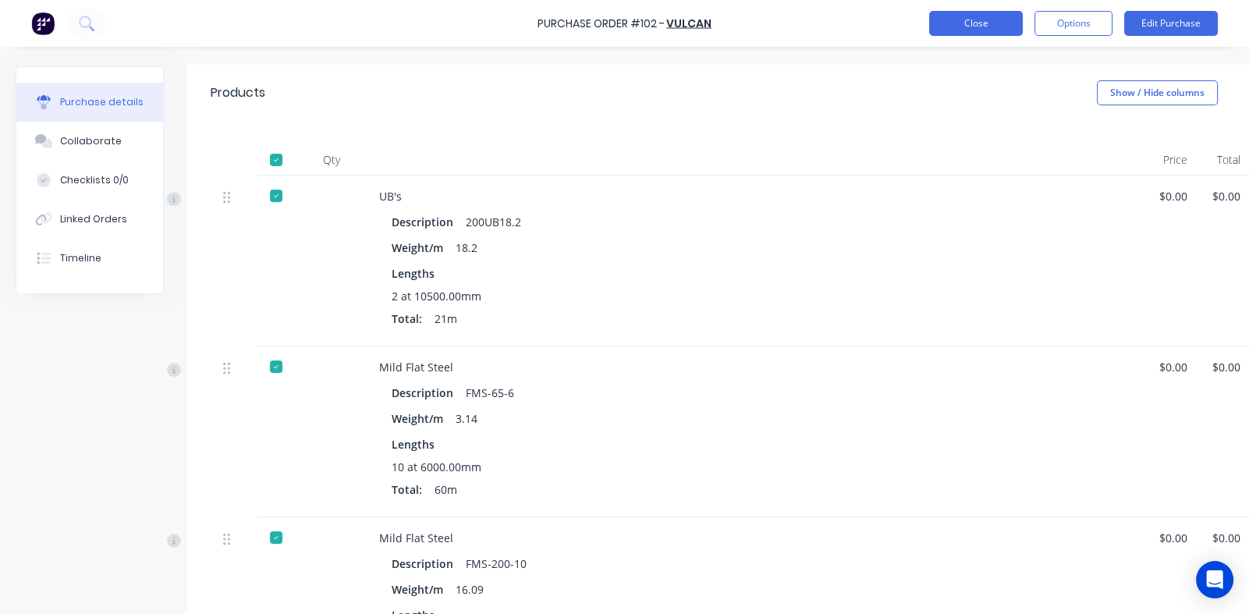
click at [957, 26] on button "Close" at bounding box center [976, 23] width 94 height 25
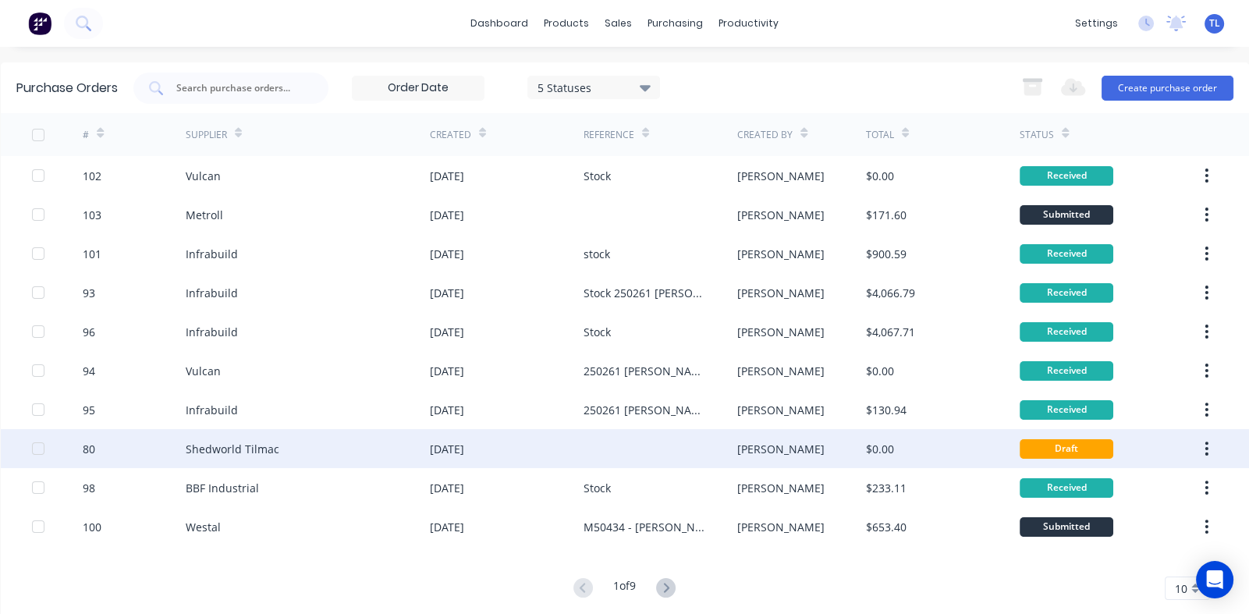
click at [1198, 453] on button "button" at bounding box center [1206, 449] width 37 height 28
click at [1092, 487] on div "Archive" at bounding box center [1152, 489] width 120 height 23
